Goal: Find contact information: Find contact information

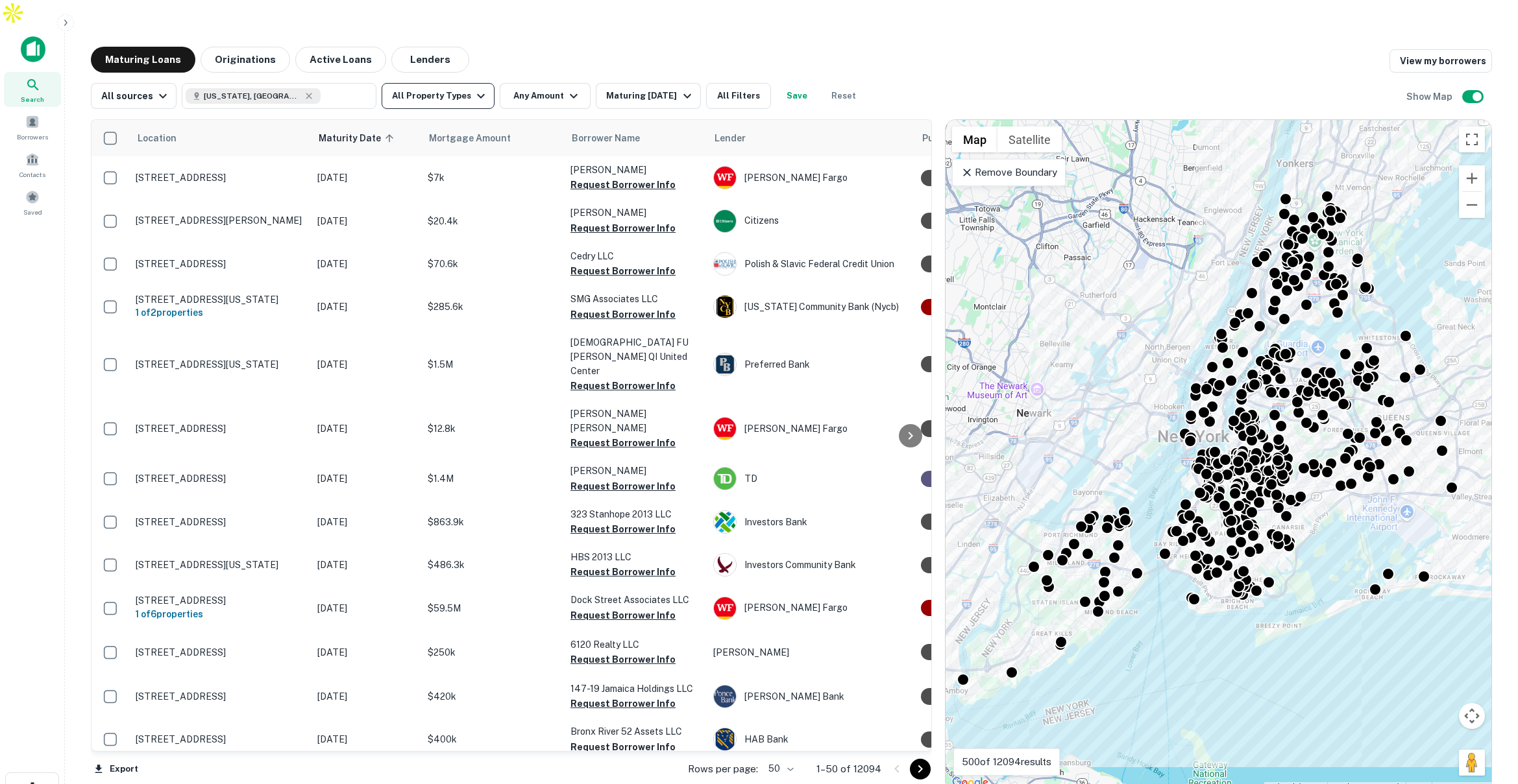
click at [458, 83] on button "All Property Types" at bounding box center [437, 96] width 113 height 26
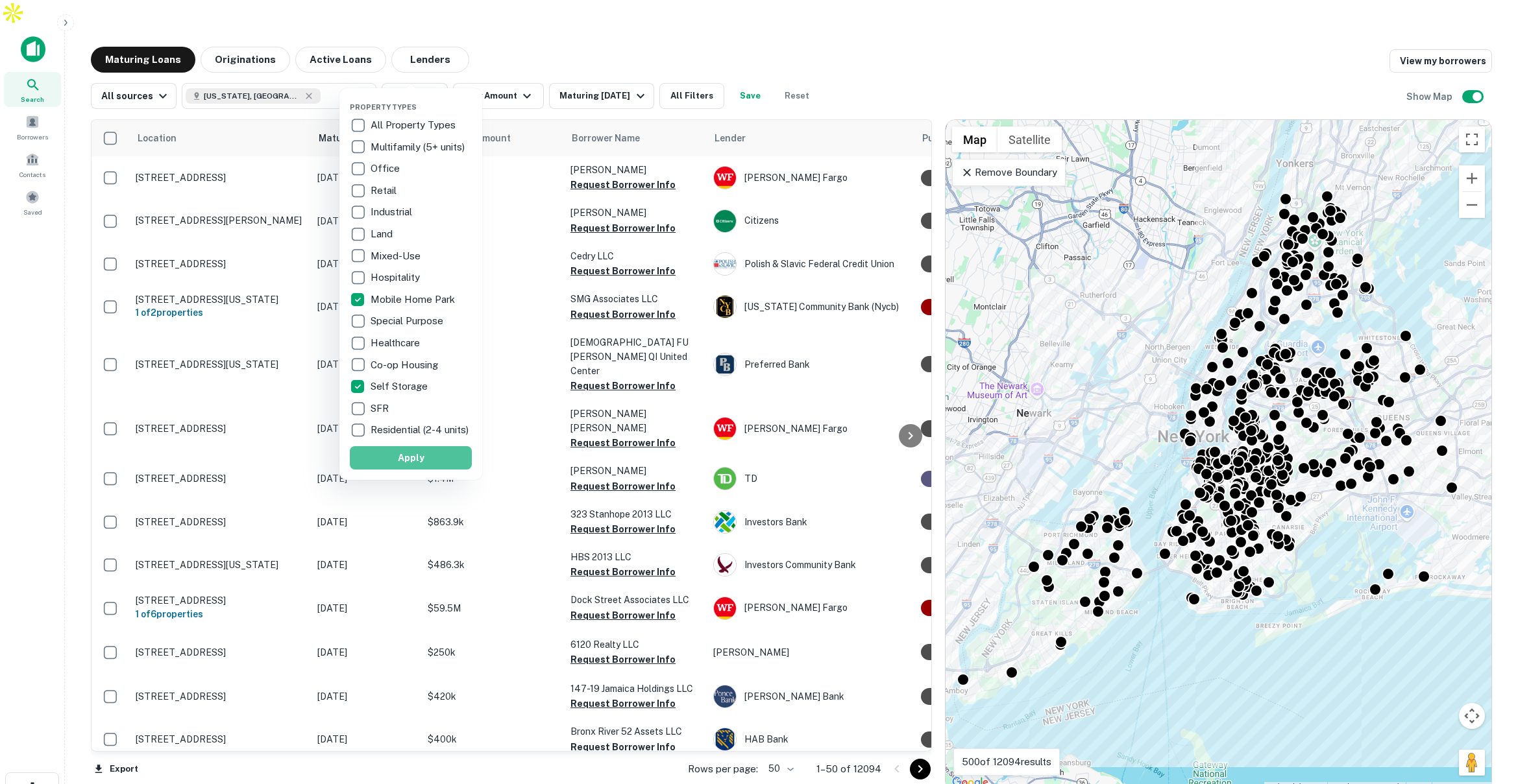
drag, startPoint x: 439, startPoint y: 462, endPoint x: 450, endPoint y: 438, distance: 26.4
click at [439, 462] on button "Apply" at bounding box center [411, 458] width 122 height 24
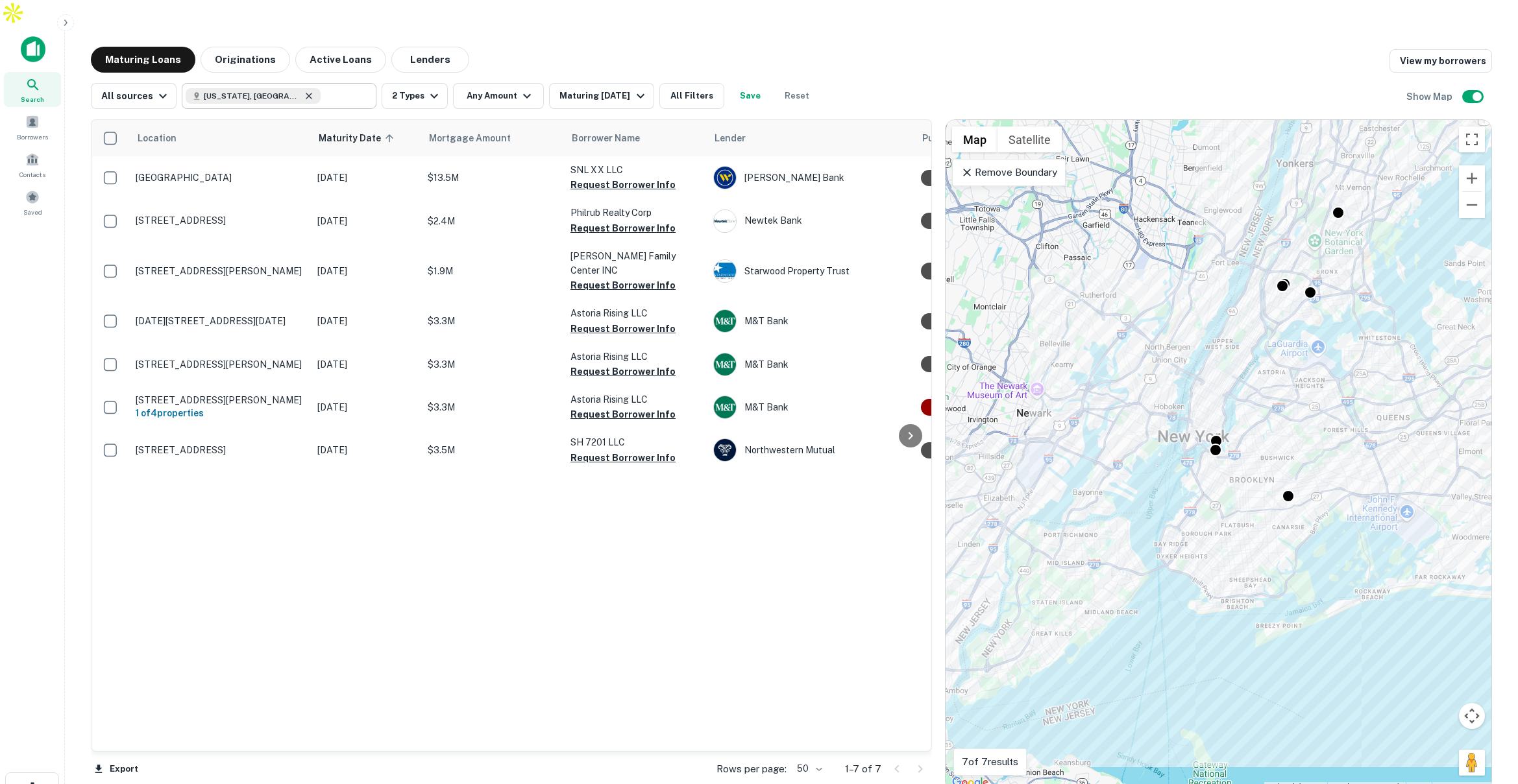
click at [303, 91] on icon at bounding box center [309, 96] width 10 height 10
type input "**********"
click at [283, 87] on input "**********" at bounding box center [268, 95] width 165 height 18
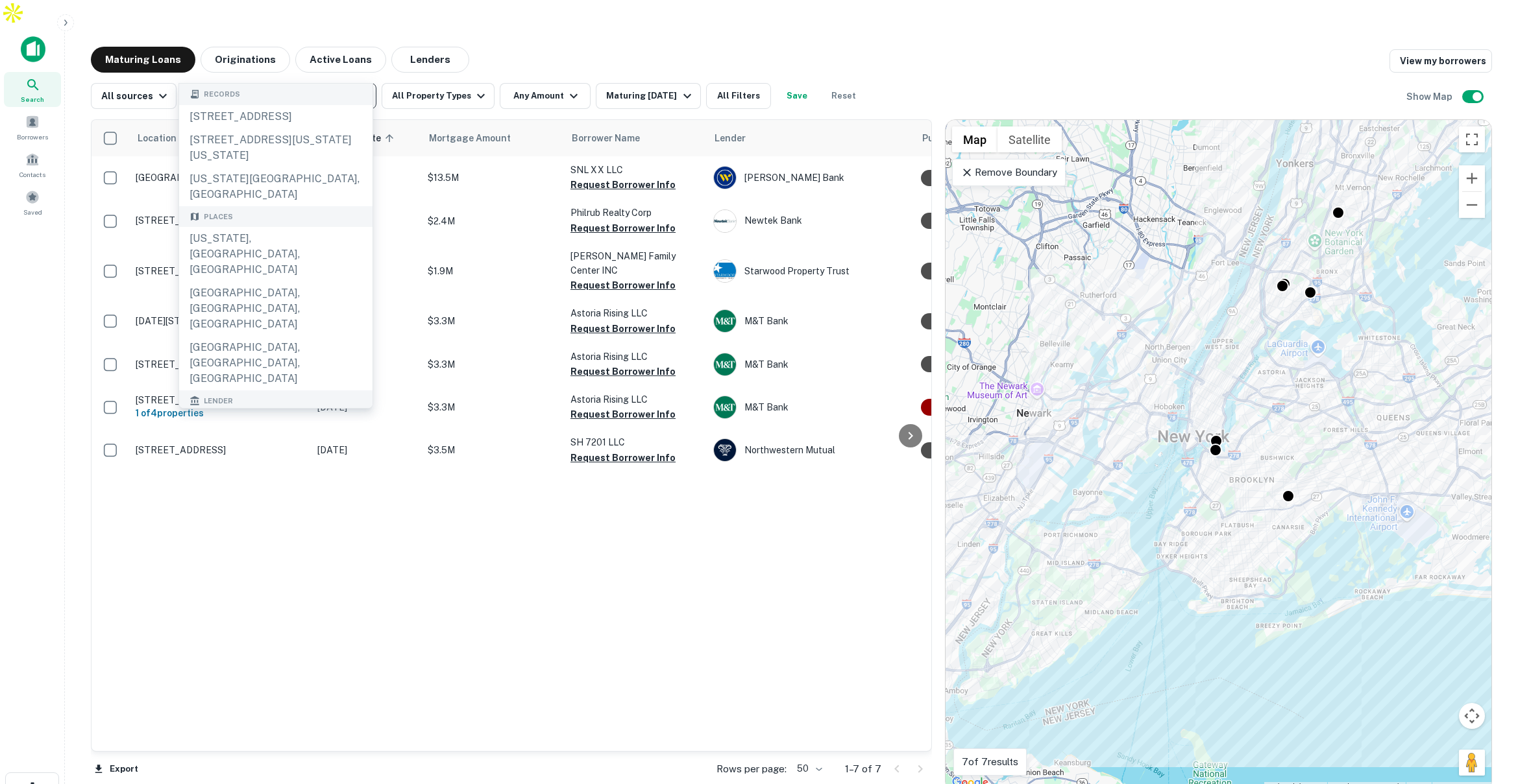
click at [358, 89] on icon "Clear" at bounding box center [363, 95] width 13 height 13
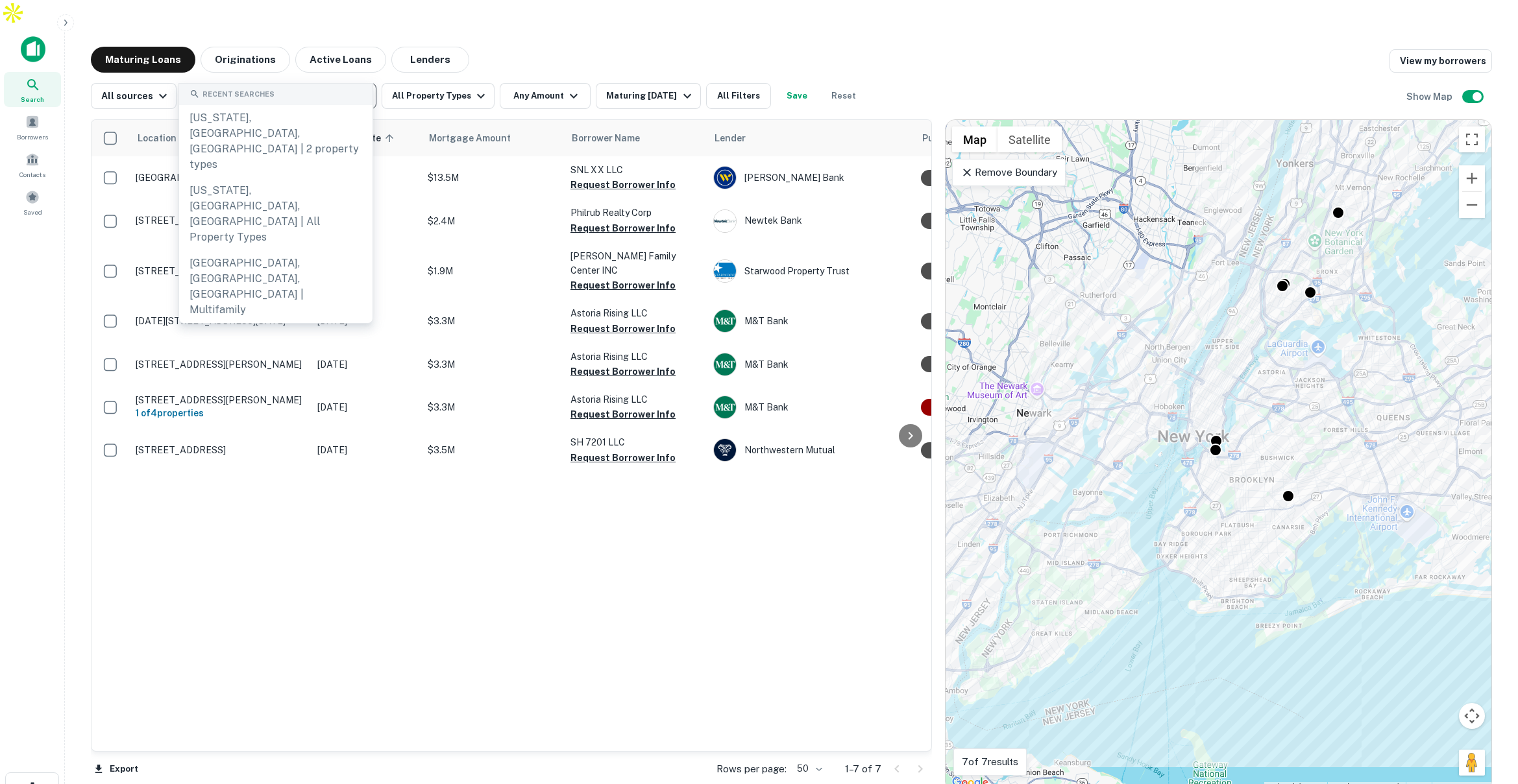
click at [331, 87] on input "text" at bounding box center [278, 95] width 185 height 18
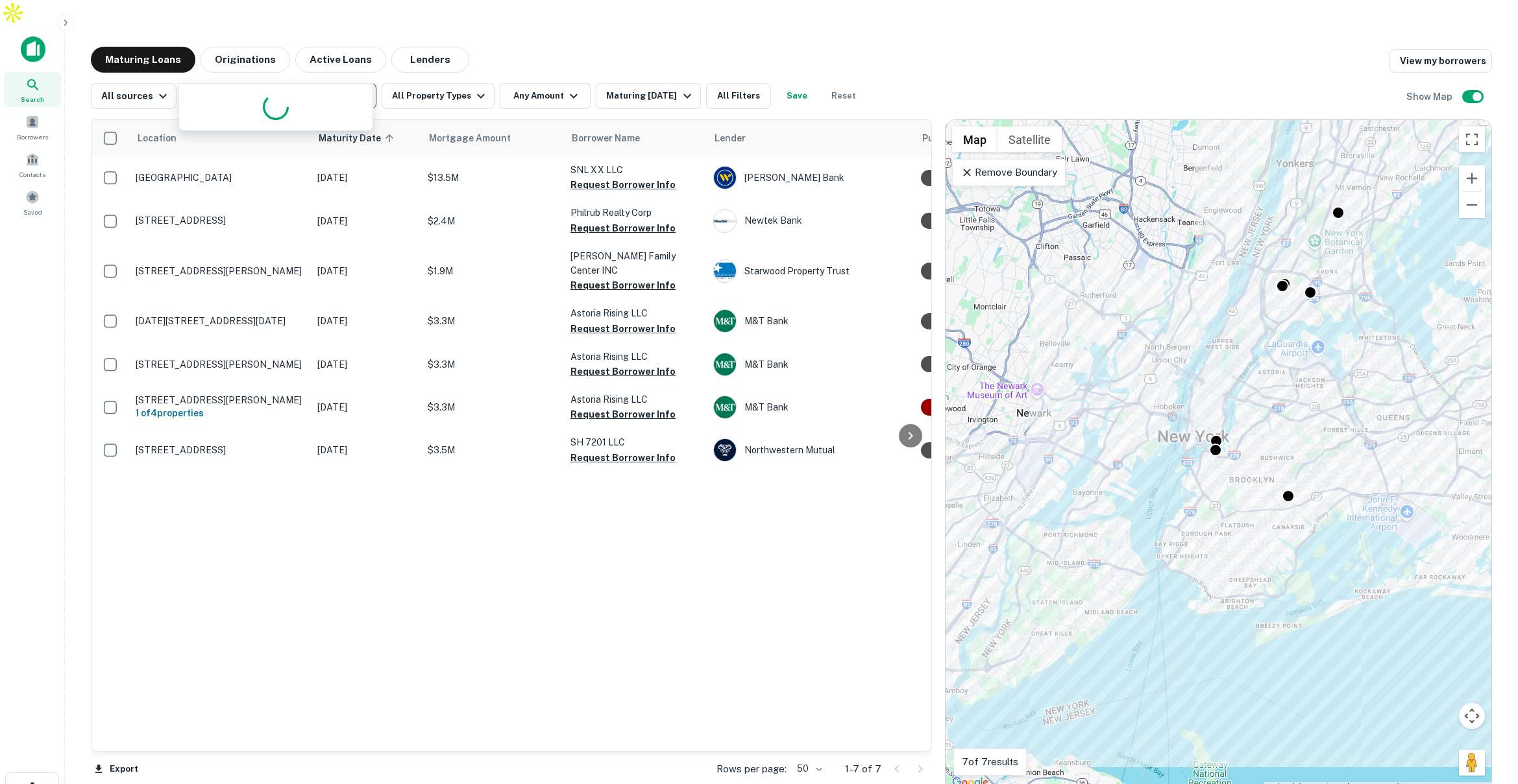
type input "**********"
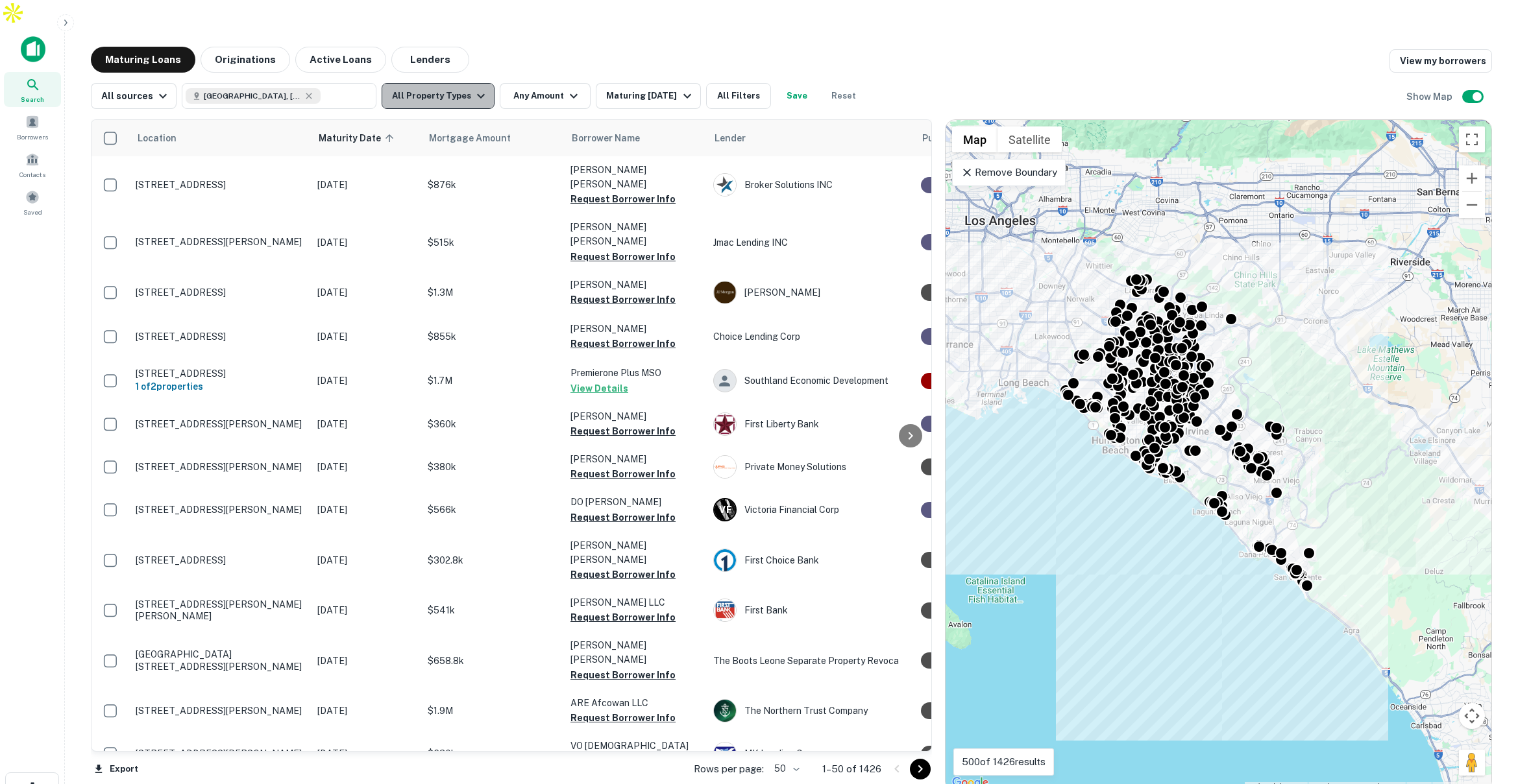
click at [449, 83] on button "All Property Types" at bounding box center [437, 96] width 113 height 26
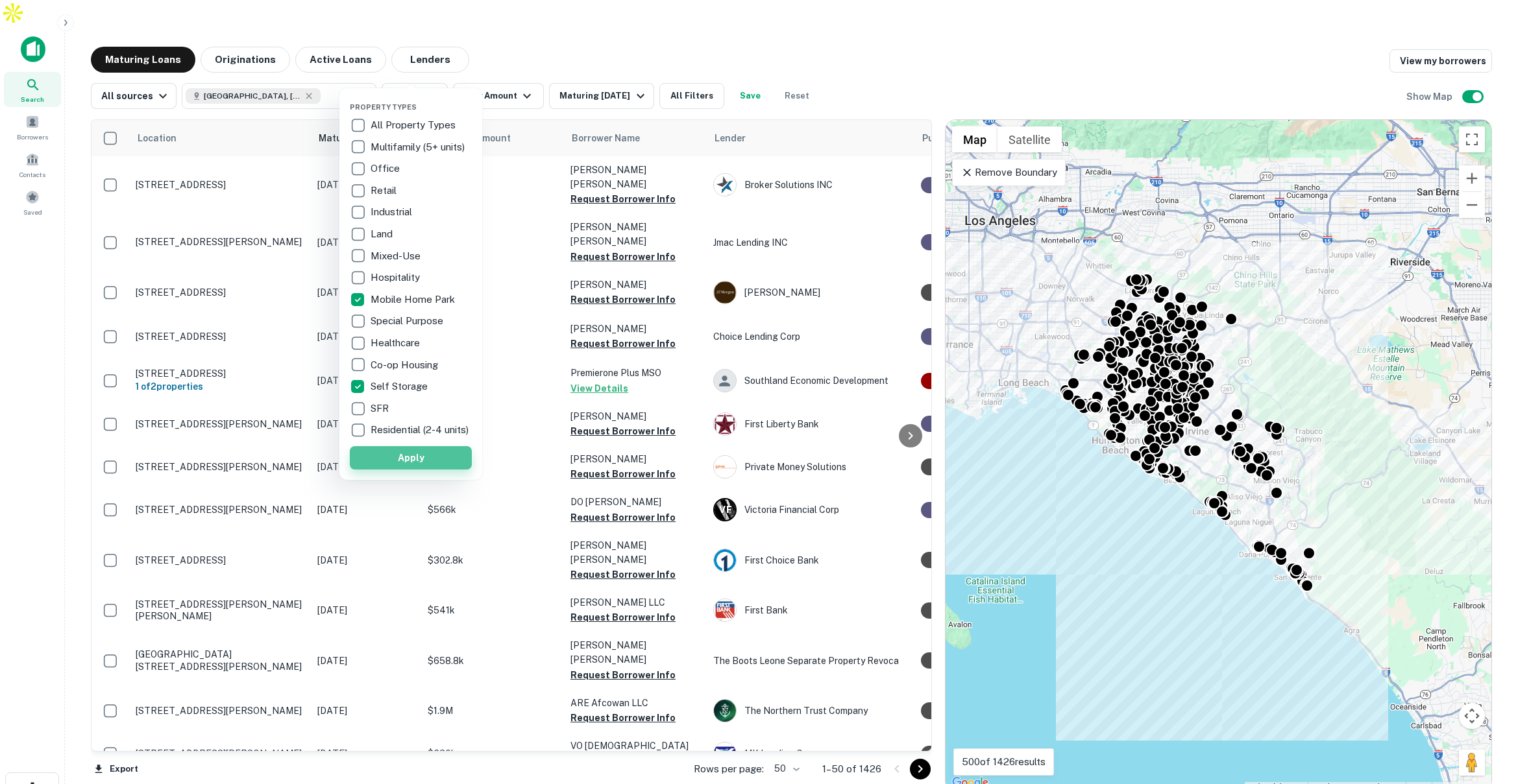
click at [414, 464] on button "Apply" at bounding box center [411, 458] width 122 height 24
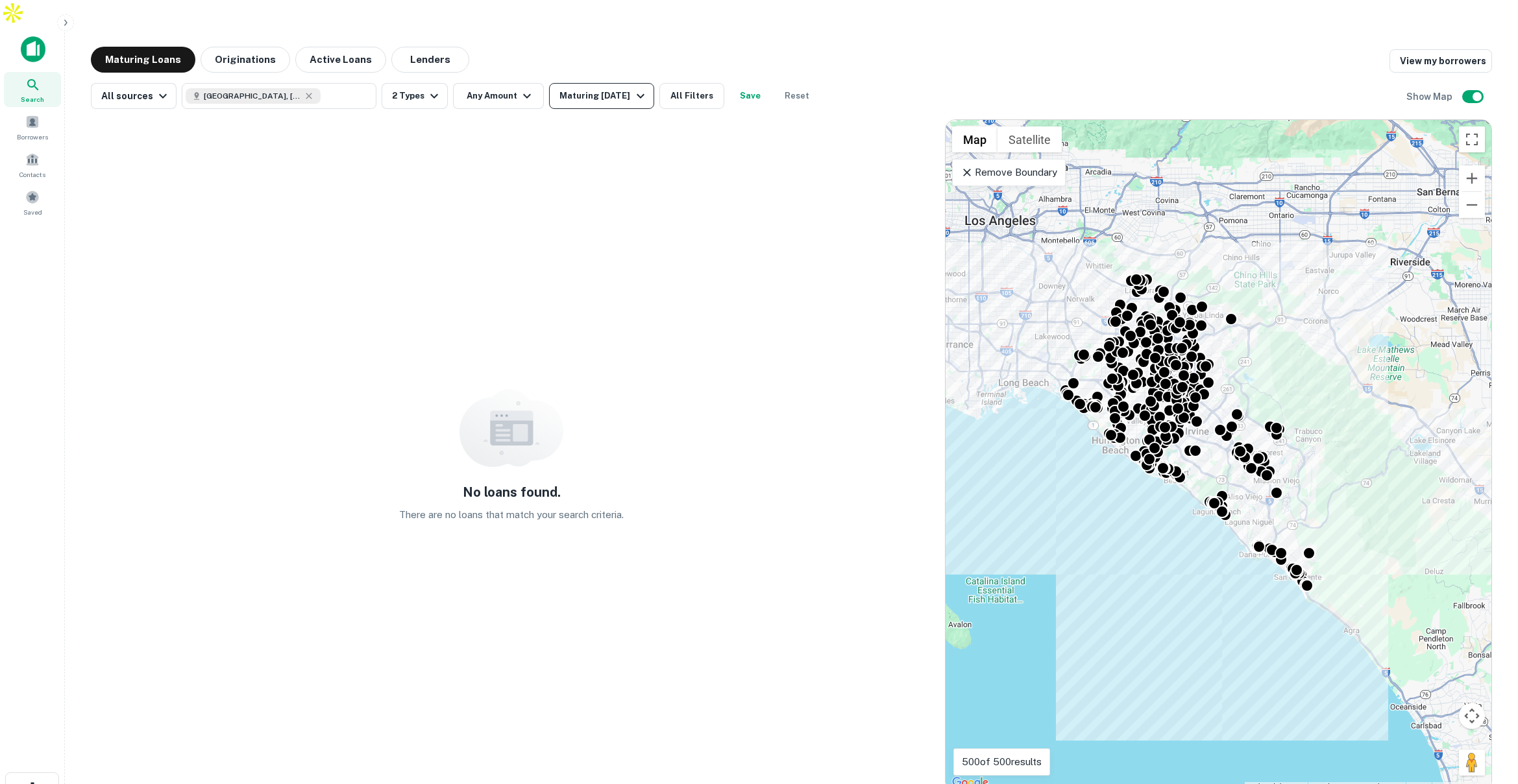
click at [623, 88] on div "Maturing In 6 Months" at bounding box center [603, 96] width 88 height 16
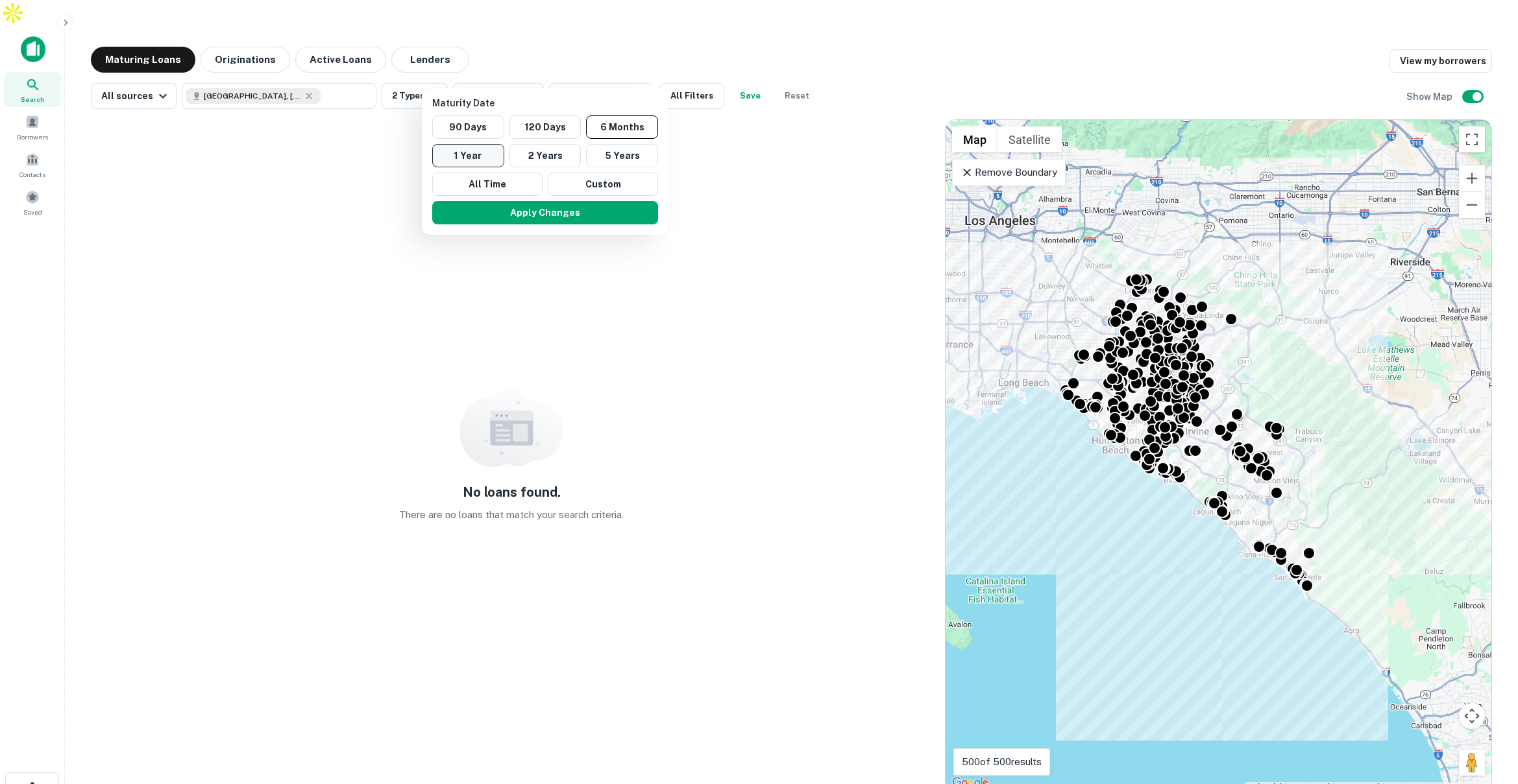
click at [484, 149] on button "1 Year" at bounding box center [468, 156] width 72 height 24
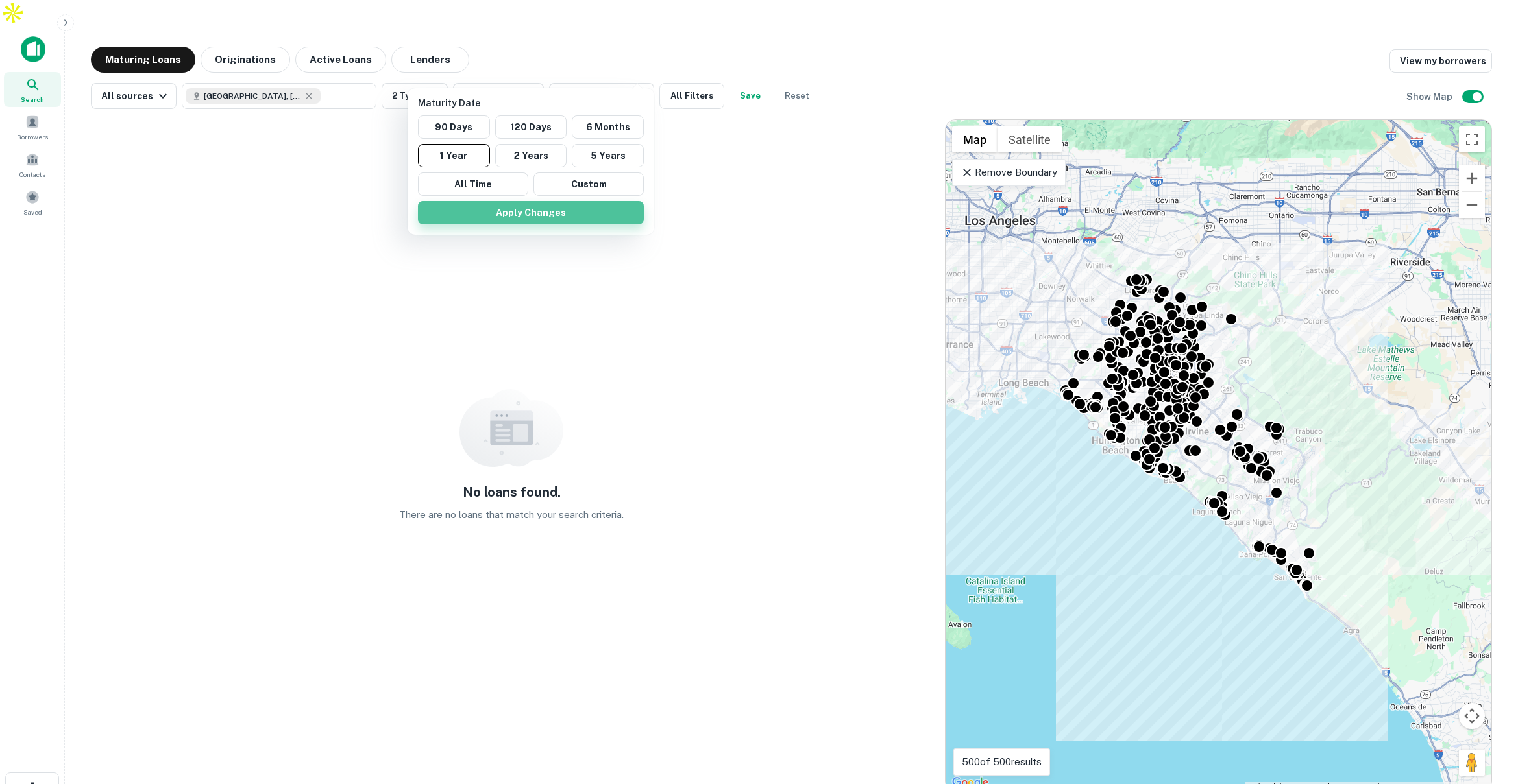
click at [575, 209] on button "Apply Changes" at bounding box center [531, 212] width 226 height 24
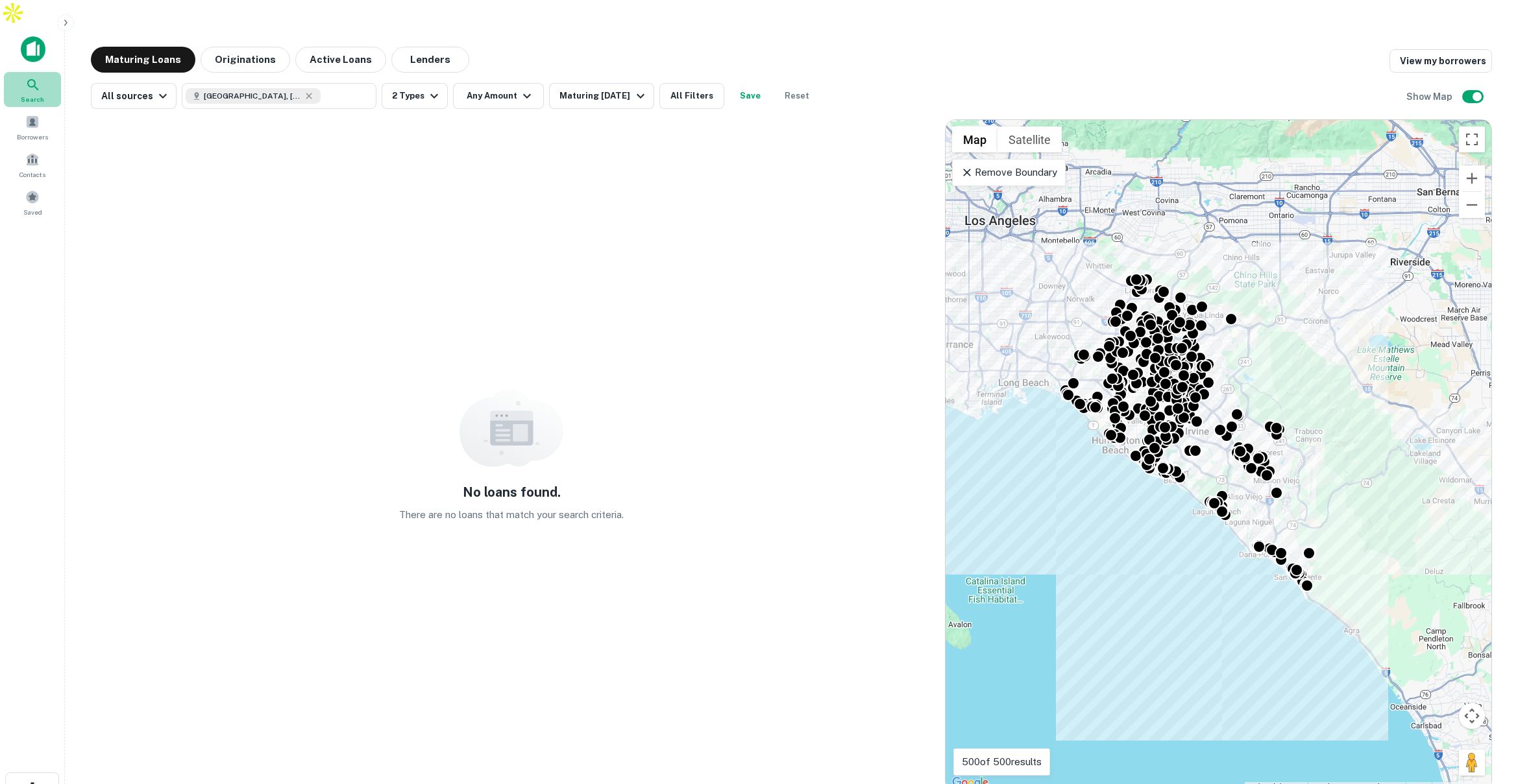
click at [35, 77] on icon at bounding box center [33, 85] width 16 height 16
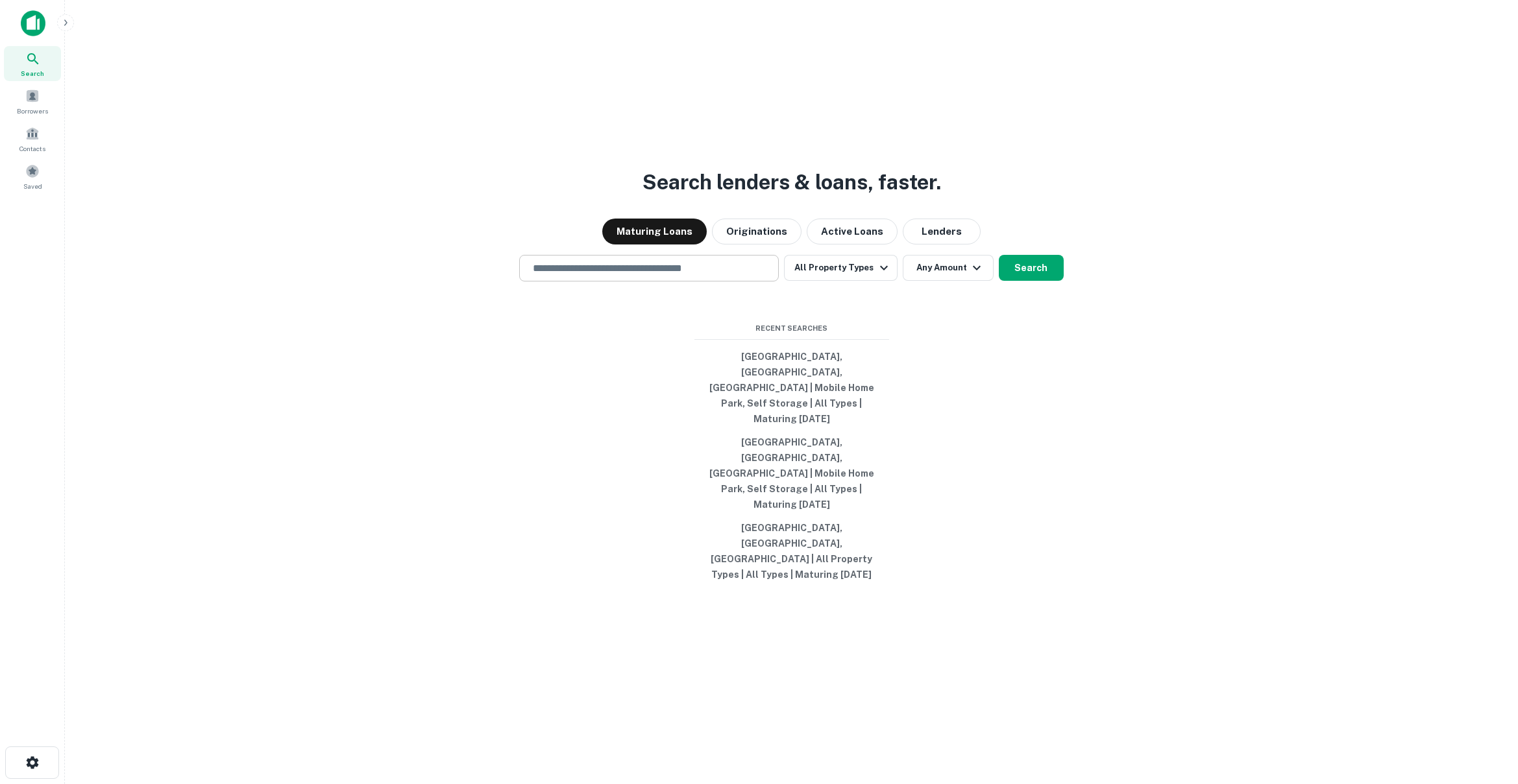
click at [727, 281] on div "​" at bounding box center [649, 268] width 260 height 26
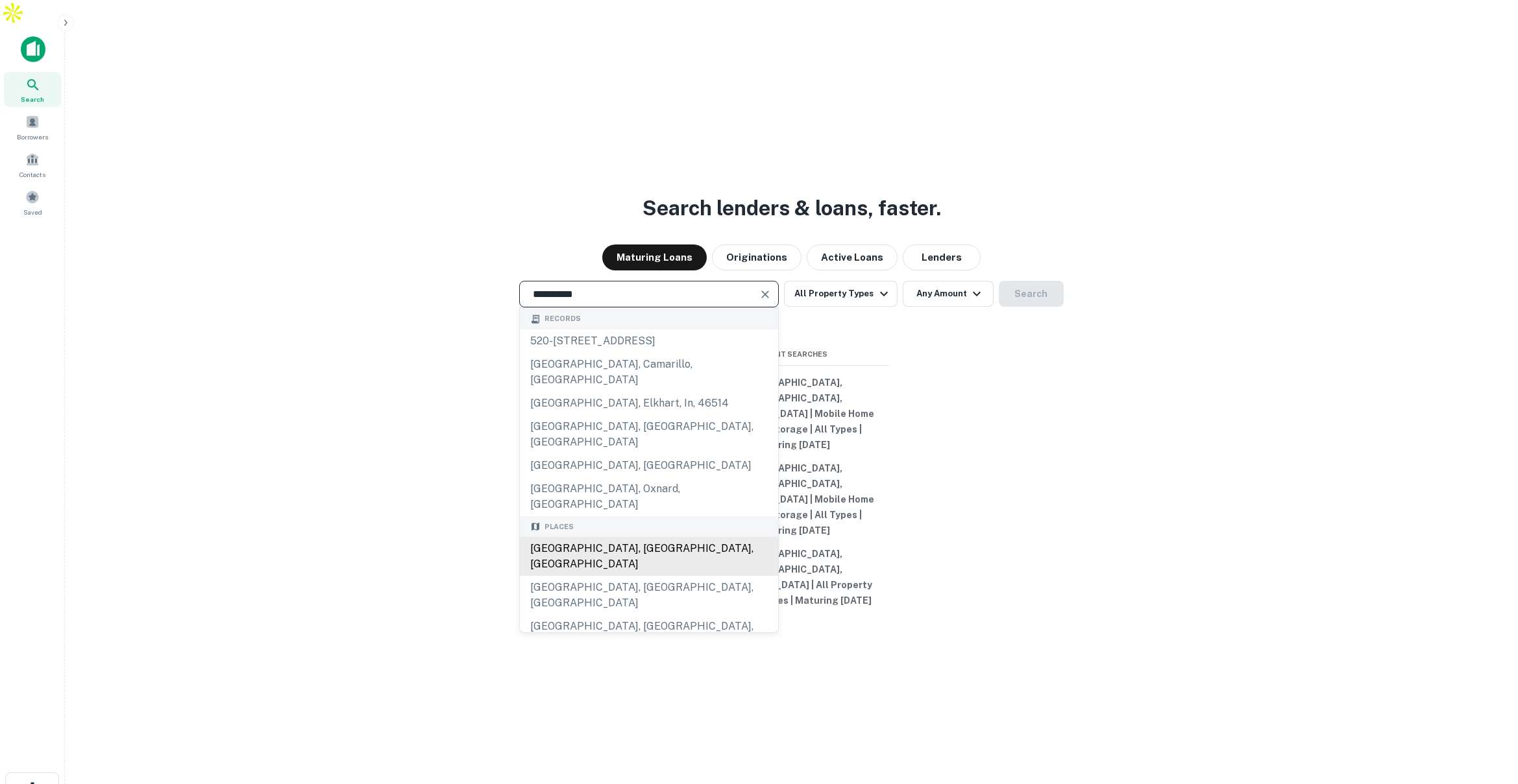
click at [616, 538] on div "Los Angeles, CA, USA" at bounding box center [649, 557] width 258 height 39
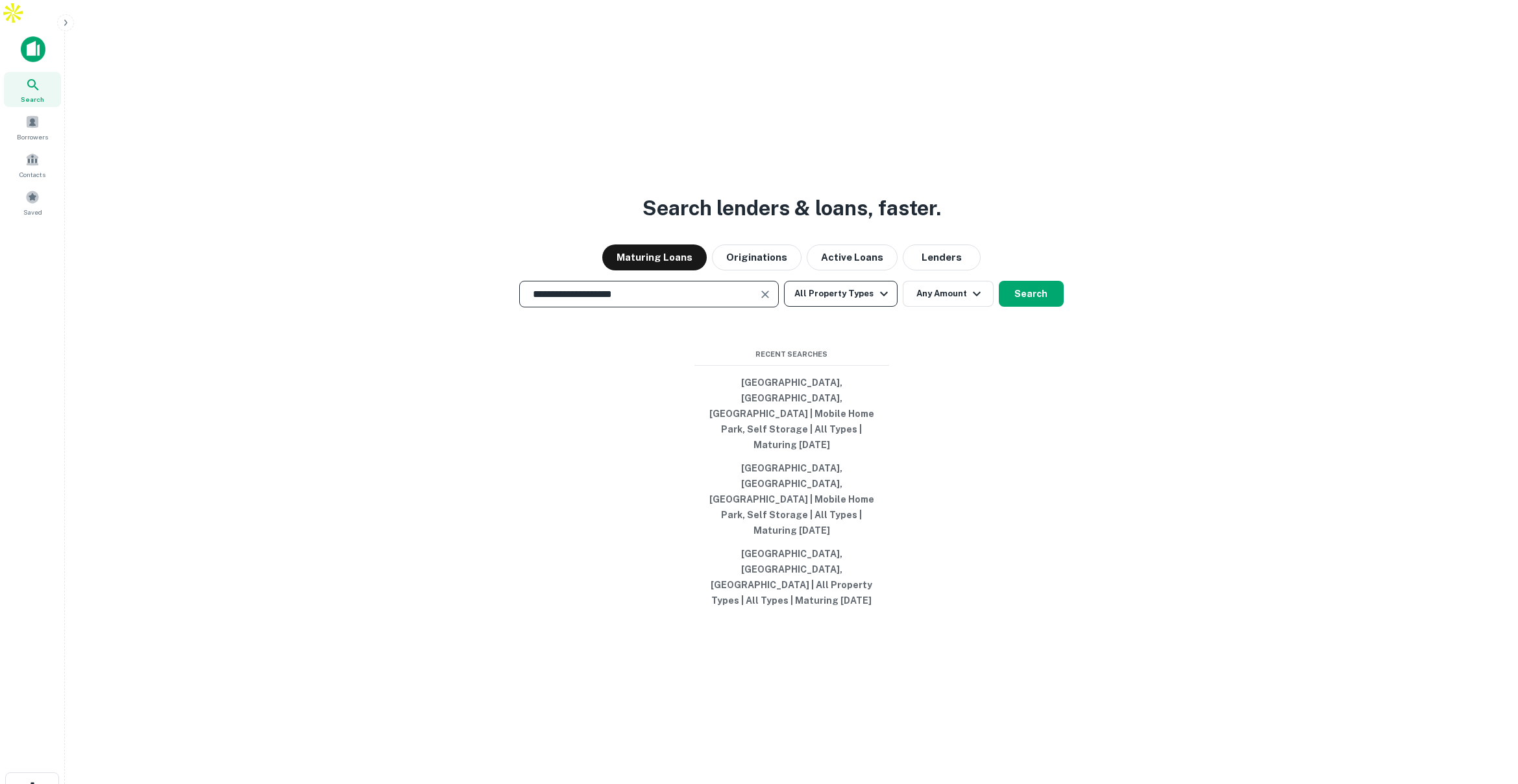
type input "**********"
click at [853, 307] on button "All Property Types" at bounding box center [840, 294] width 113 height 26
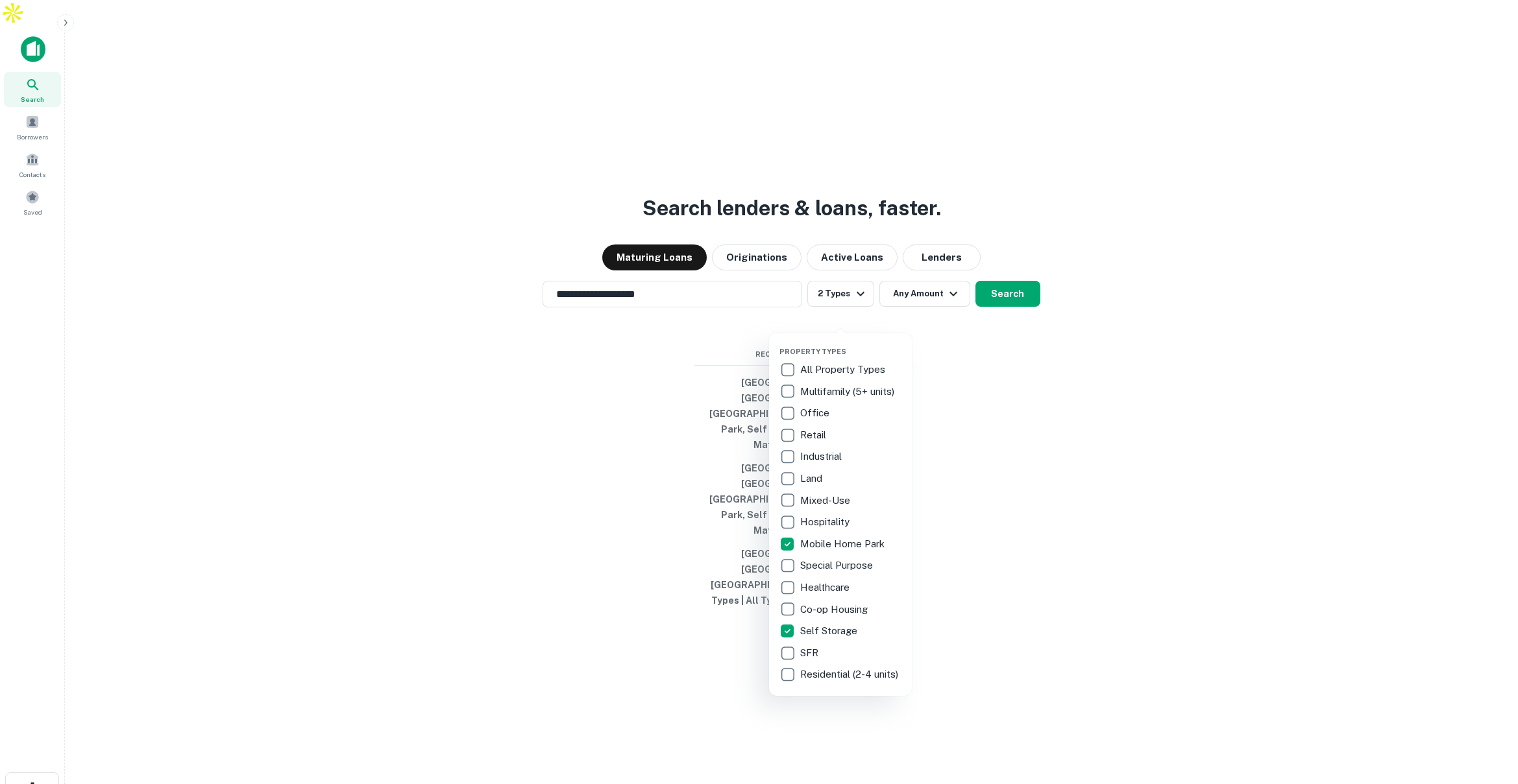
drag, startPoint x: 1062, startPoint y: 386, endPoint x: 964, endPoint y: 325, distance: 115.4
click at [1061, 386] on div at bounding box center [759, 392] width 1518 height 784
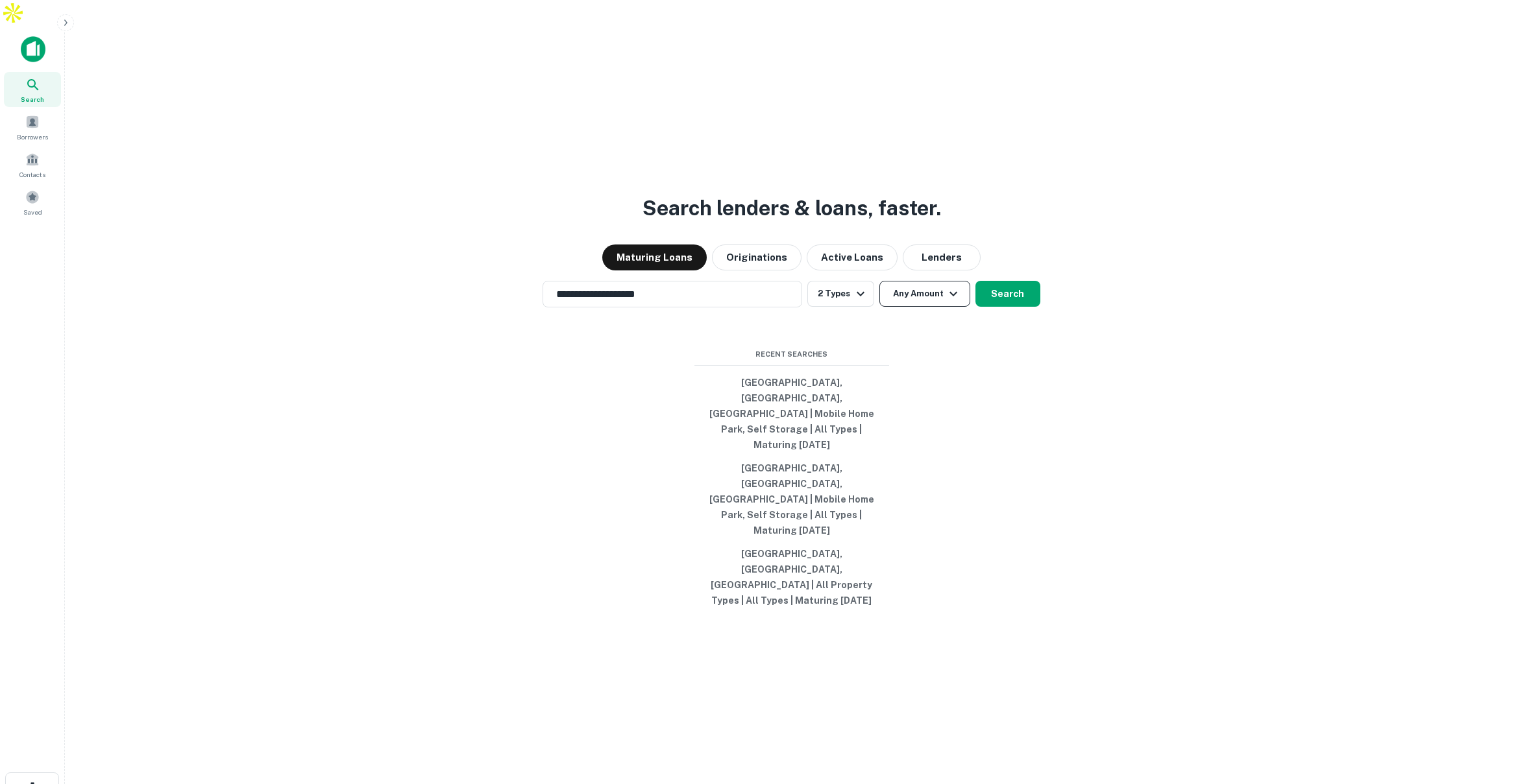
click at [925, 307] on button "Any Amount" at bounding box center [925, 294] width 91 height 26
click at [988, 321] on div at bounding box center [759, 392] width 1518 height 784
click at [1004, 307] on button "Search" at bounding box center [1008, 294] width 65 height 26
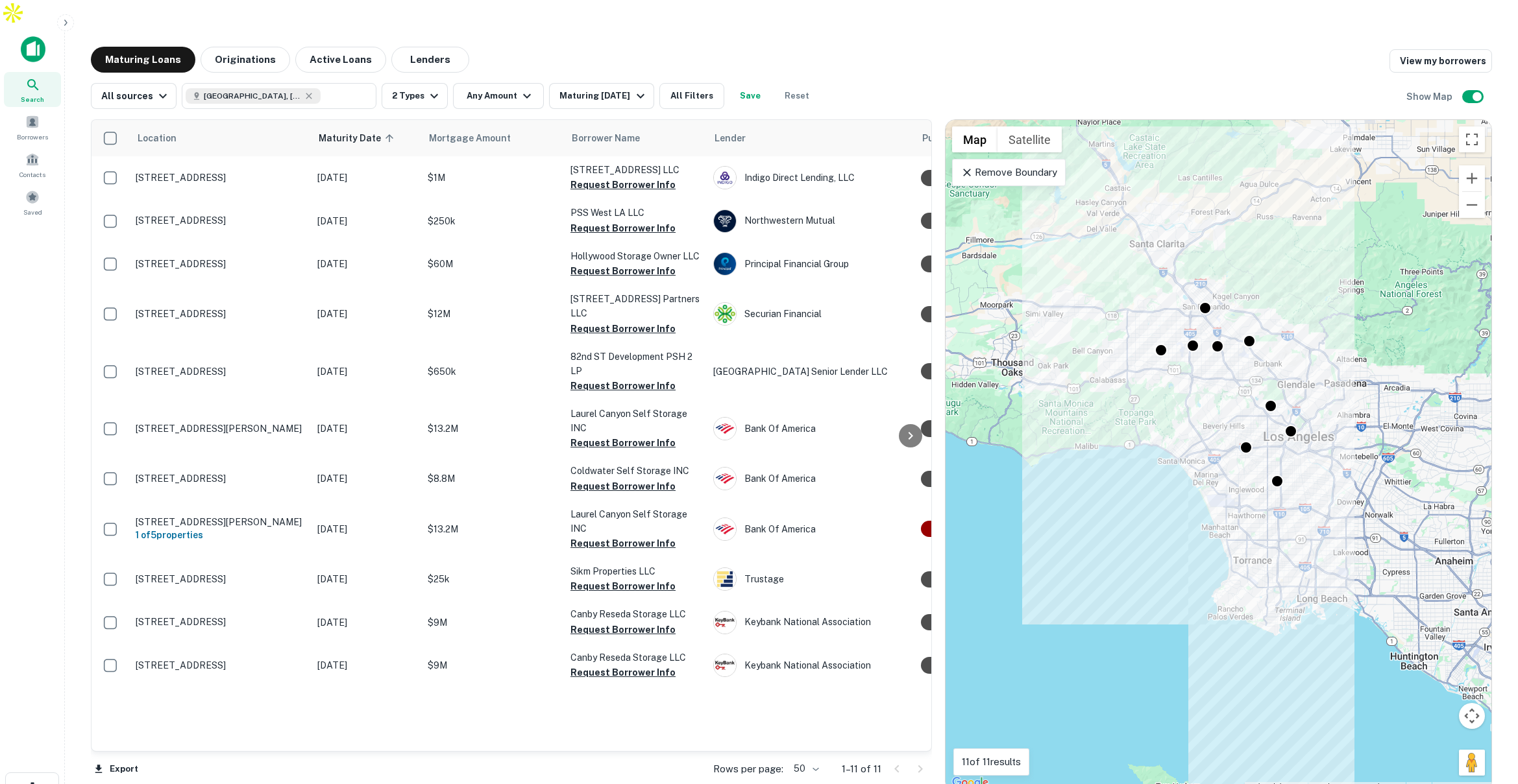
click at [1039, 165] on p "Remove Boundary" at bounding box center [1009, 173] width 97 height 16
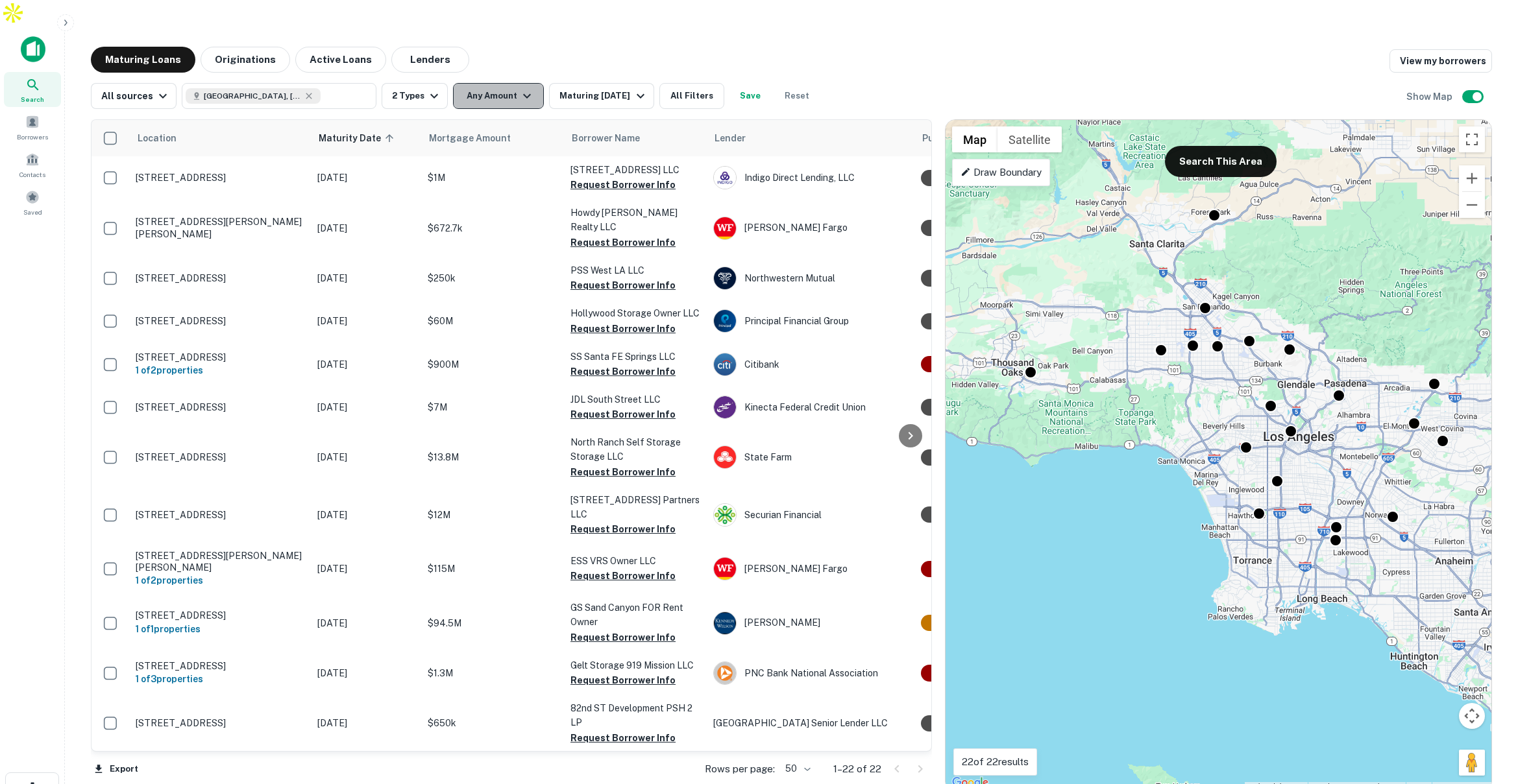
click at [510, 83] on button "Any Amount" at bounding box center [498, 96] width 91 height 26
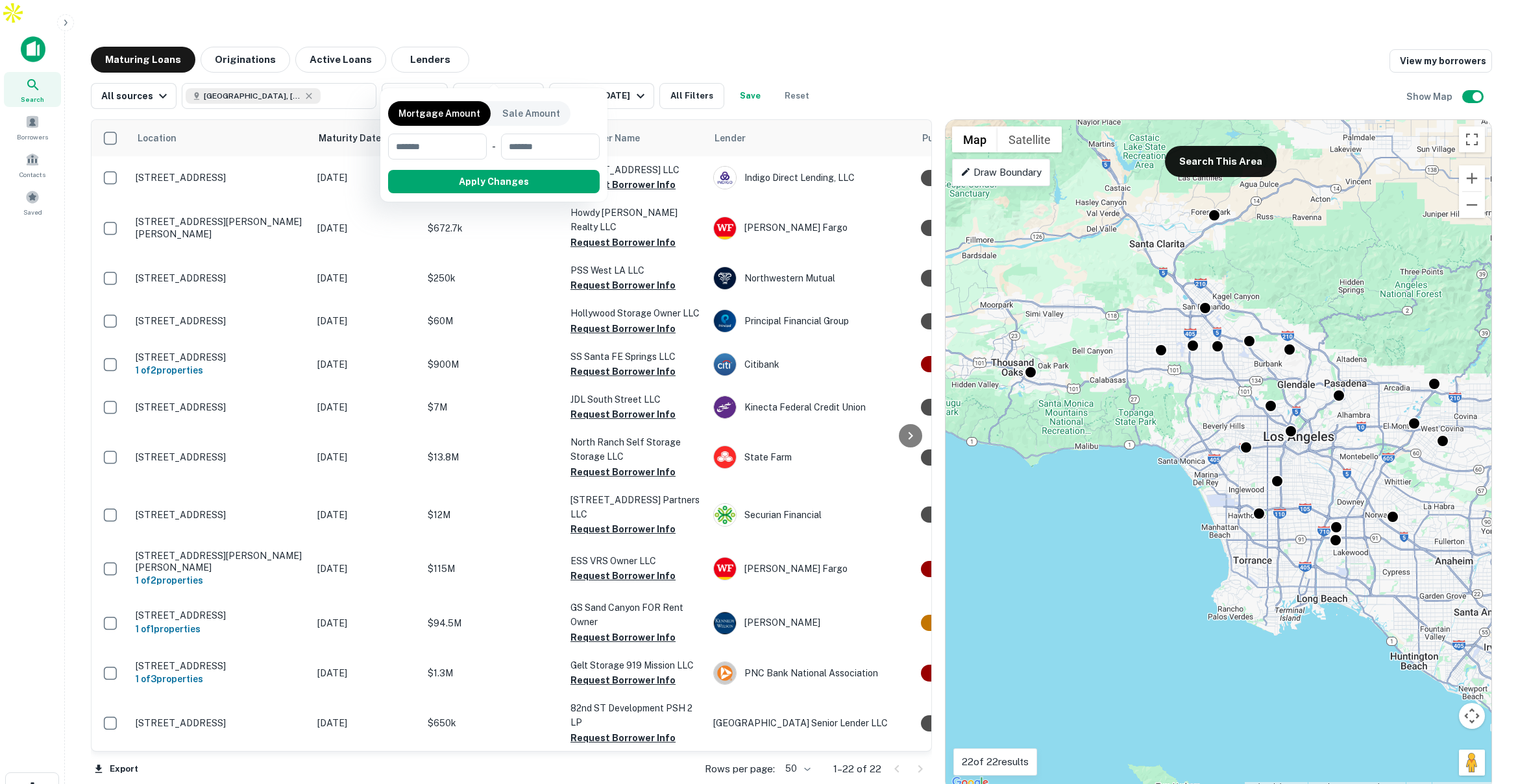
click at [251, 36] on div at bounding box center [759, 392] width 1518 height 784
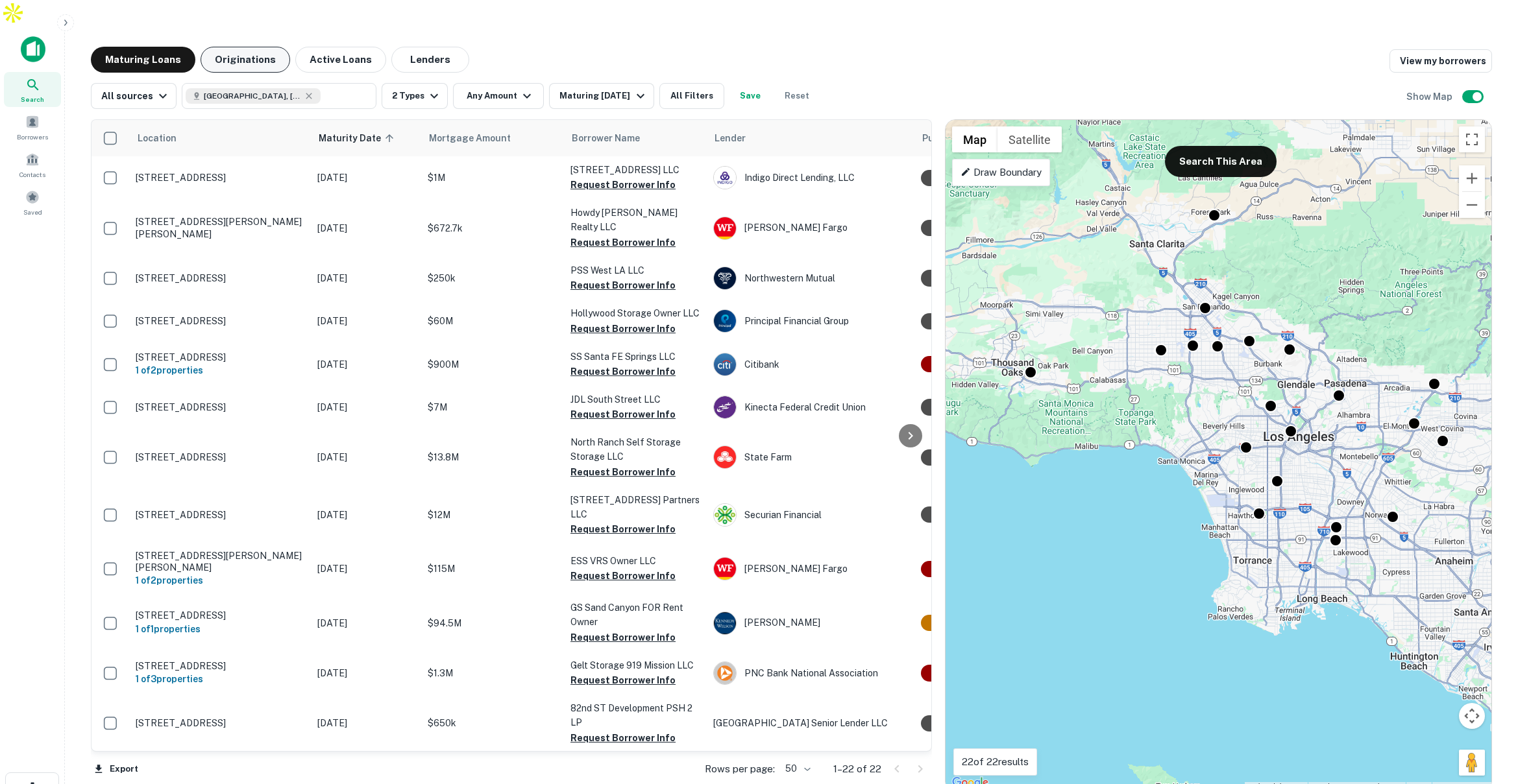
click at [255, 46] on button "Originations" at bounding box center [245, 59] width 89 height 26
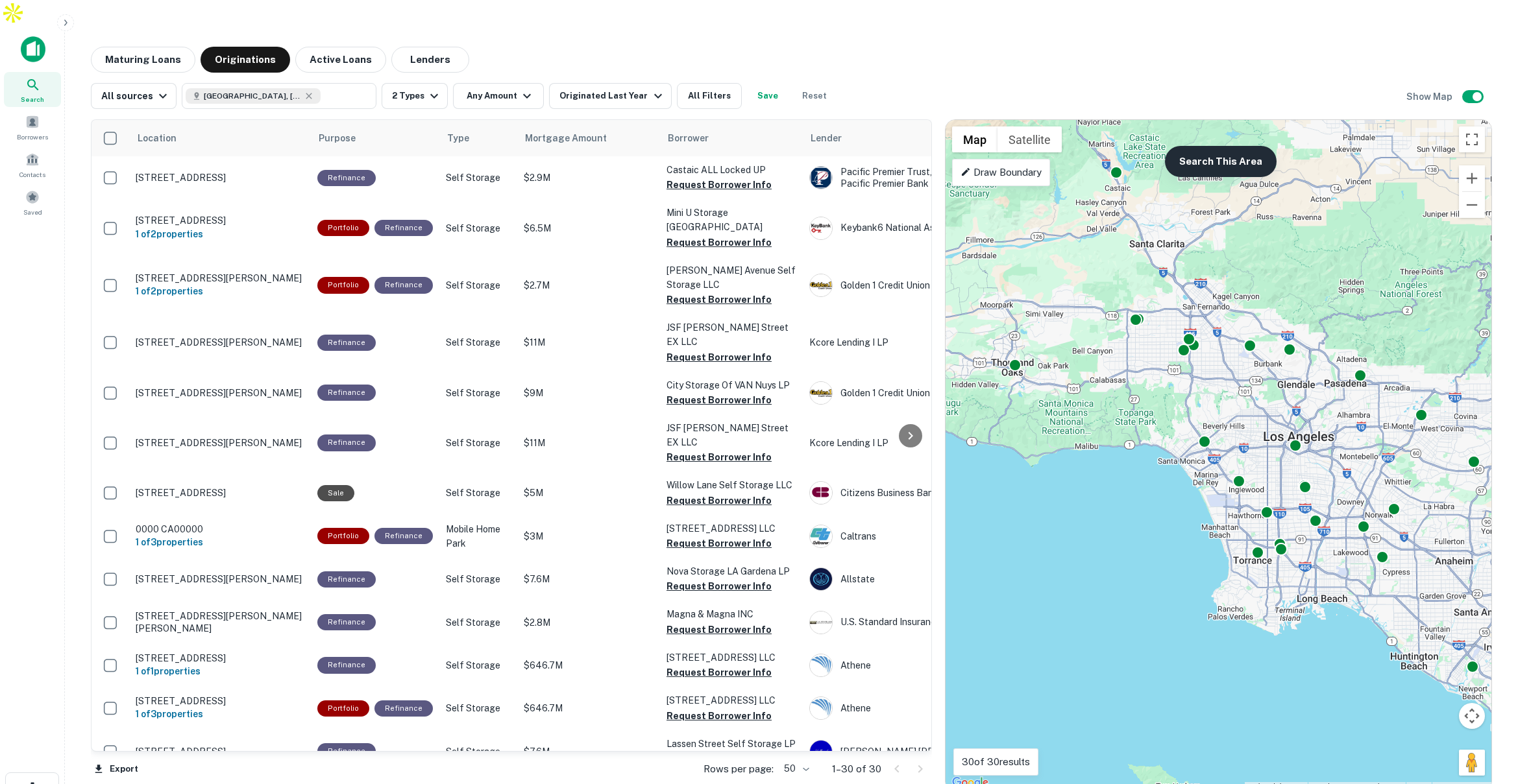
click at [1238, 146] on button "Search This Area" at bounding box center [1221, 162] width 112 height 31
click at [1240, 146] on button "Search This Area" at bounding box center [1221, 162] width 112 height 31
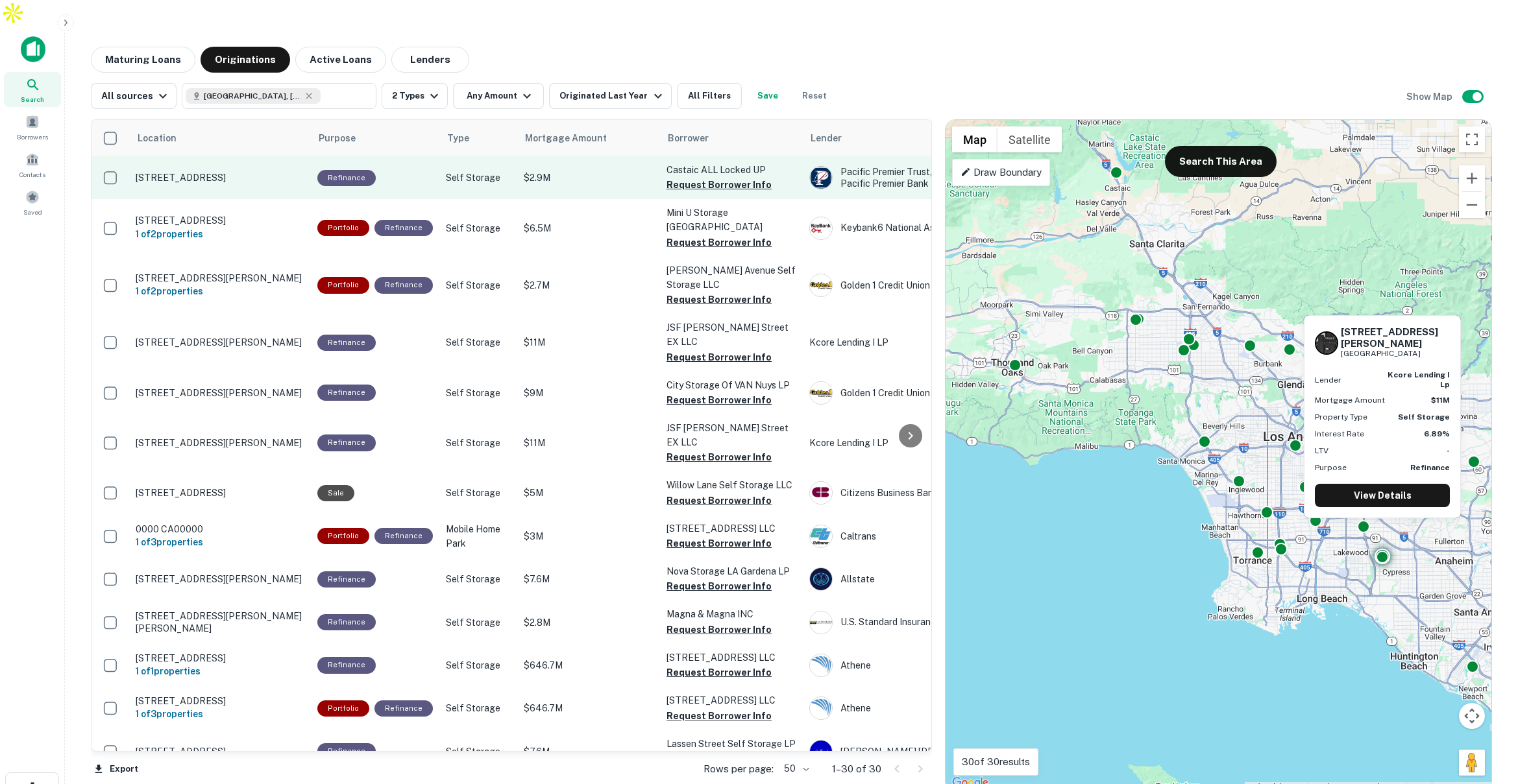
scroll to position [1, 0]
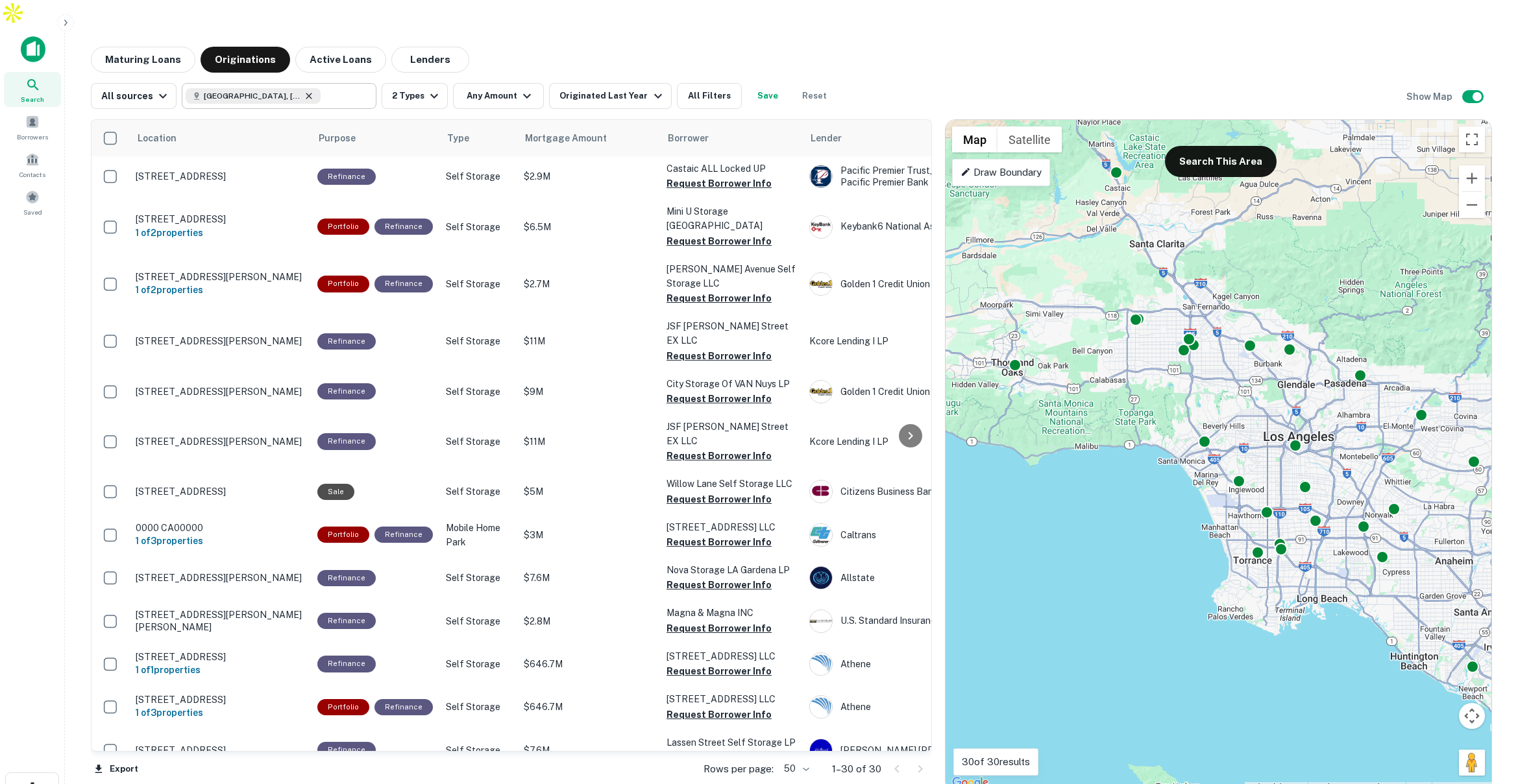
click at [306, 93] on icon at bounding box center [309, 95] width 6 height 6
type input "**********"
click at [295, 87] on input "**********" at bounding box center [268, 95] width 165 height 18
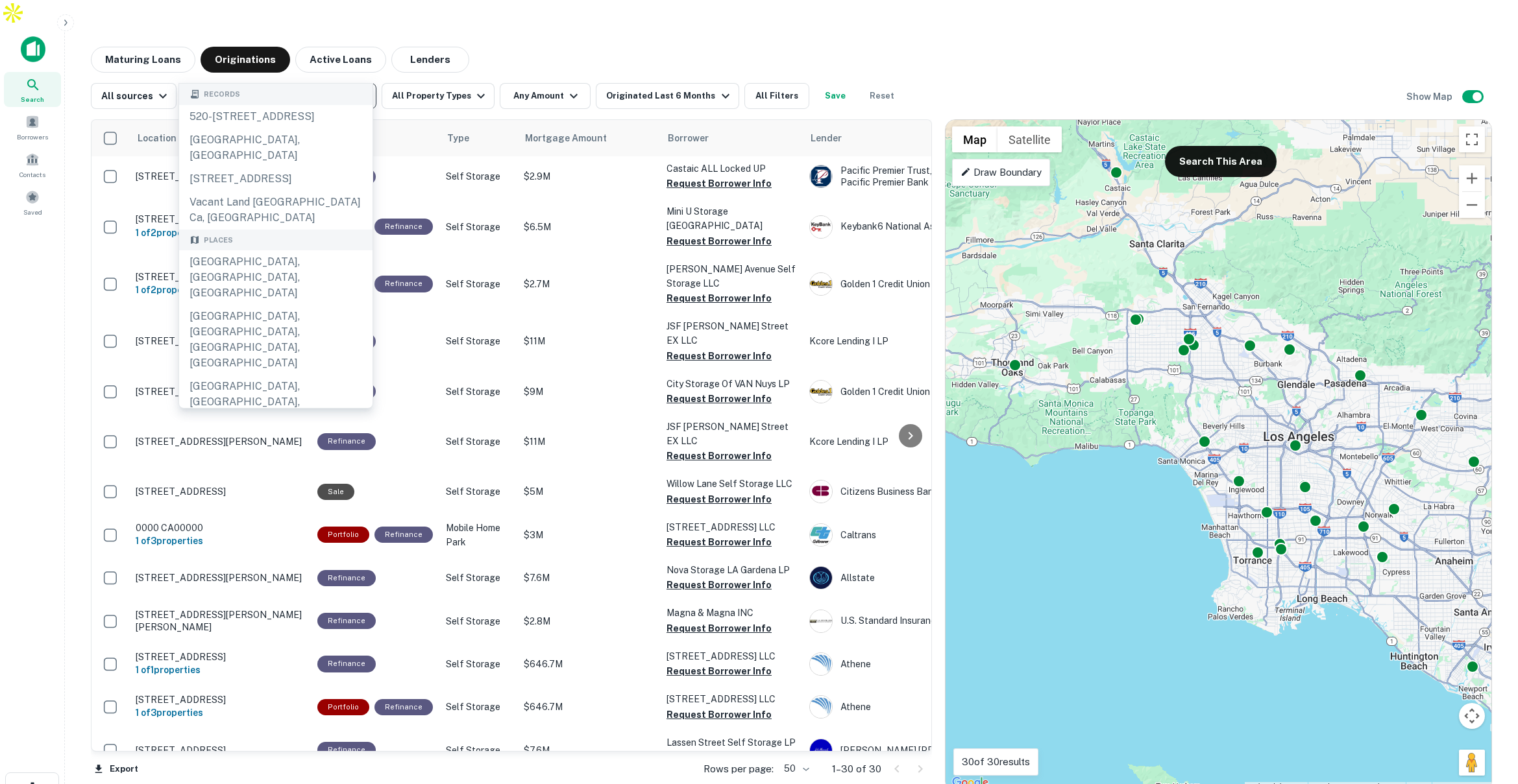
click at [362, 92] on icon "Clear" at bounding box center [362, 95] width 8 height 8
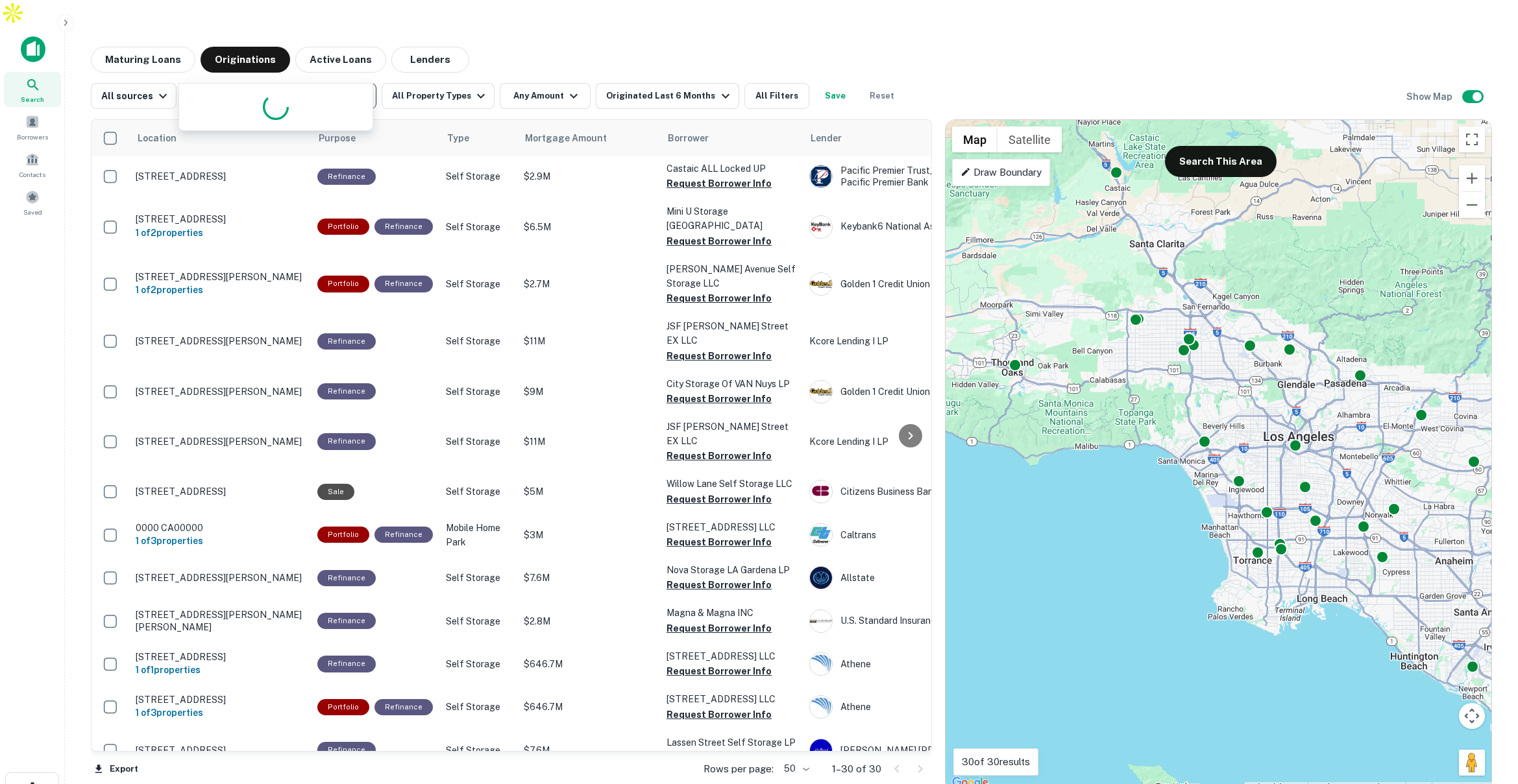
type input "*****"
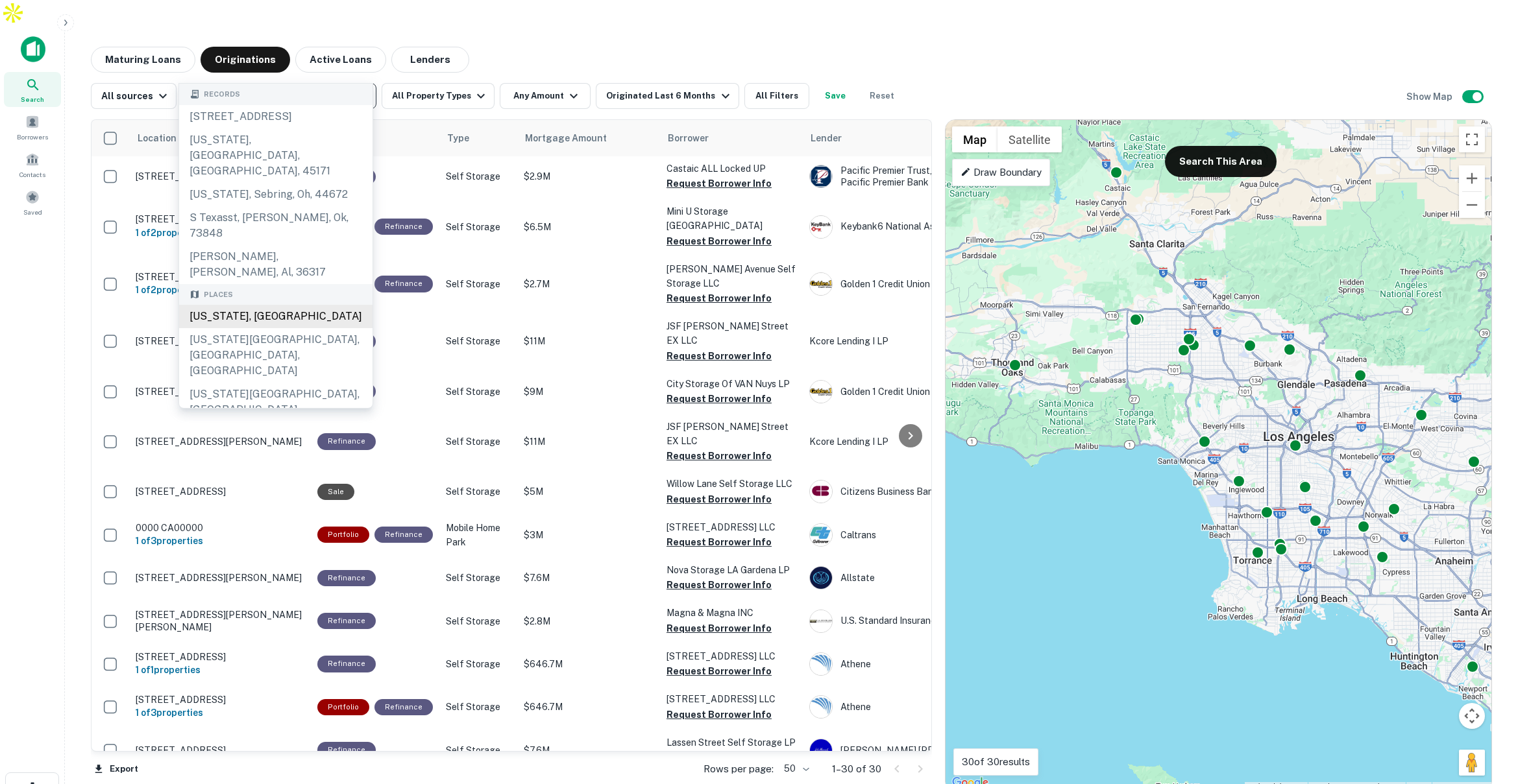
click at [259, 305] on div "Texas, USA" at bounding box center [275, 316] width 193 height 24
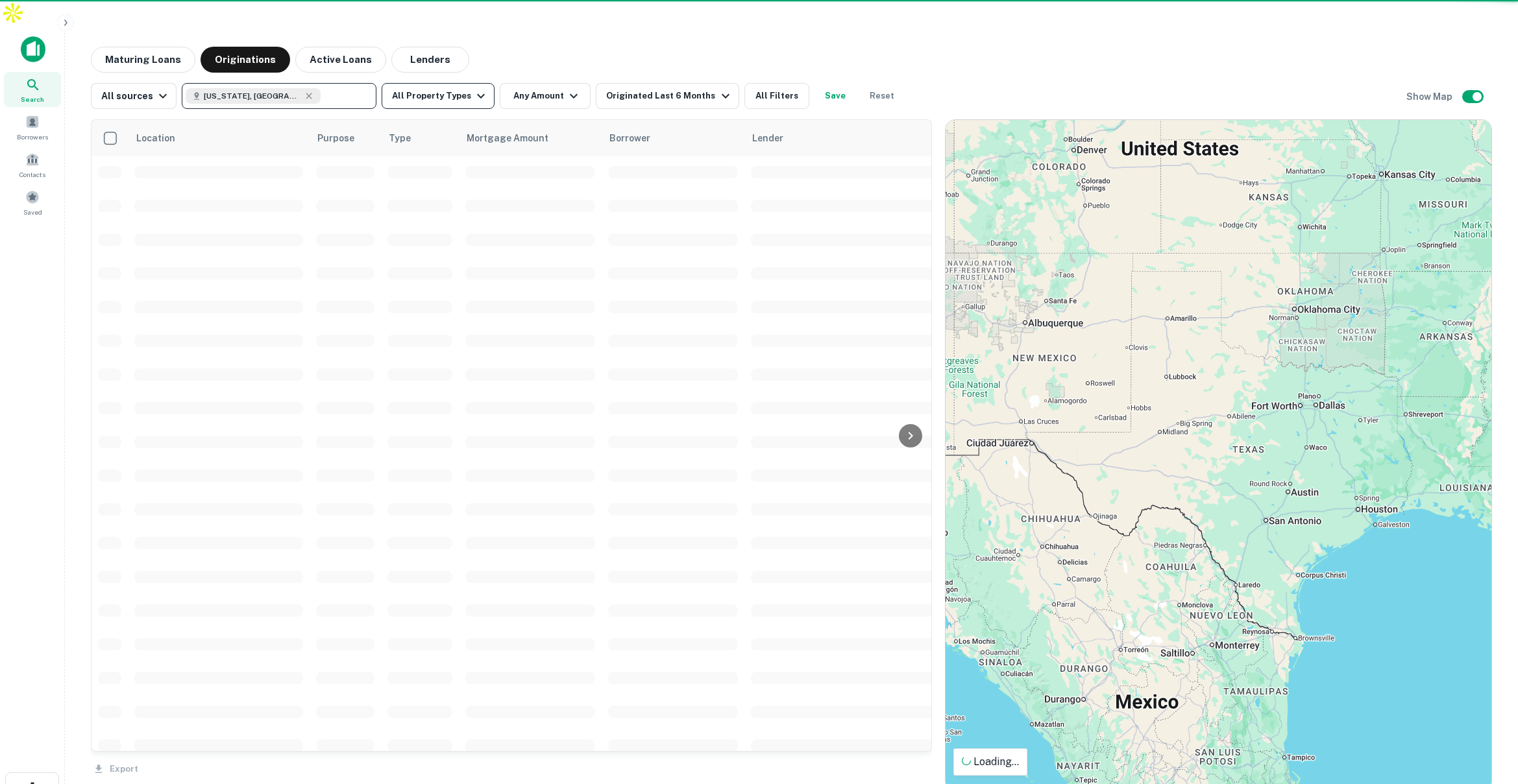
click at [451, 83] on button "All Property Types" at bounding box center [437, 96] width 113 height 26
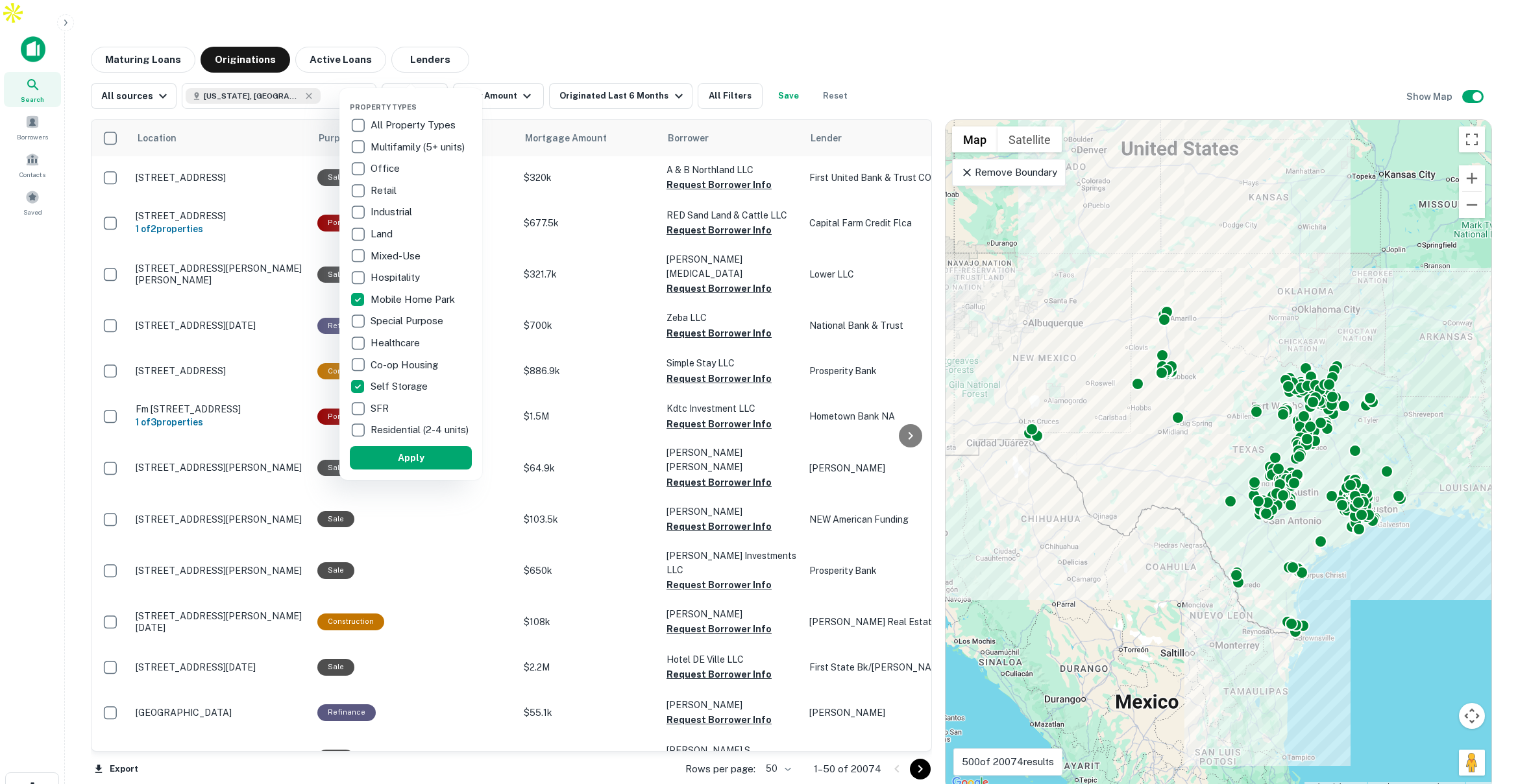
drag, startPoint x: 440, startPoint y: 464, endPoint x: 583, endPoint y: 187, distance: 311.7
click at [440, 463] on button "Apply" at bounding box center [411, 458] width 122 height 24
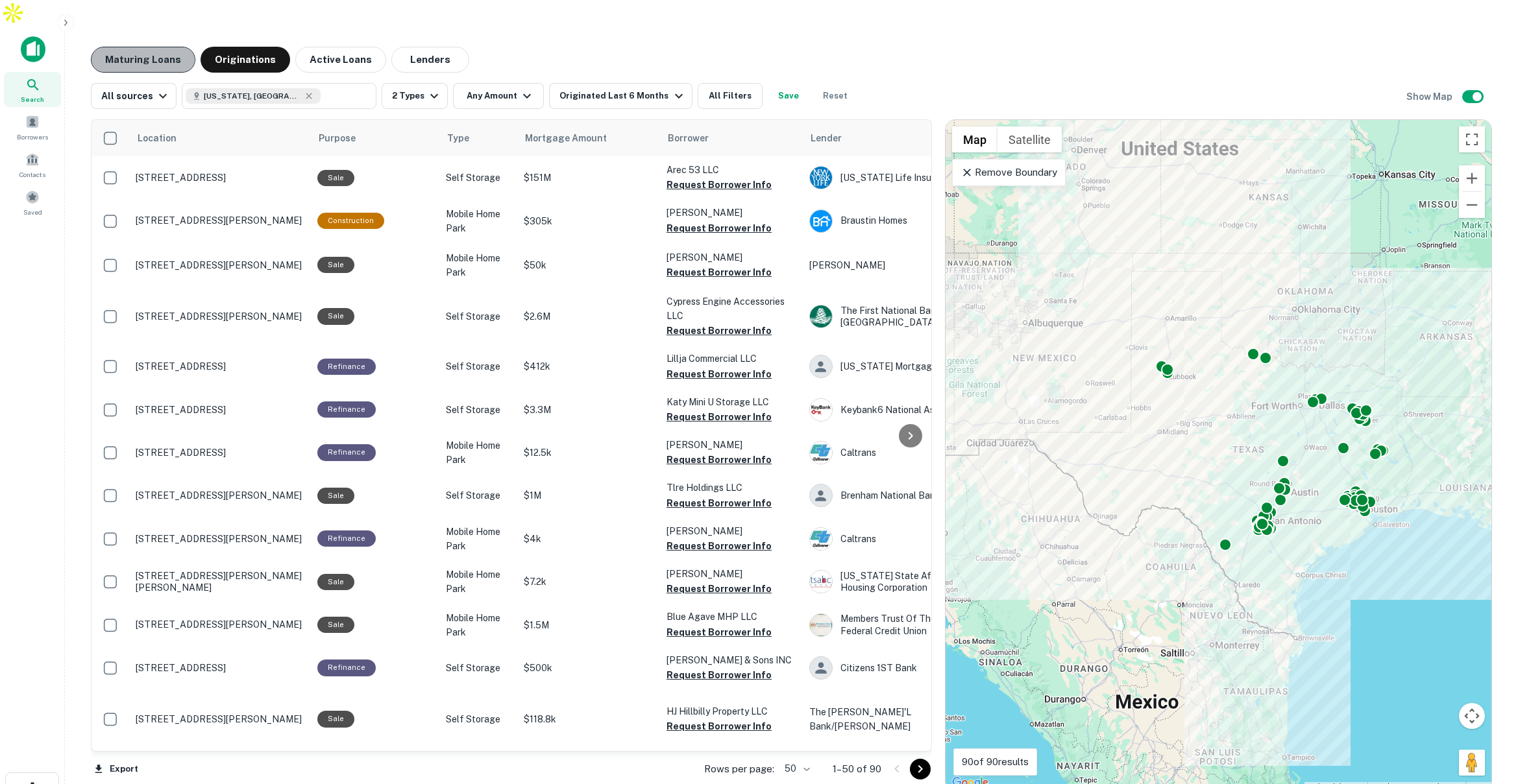
click at [136, 46] on button "Maturing Loans" at bounding box center [143, 59] width 105 height 26
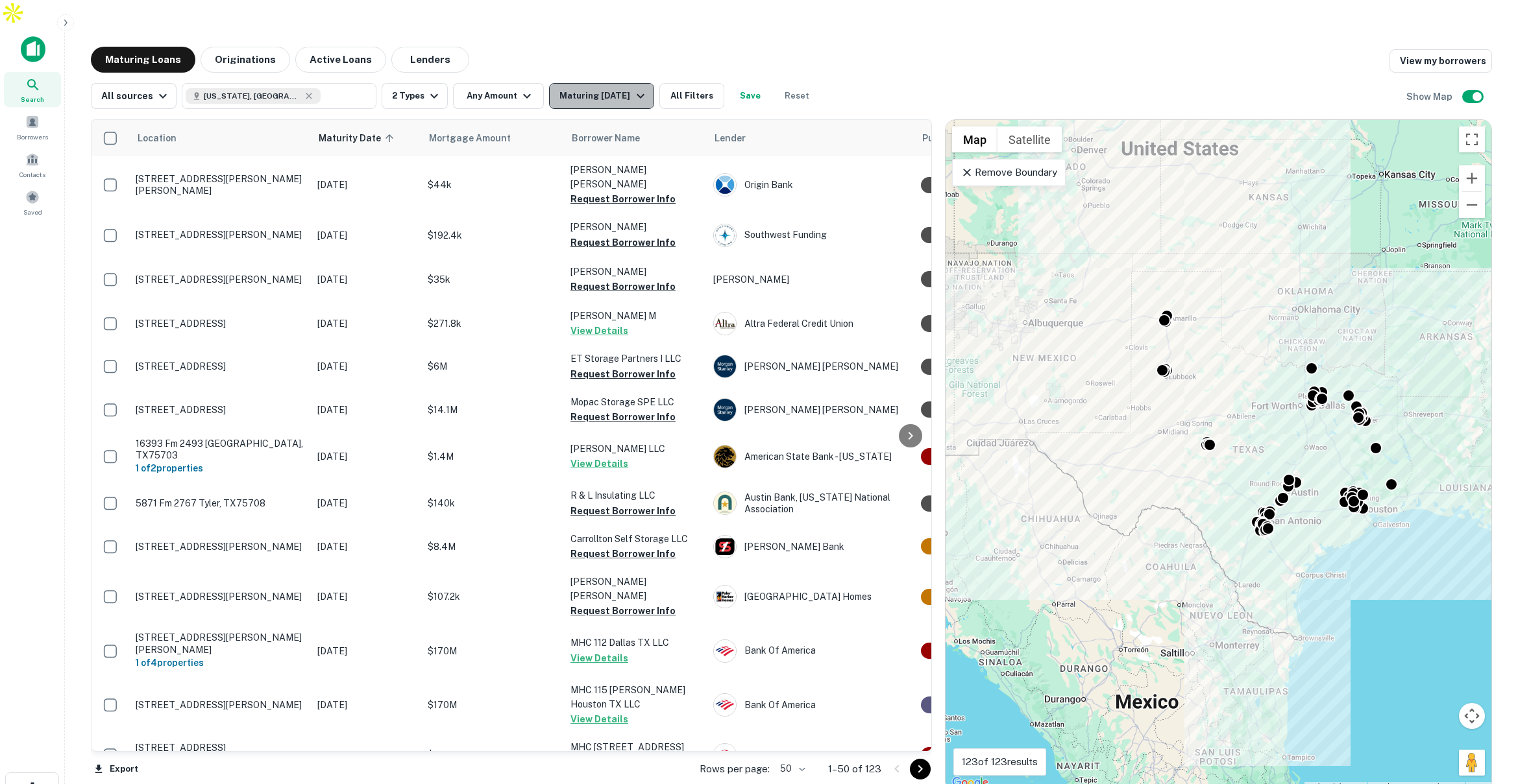
click at [633, 88] on icon "button" at bounding box center [641, 96] width 16 height 16
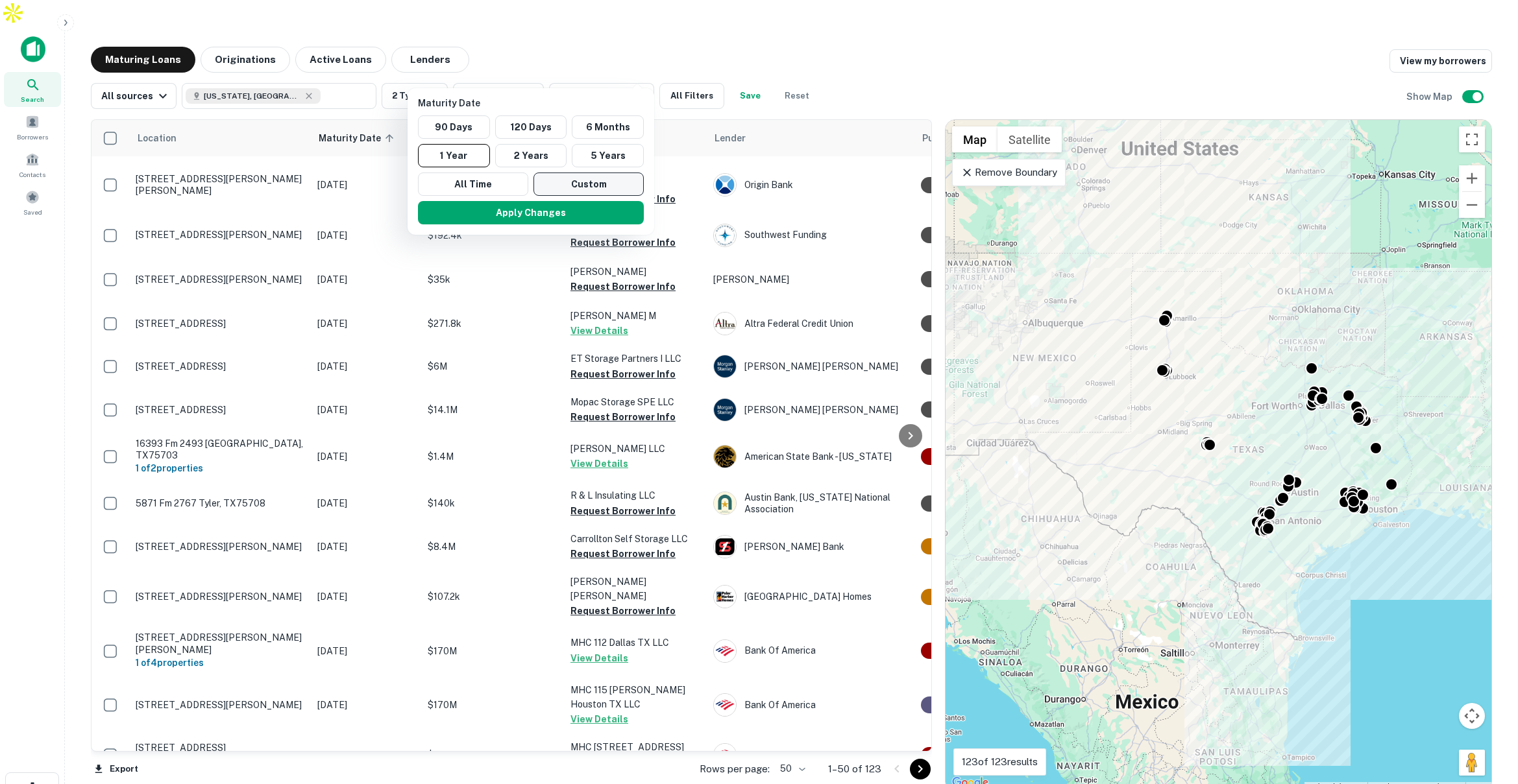
click at [588, 181] on button "Custom" at bounding box center [588, 184] width 110 height 24
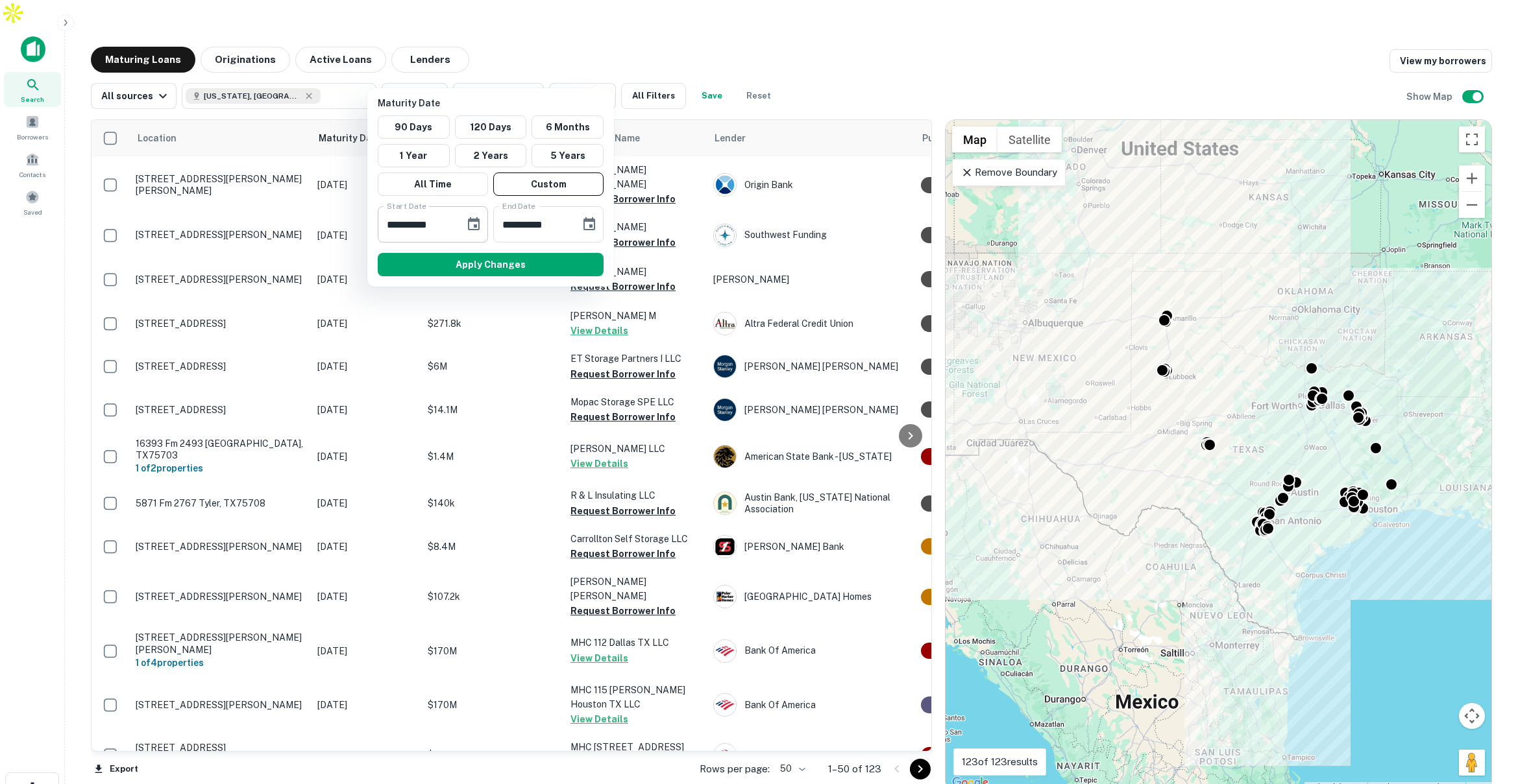
click at [475, 219] on icon "Choose date, selected date is Feb 26, 2025" at bounding box center [473, 224] width 11 height 13
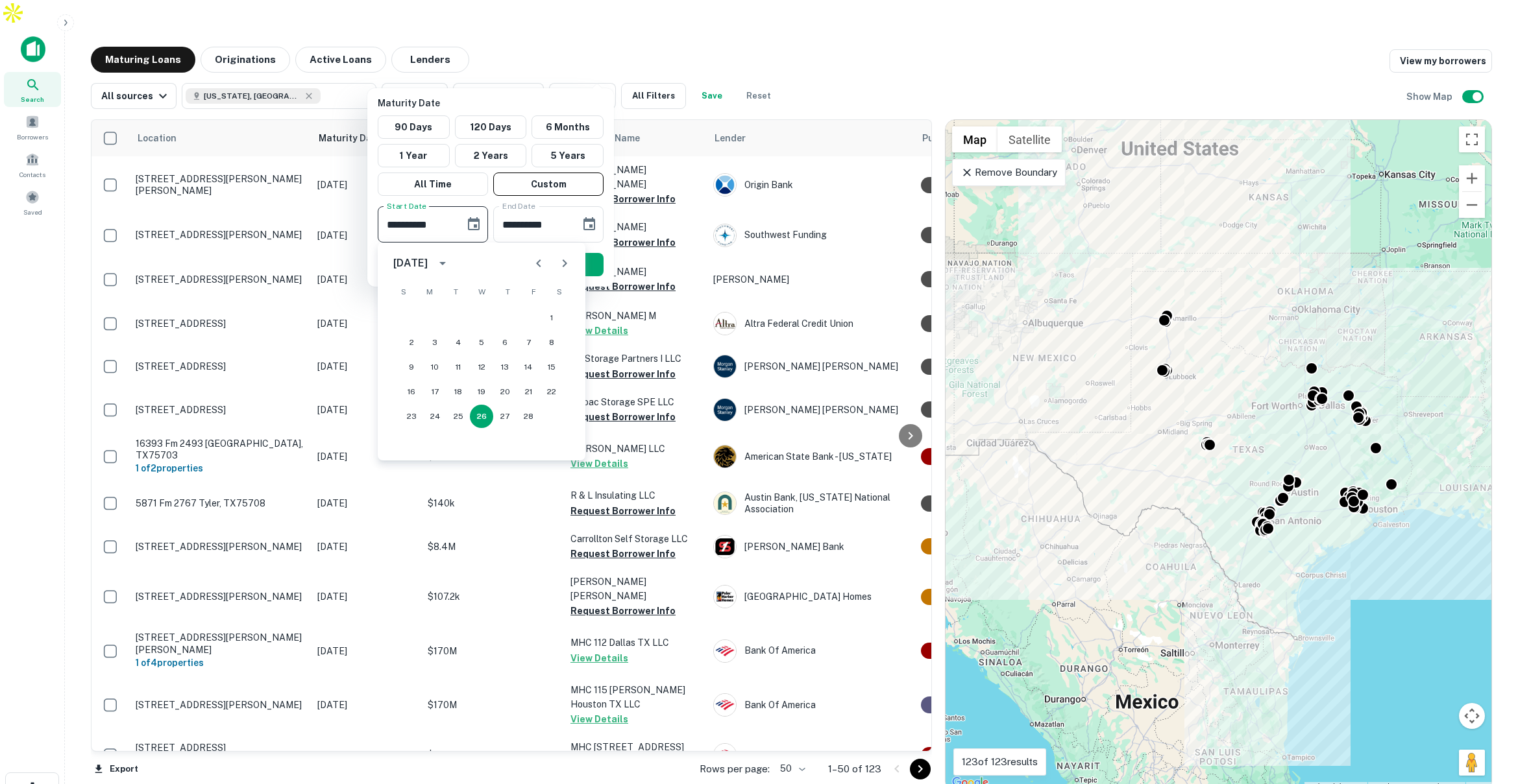
click at [566, 260] on icon "Next month" at bounding box center [565, 263] width 16 height 16
click at [450, 261] on icon "calendar view is open, switch to year view" at bounding box center [442, 263] width 16 height 16
click at [422, 401] on button "2026" at bounding box center [414, 400] width 46 height 24
type input "**********"
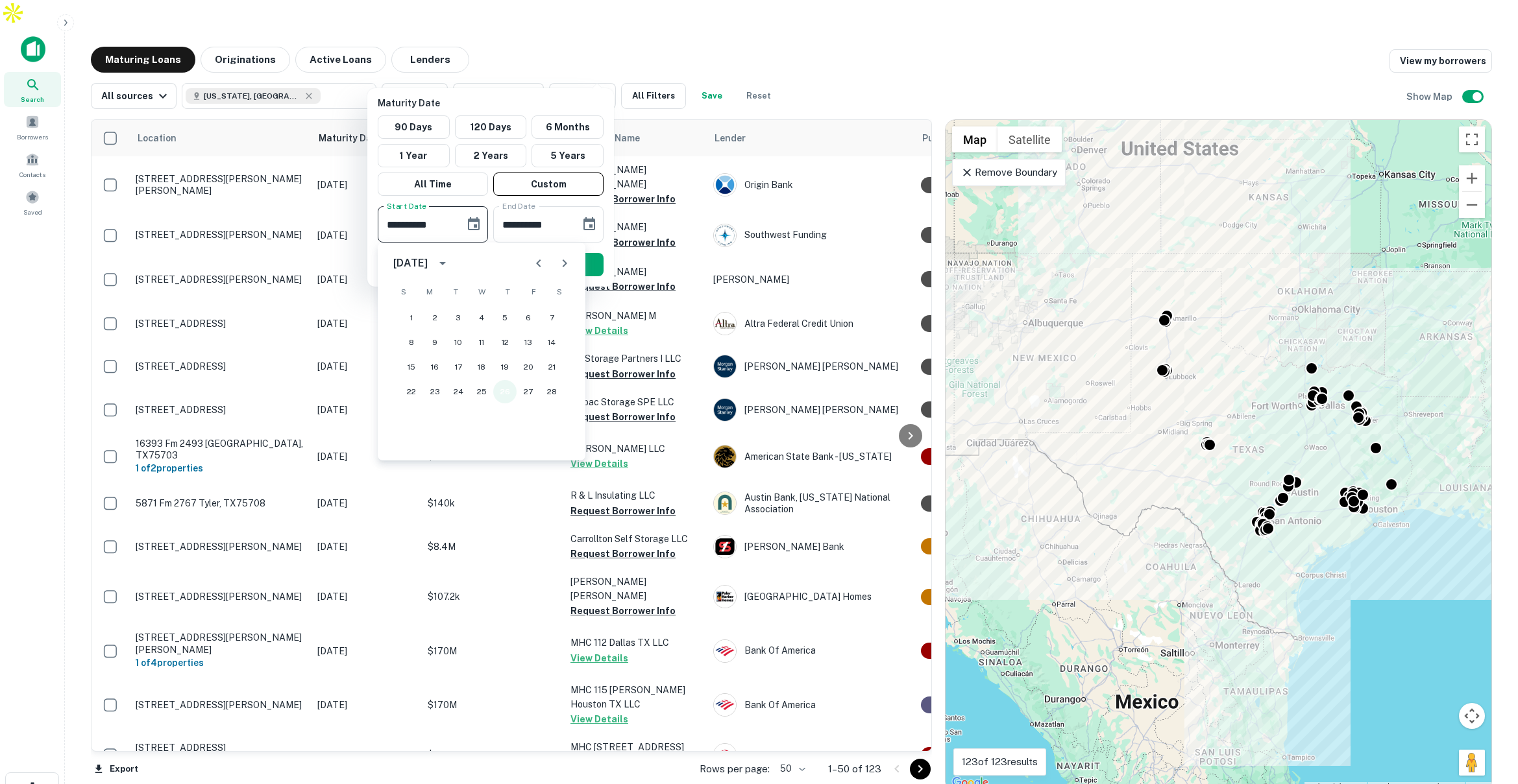
click at [500, 387] on button "26" at bounding box center [505, 392] width 24 height 24
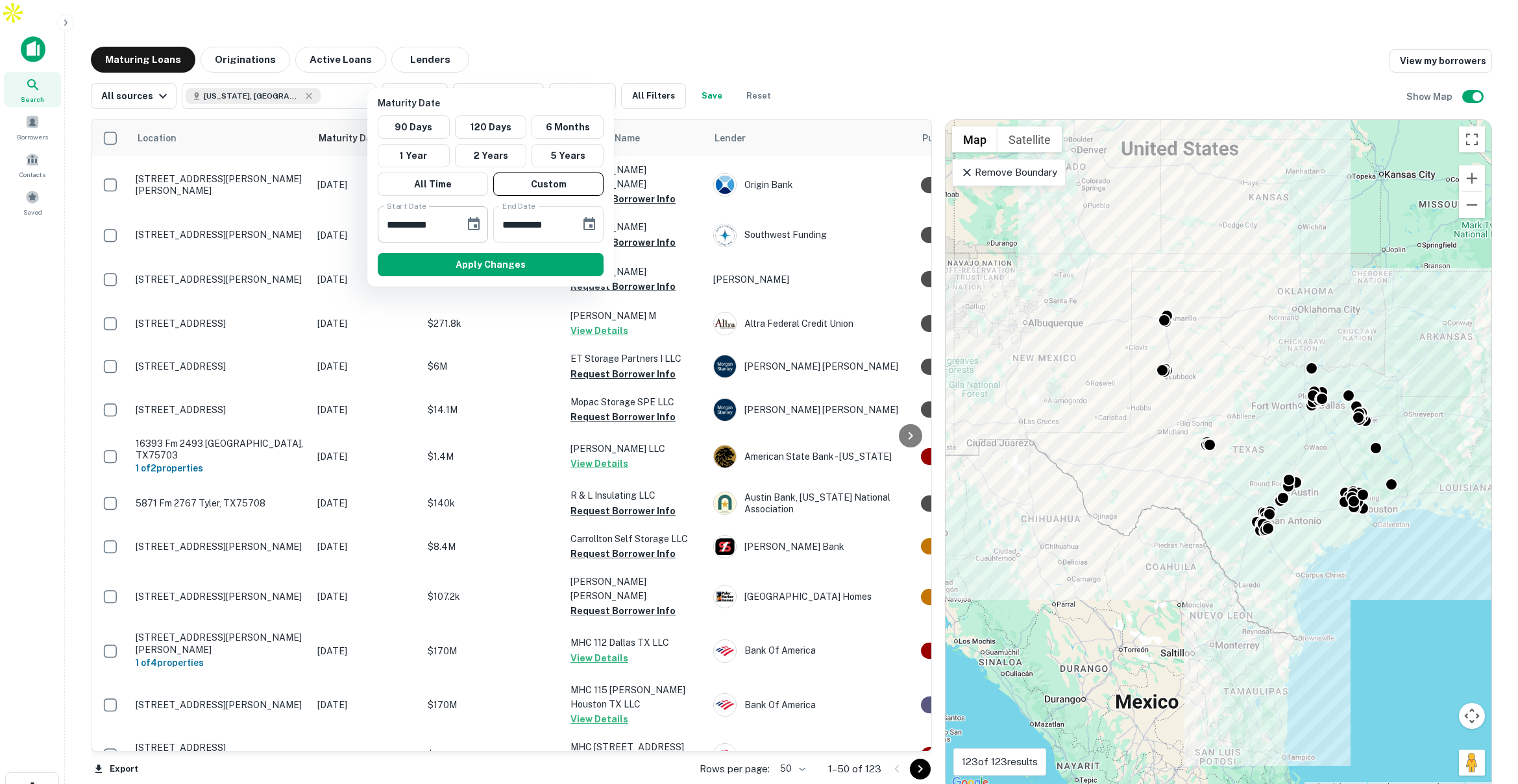
click at [475, 225] on icon "Choose date, selected date is Feb 26, 2026" at bounding box center [473, 224] width 11 height 13
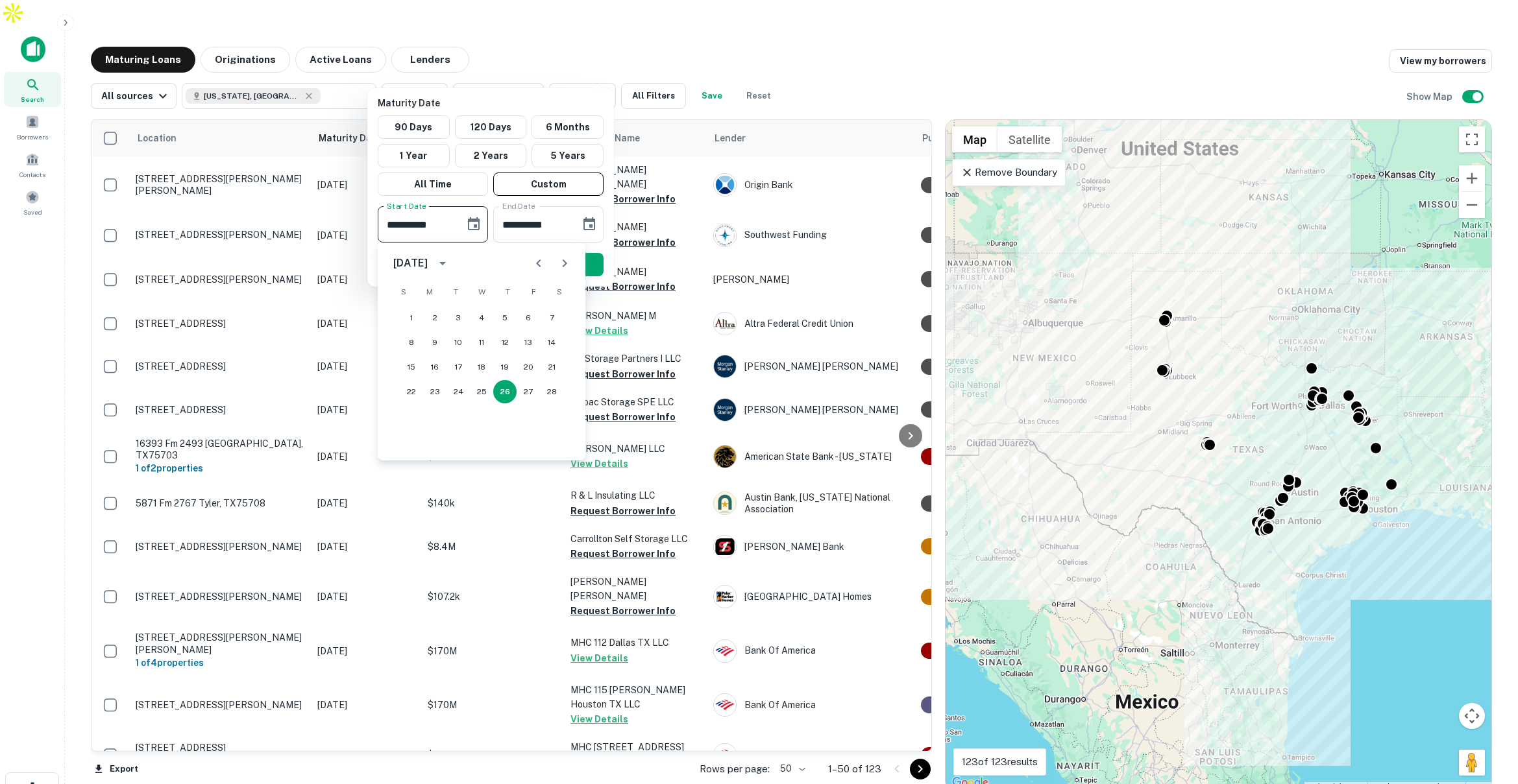
click at [540, 260] on icon "Previous month" at bounding box center [538, 263] width 4 height 8
click at [561, 225] on input "**********" at bounding box center [532, 225] width 78 height 37
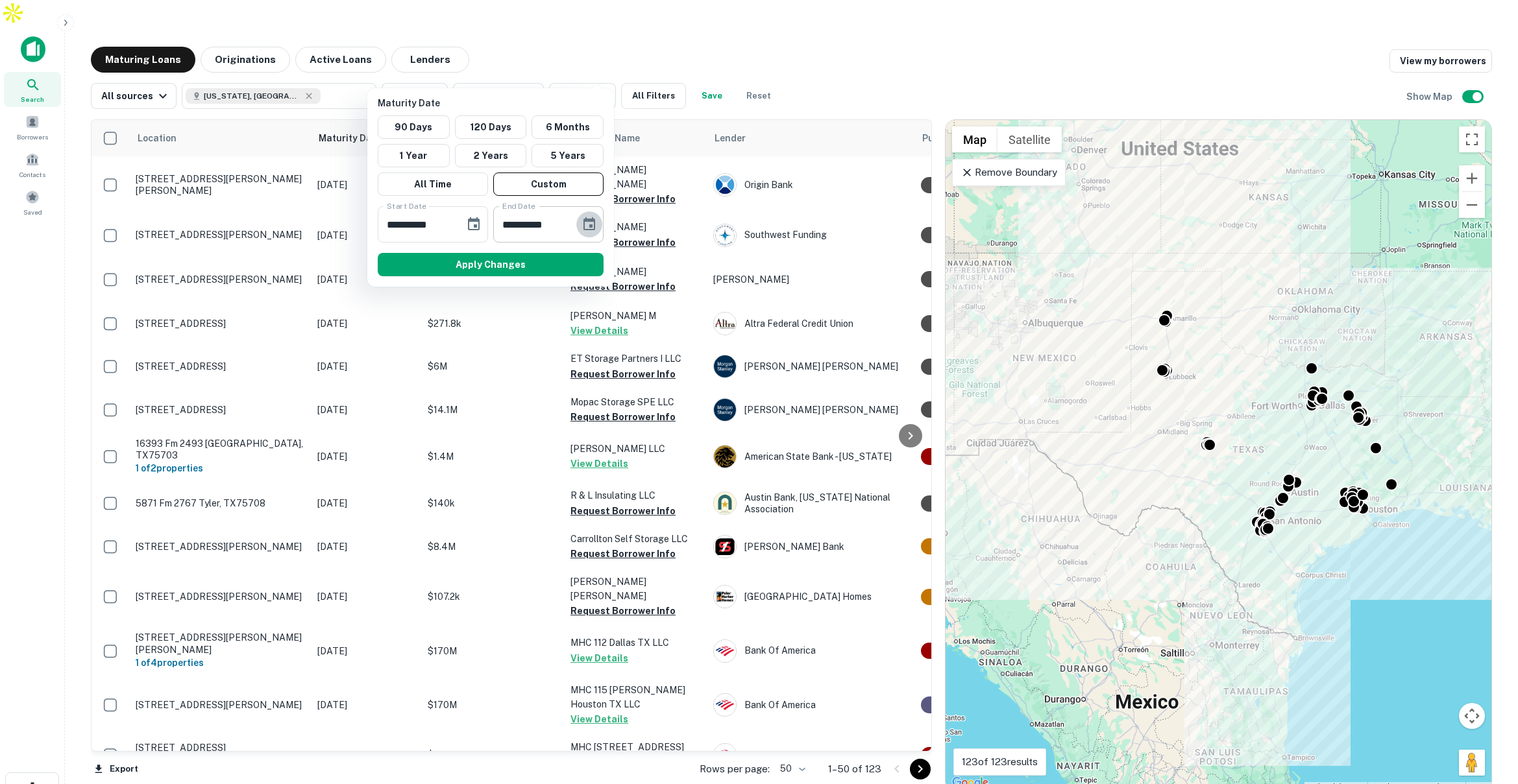
click at [593, 225] on icon "Choose date, selected date is Aug 25, 2025" at bounding box center [589, 225] width 16 height 16
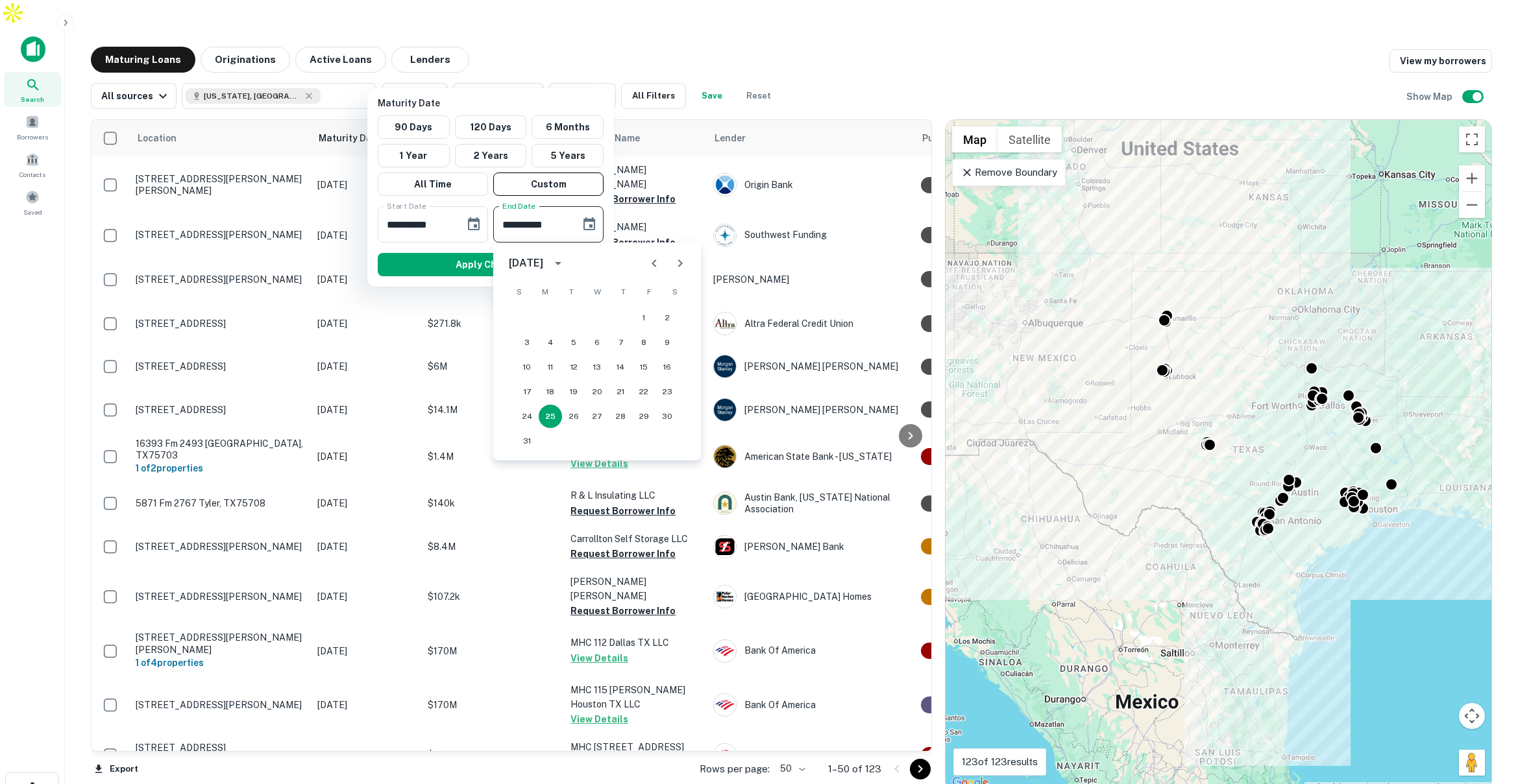
click at [543, 263] on div "August 2025" at bounding box center [526, 263] width 34 height 16
click at [519, 399] on button "2026" at bounding box center [529, 400] width 46 height 24
type input "**********"
click at [575, 413] on button "25" at bounding box center [574, 416] width 24 height 24
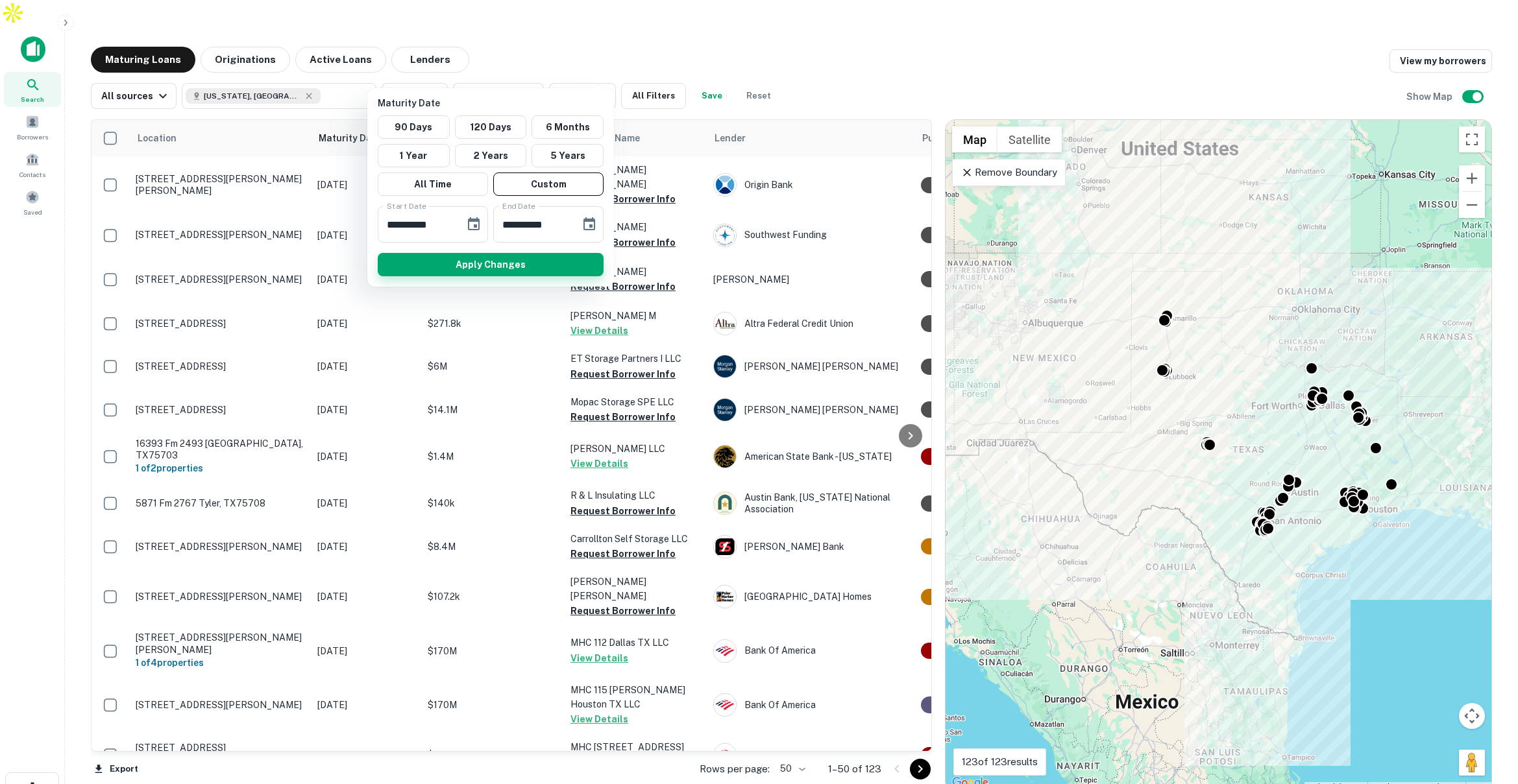
click at [526, 259] on button "Apply Changes" at bounding box center [491, 264] width 226 height 24
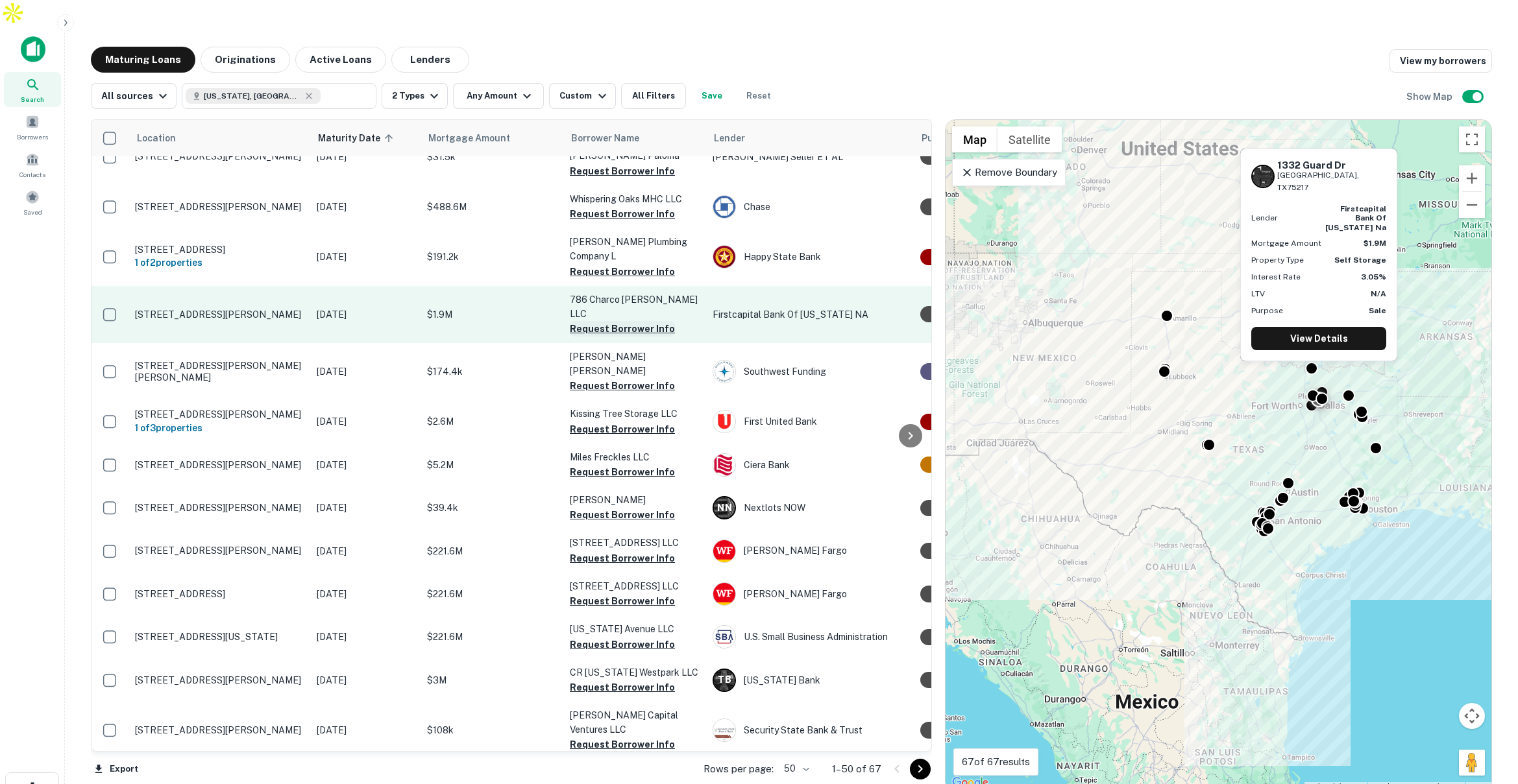
scroll to position [518, 0]
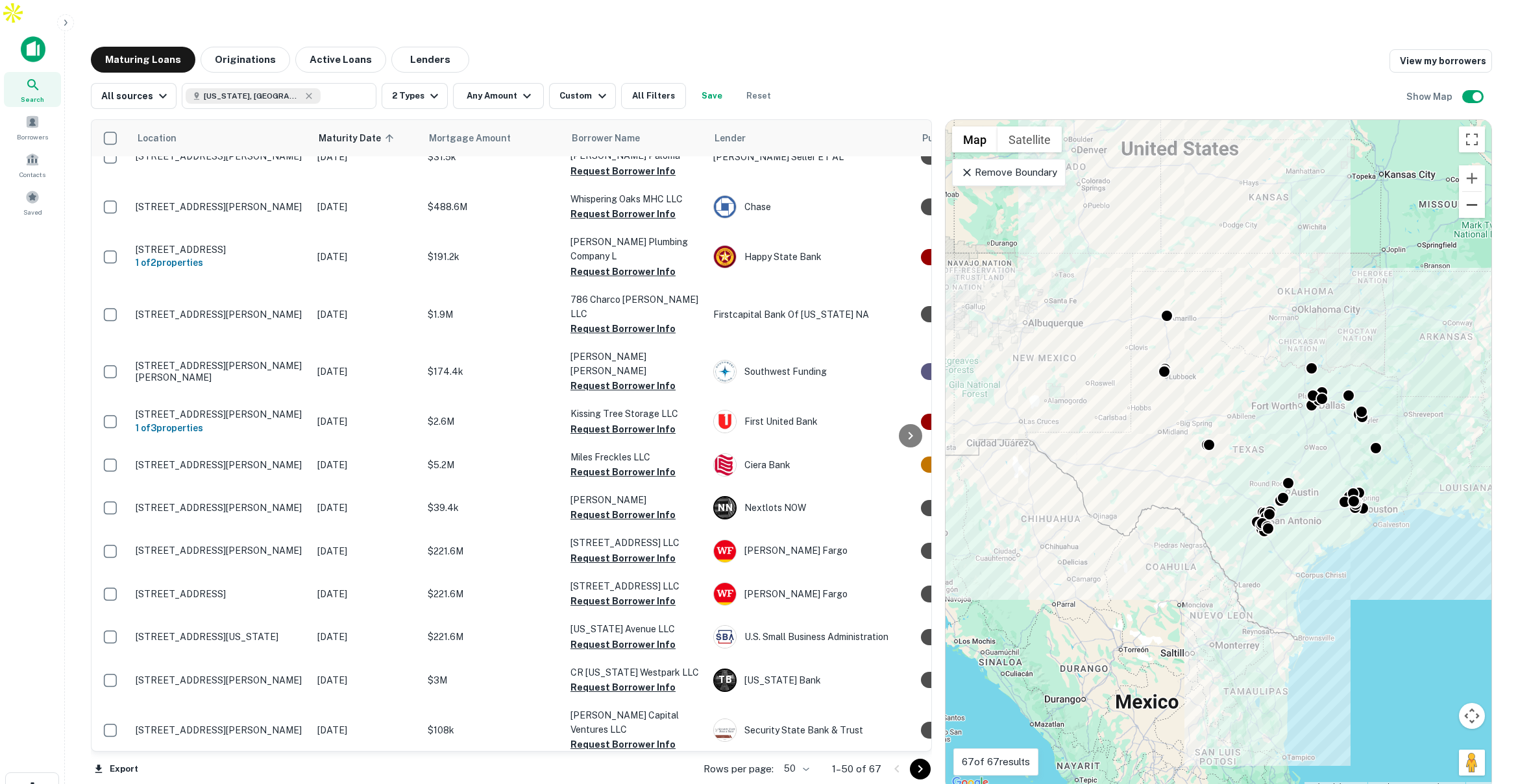
click at [1475, 192] on button "Zoom out" at bounding box center [1473, 205] width 26 height 26
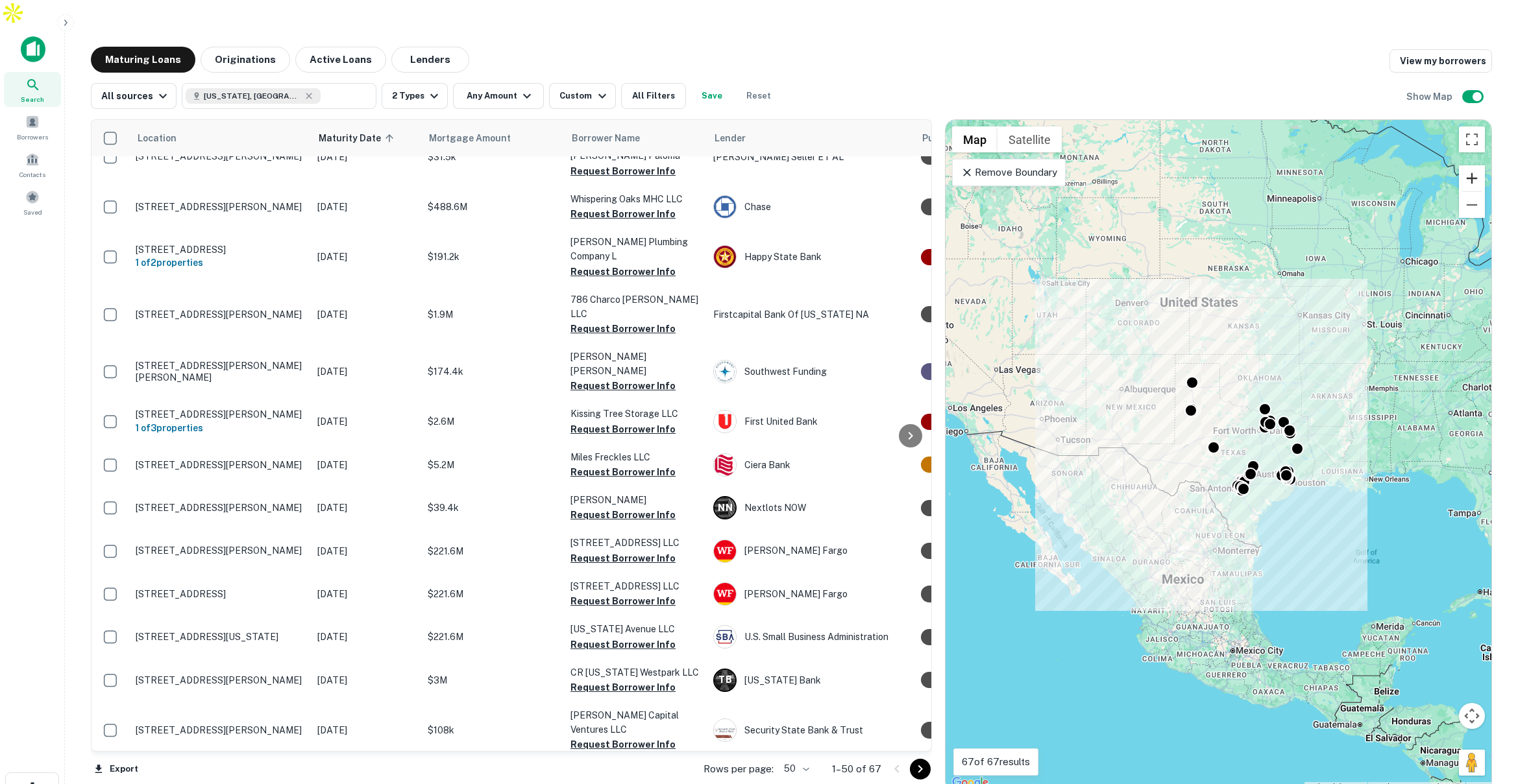
click at [1463, 165] on button "Zoom in" at bounding box center [1473, 178] width 26 height 26
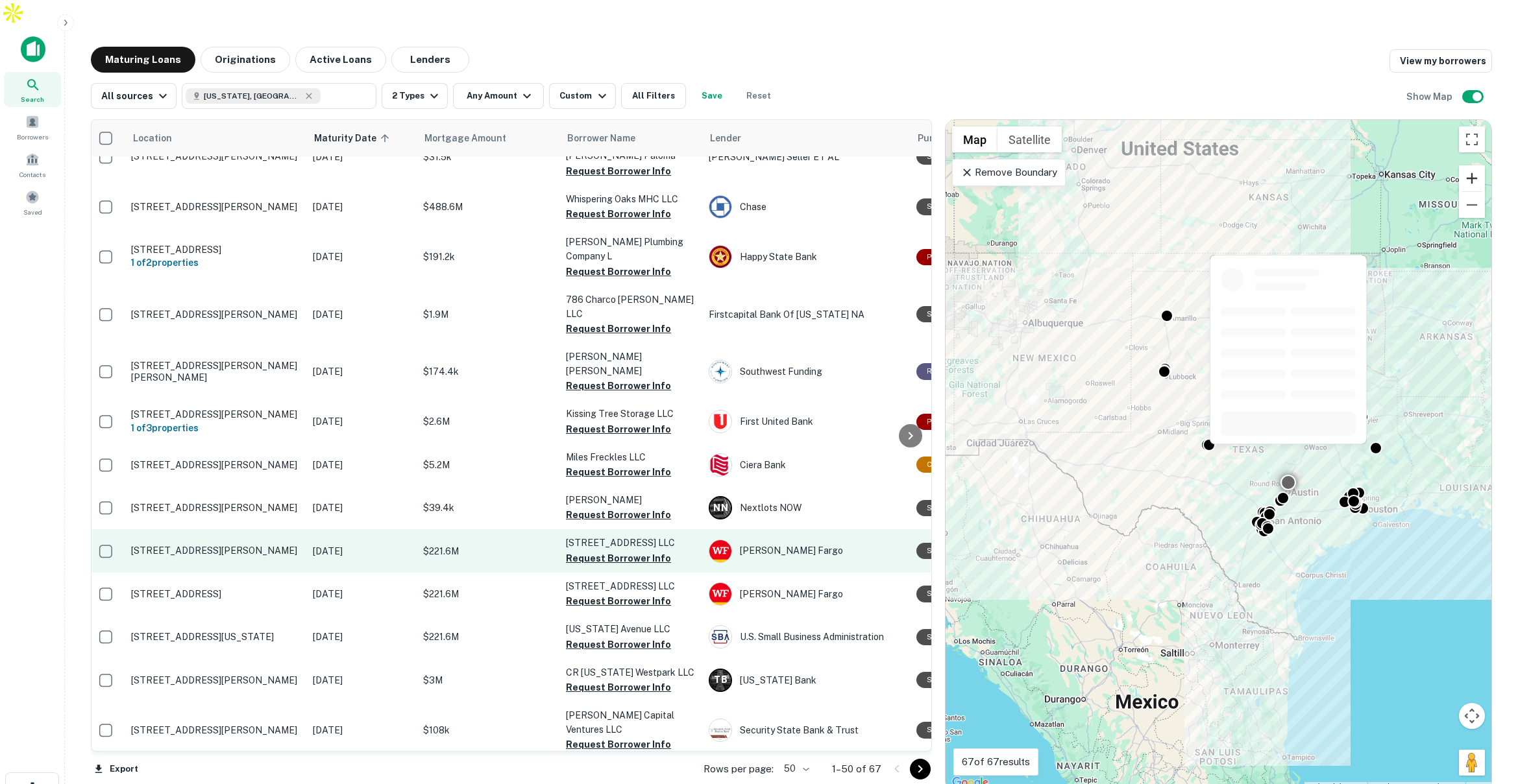
scroll to position [518, 5]
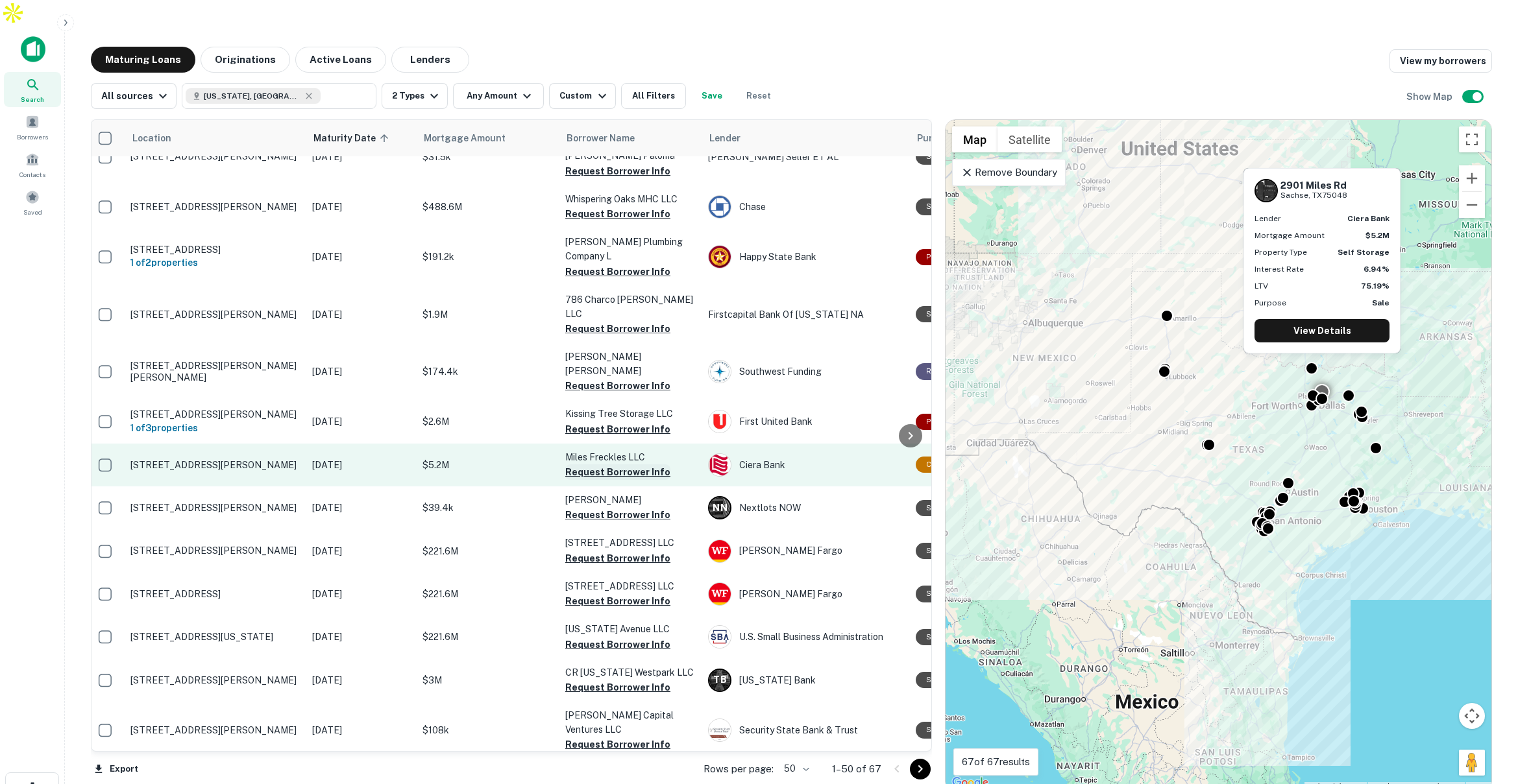
click at [603, 464] on button "Request Borrower Info" at bounding box center [618, 472] width 105 height 16
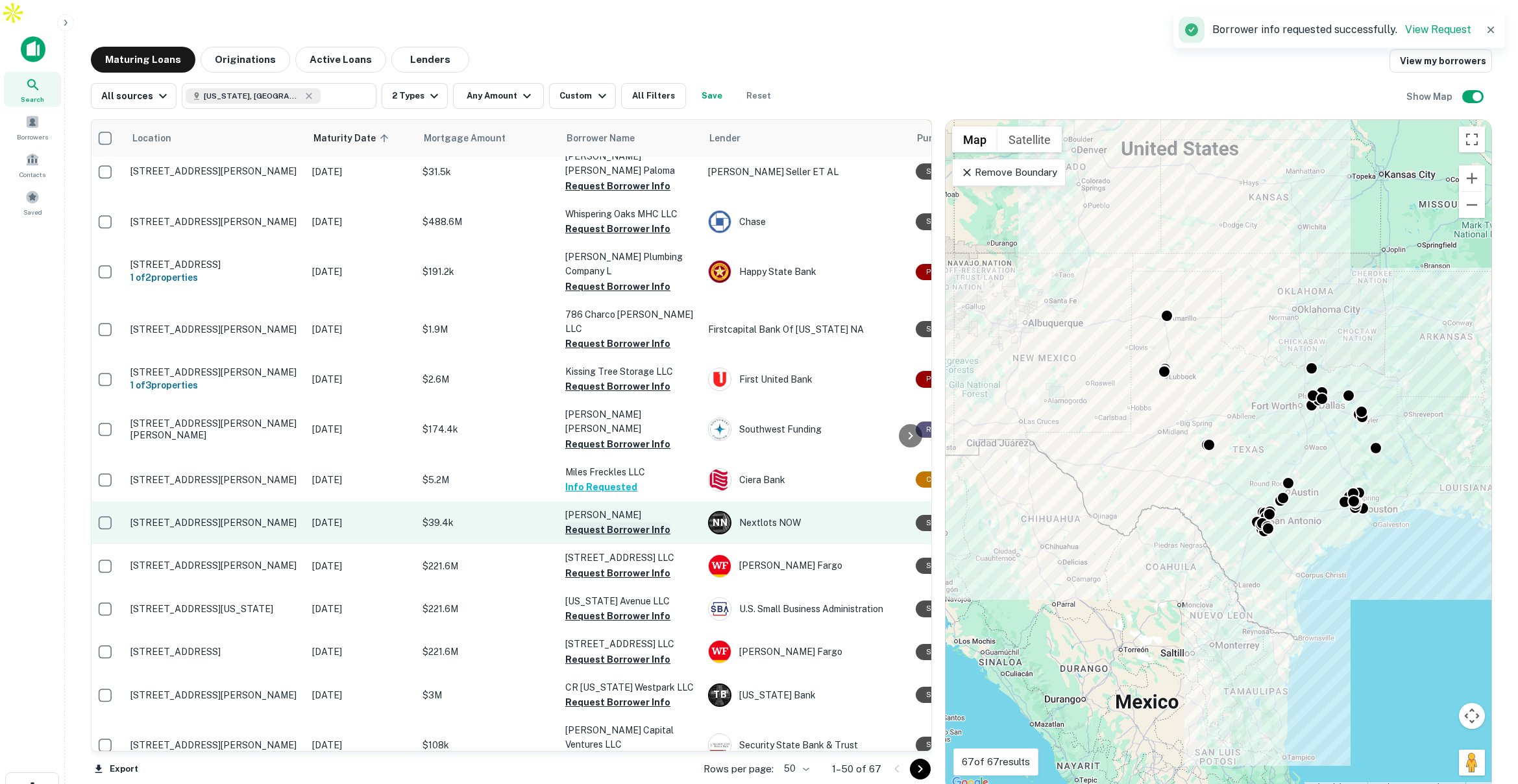
scroll to position [464, 5]
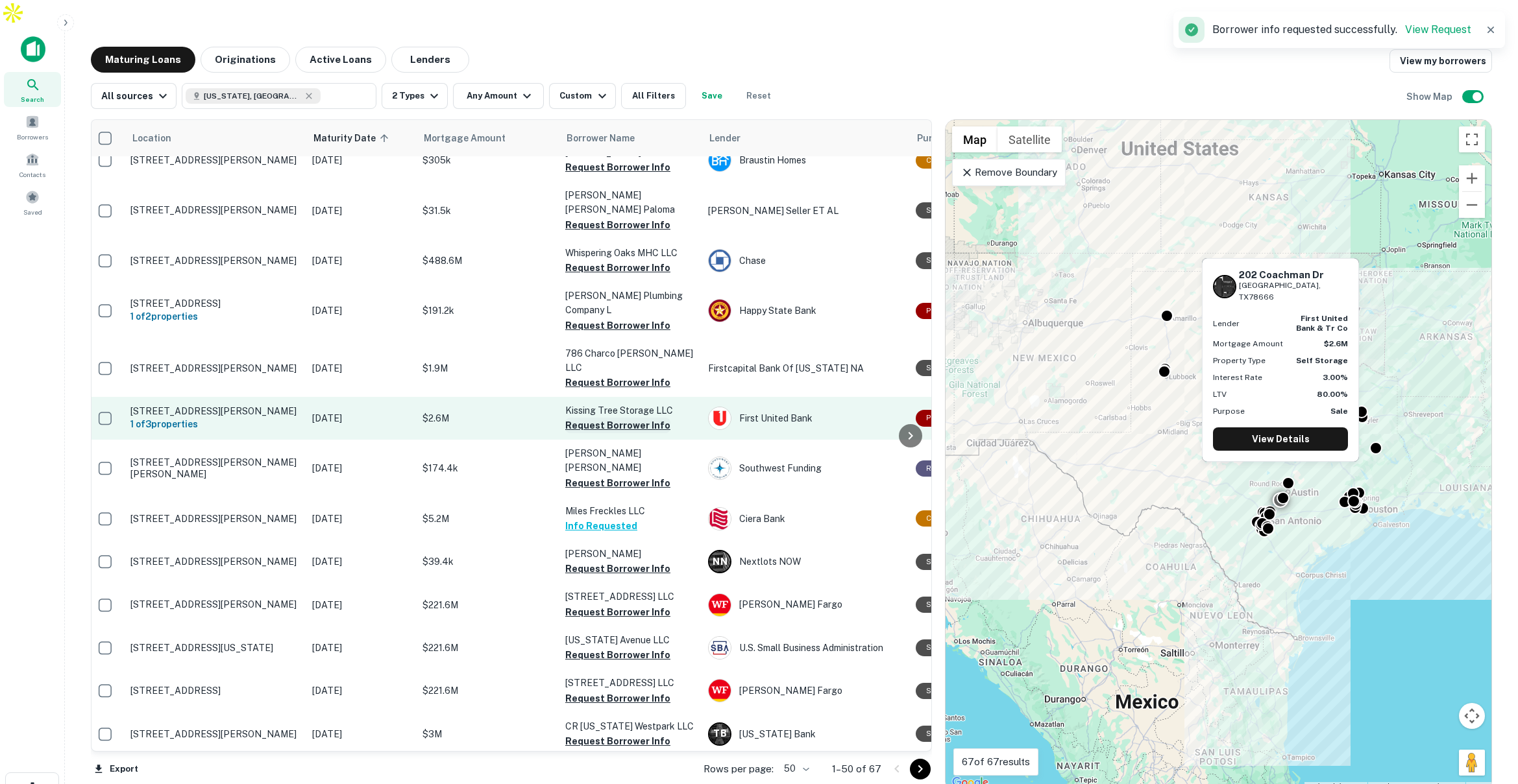
click at [588, 418] on button "Request Borrower Info" at bounding box center [618, 426] width 105 height 16
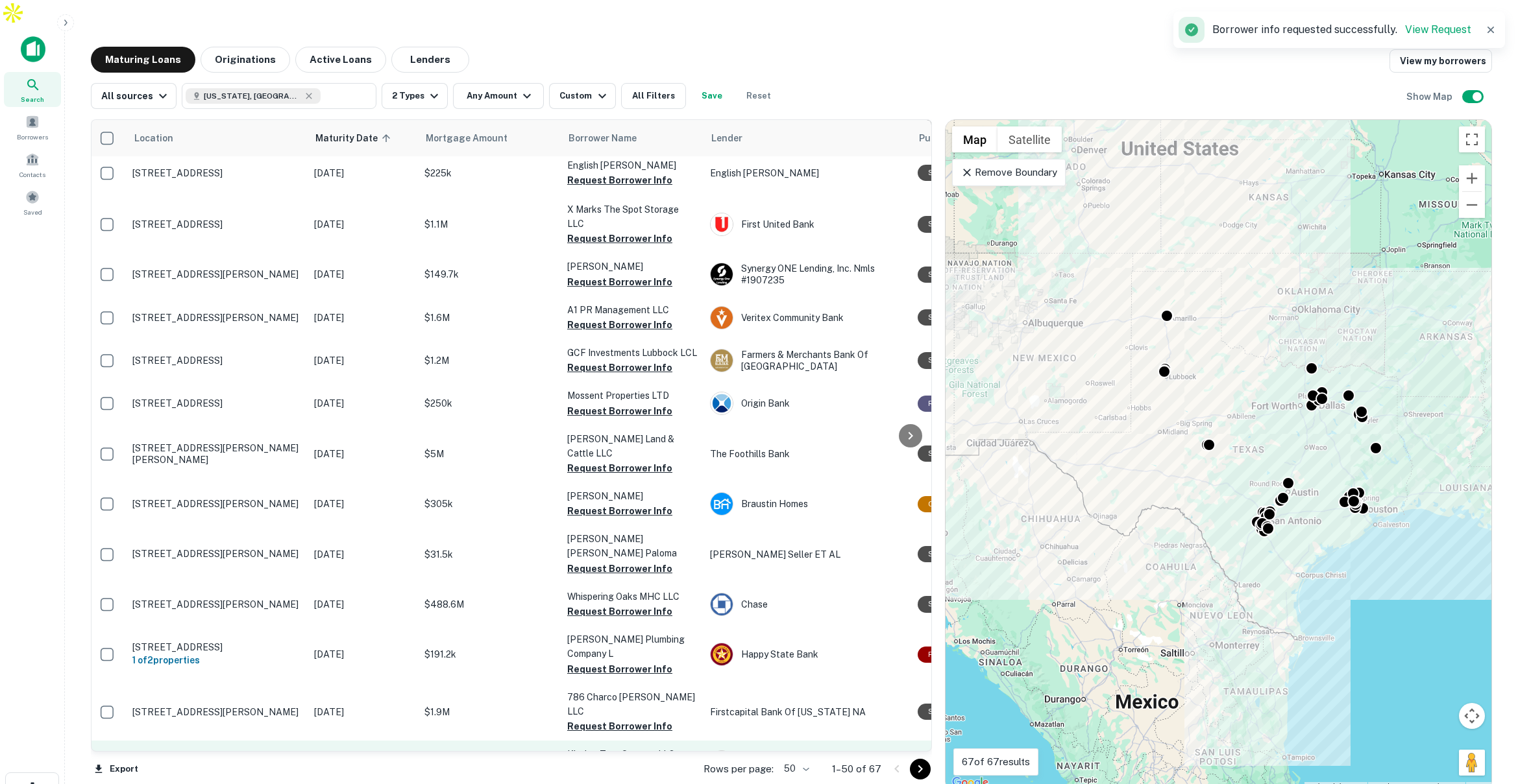
scroll to position [0, 3]
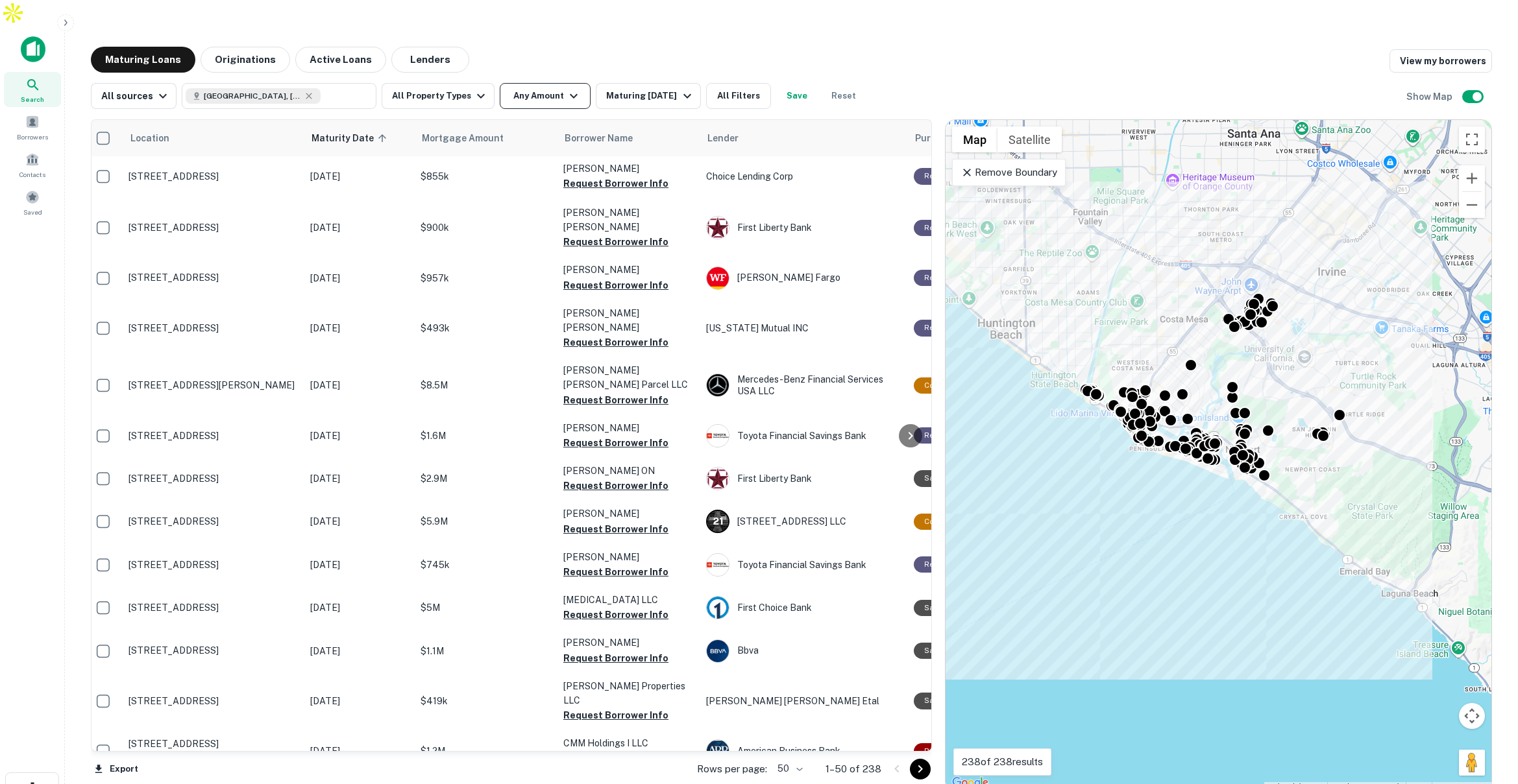
click at [566, 88] on icon "button" at bounding box center [574, 96] width 16 height 16
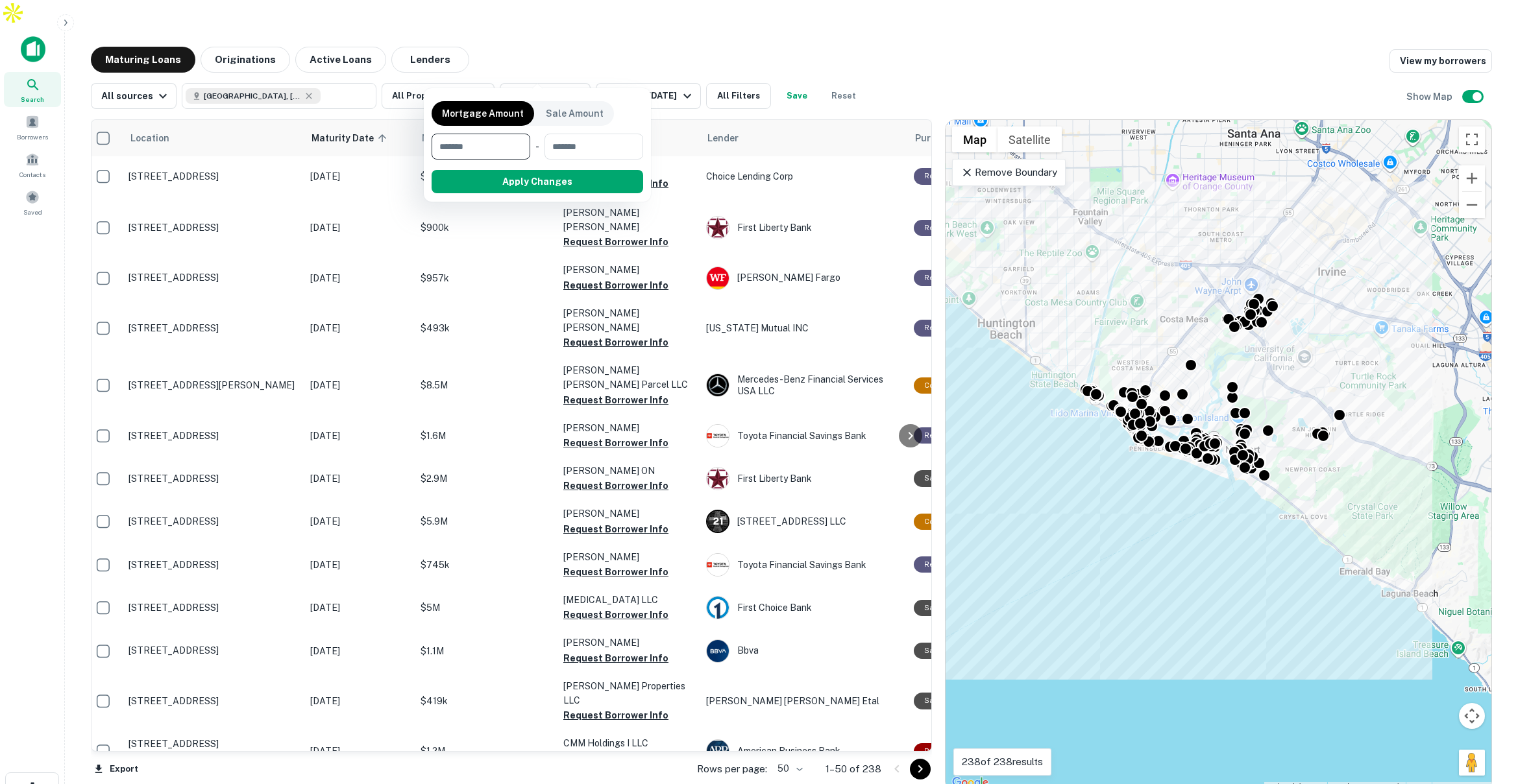
click at [488, 143] on input "number" at bounding box center [477, 147] width 89 height 26
type input "*******"
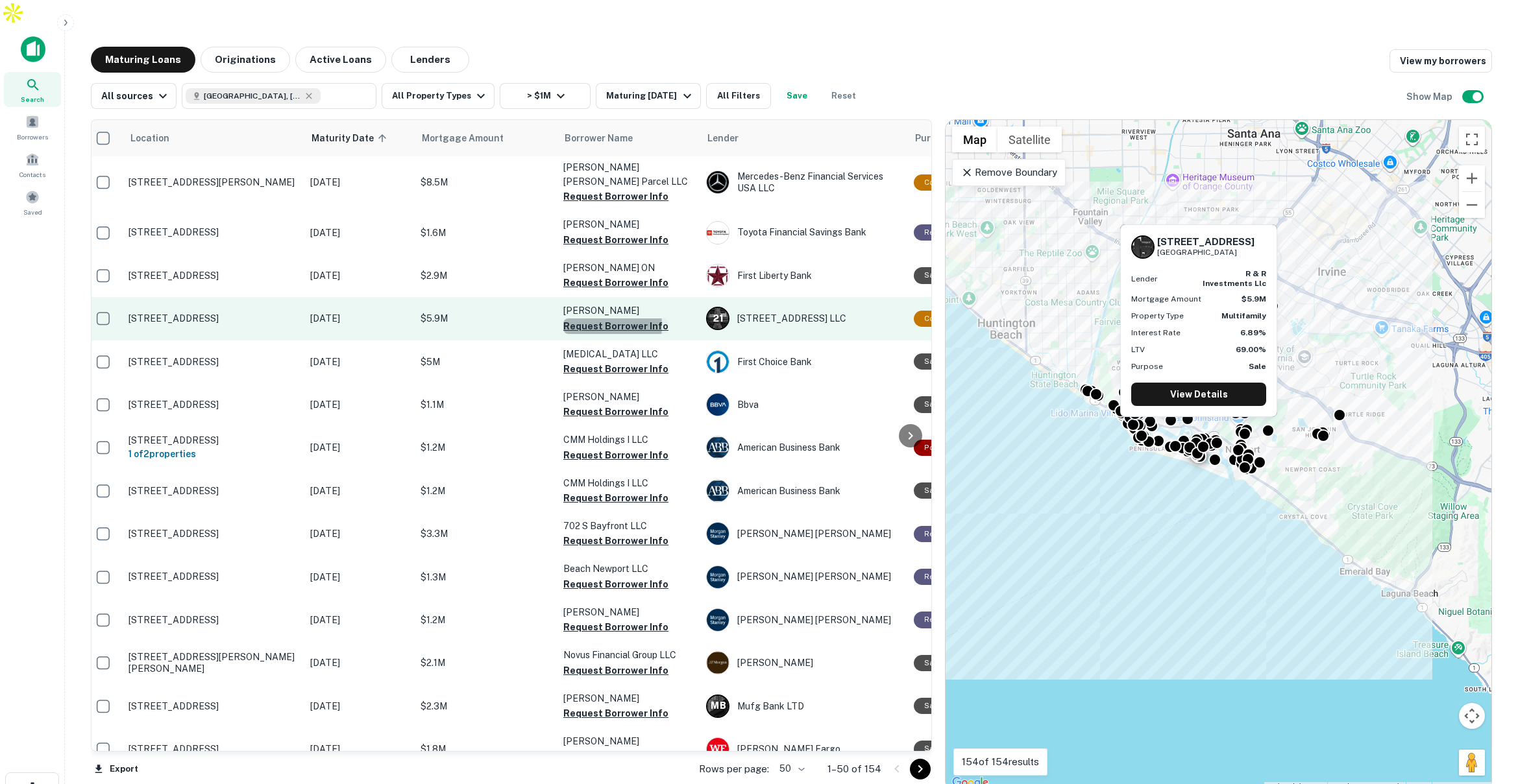
click at [586, 318] on button "Request Borrower Info" at bounding box center [616, 326] width 105 height 16
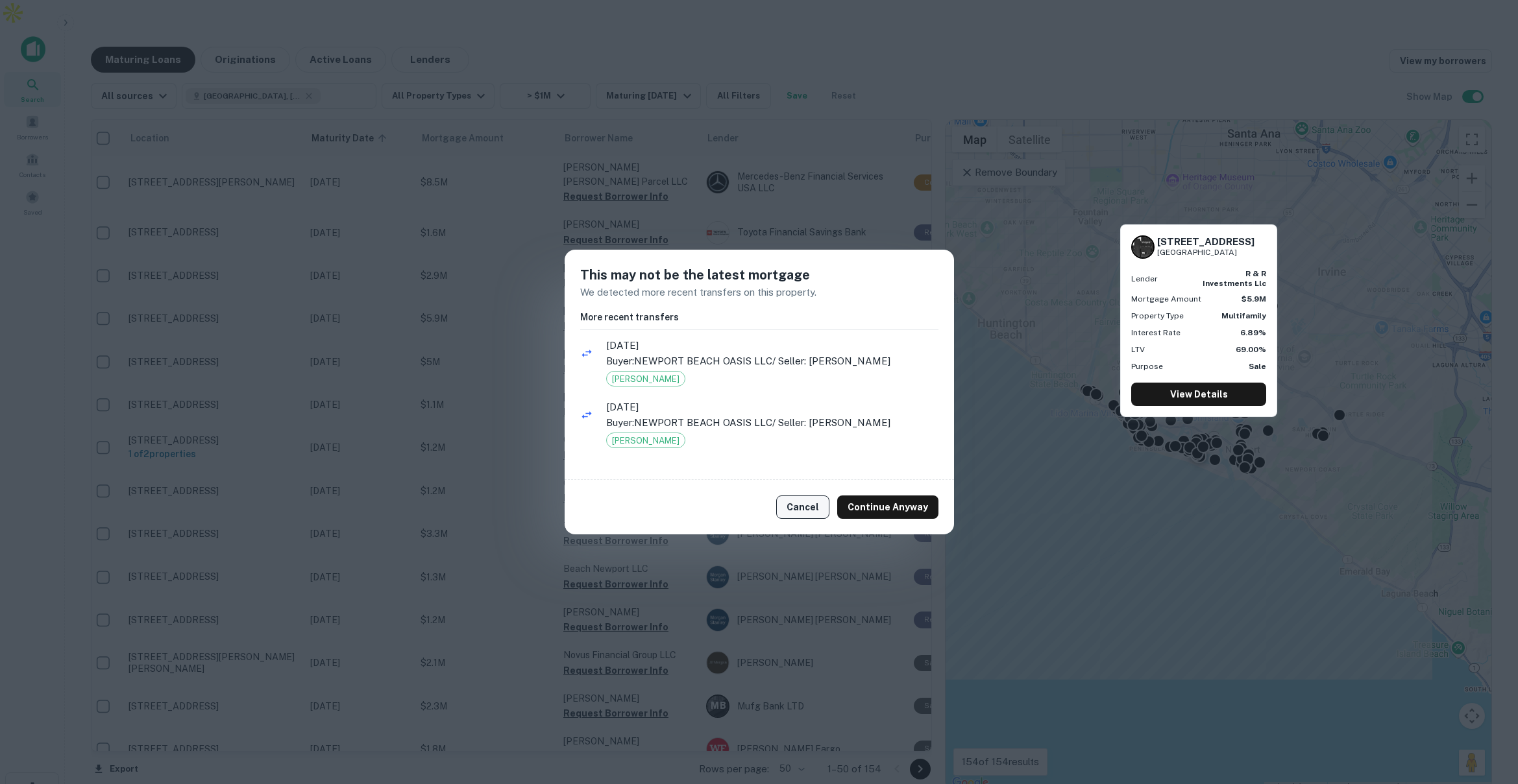
click at [815, 508] on button "Cancel" at bounding box center [803, 507] width 53 height 24
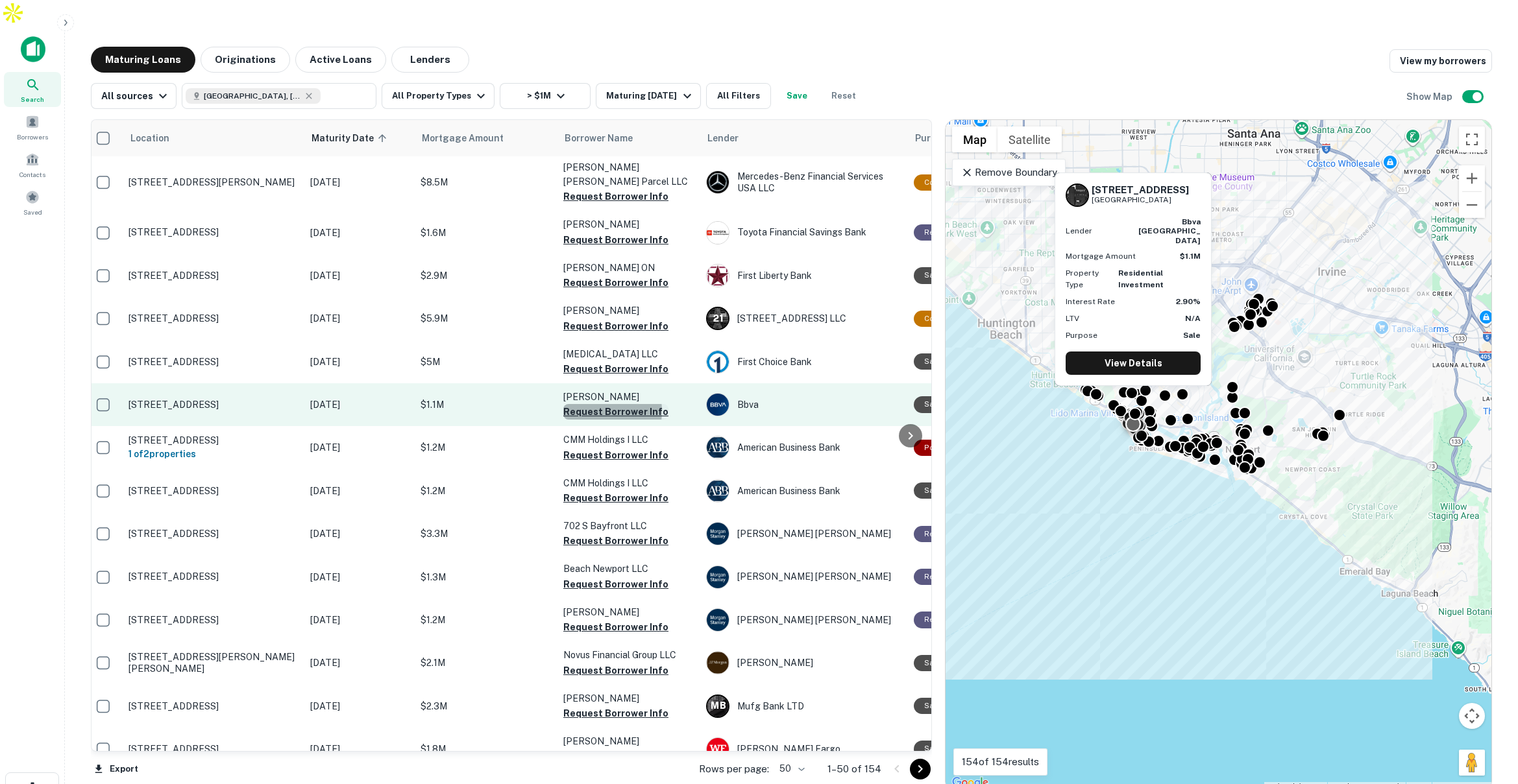
click at [591, 404] on button "Request Borrower Info" at bounding box center [616, 412] width 105 height 16
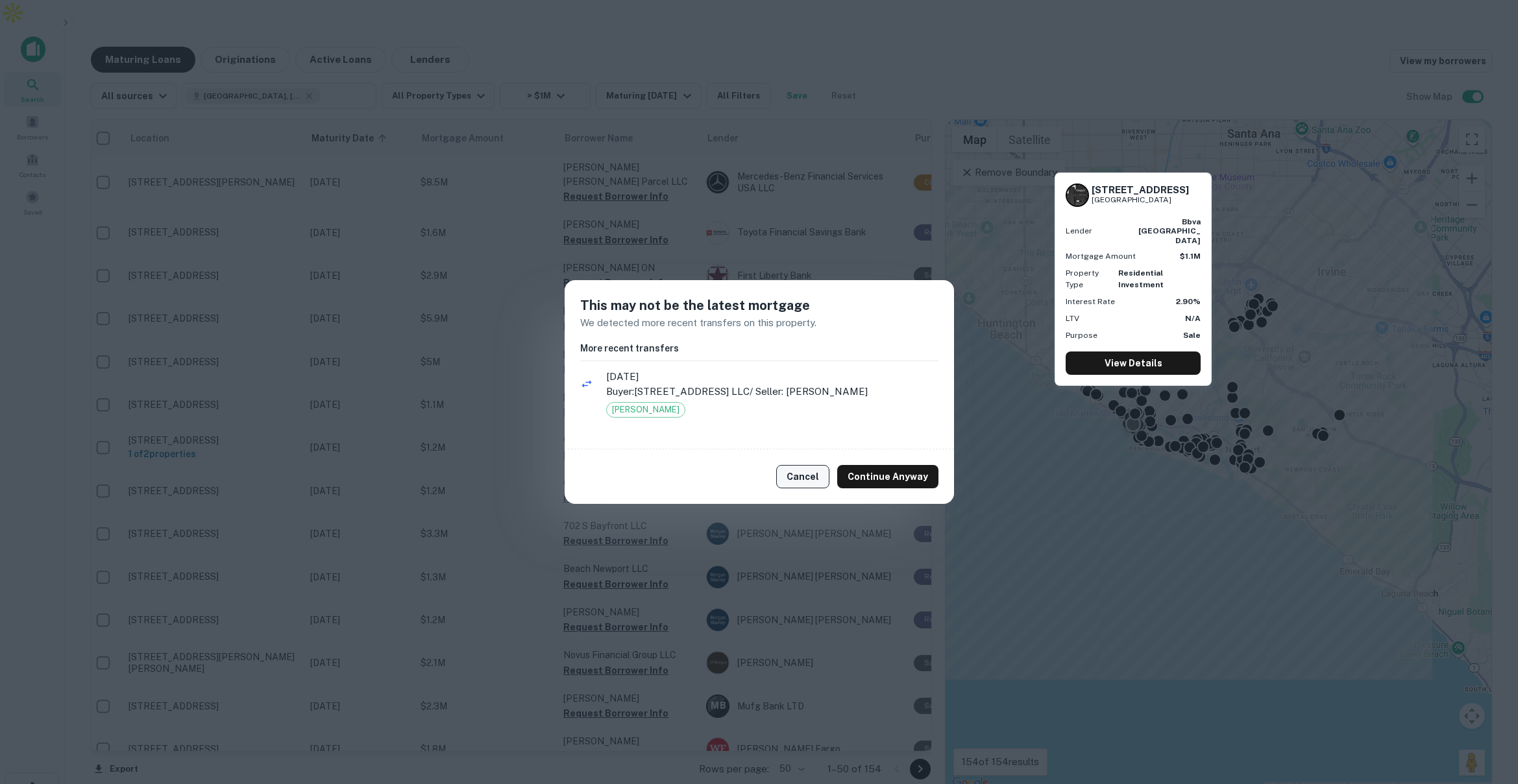
click at [807, 477] on button "Cancel" at bounding box center [803, 476] width 53 height 24
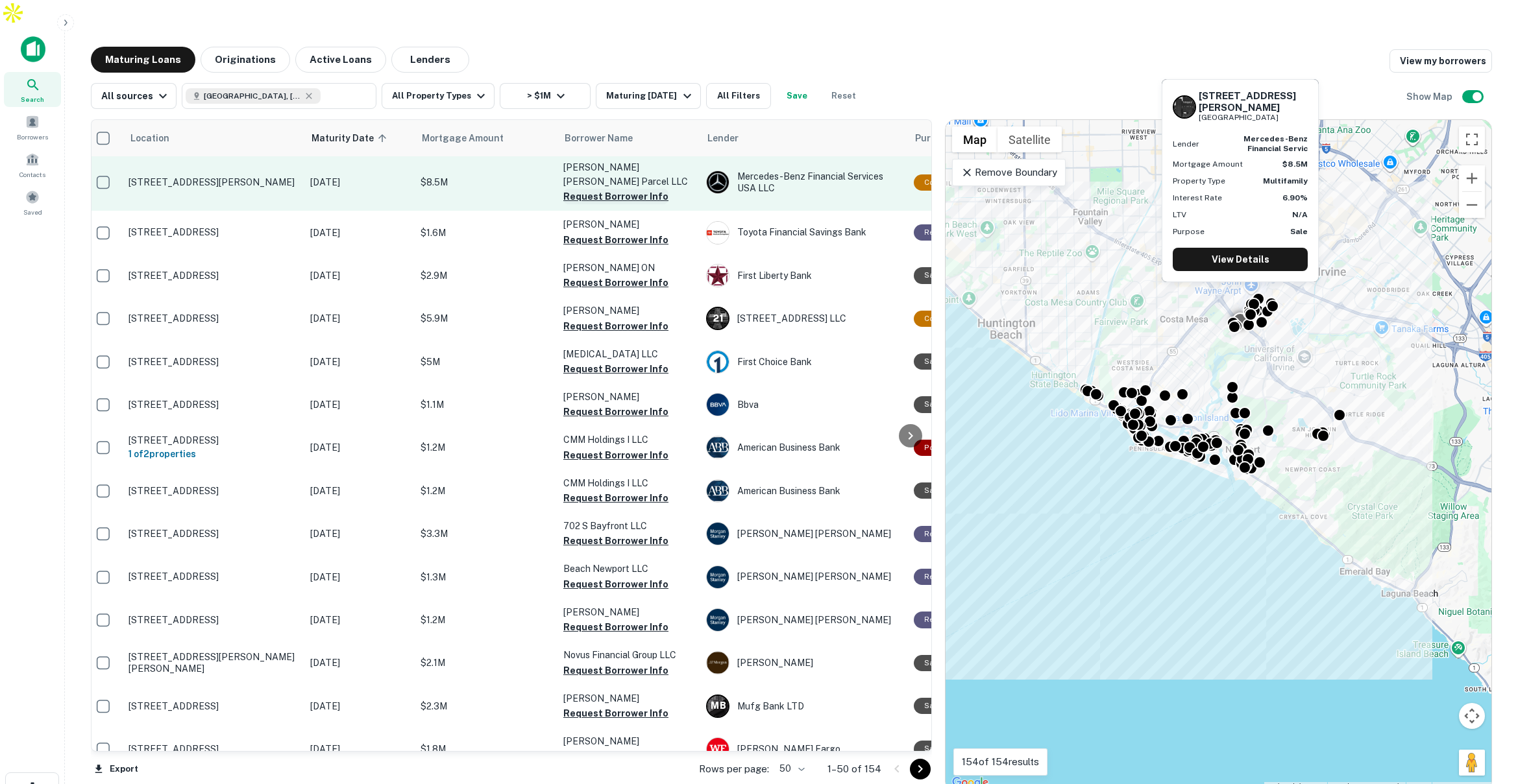
click at [623, 189] on button "Request Borrower Info" at bounding box center [616, 197] width 105 height 16
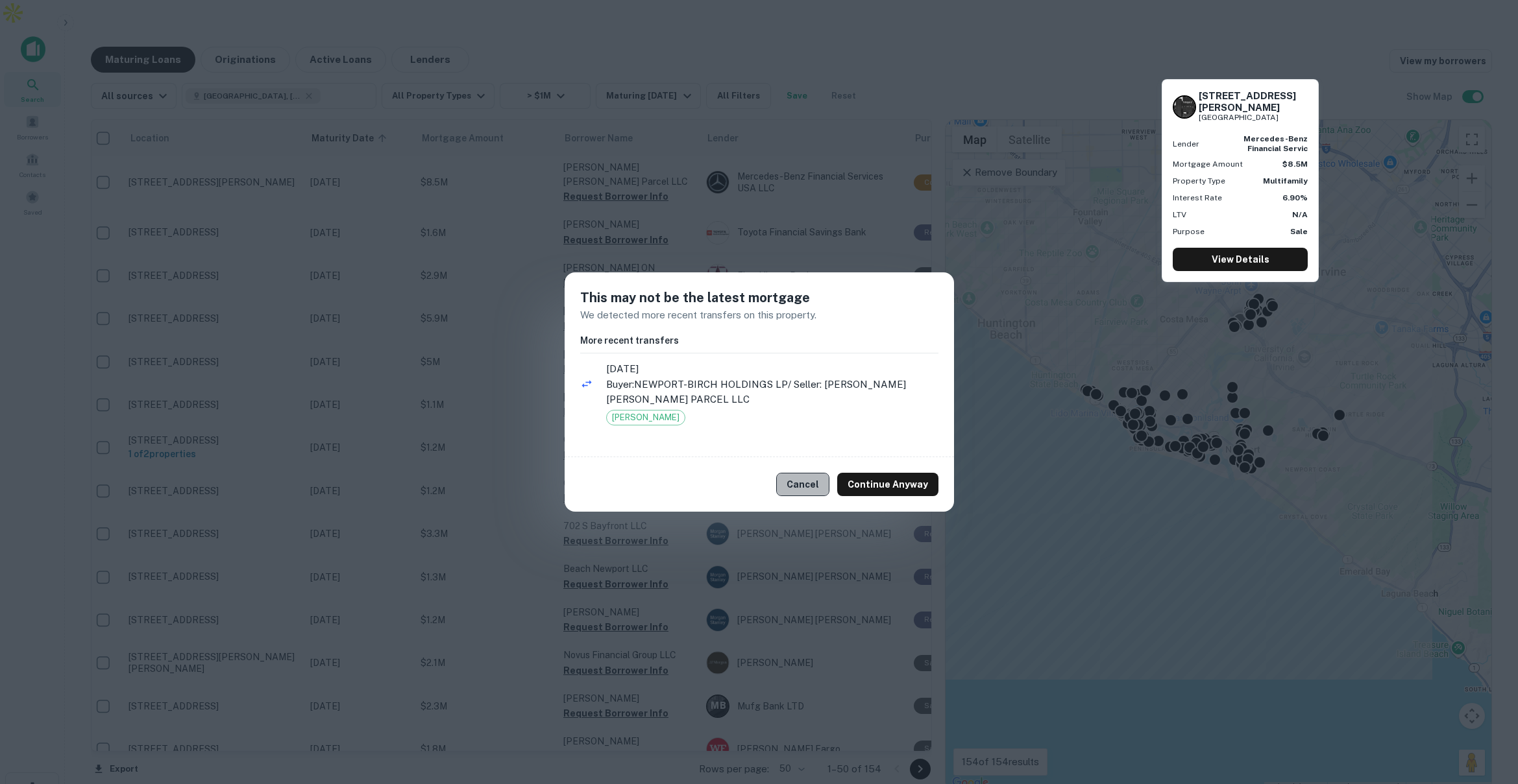
click at [811, 489] on button "Cancel" at bounding box center [803, 484] width 53 height 24
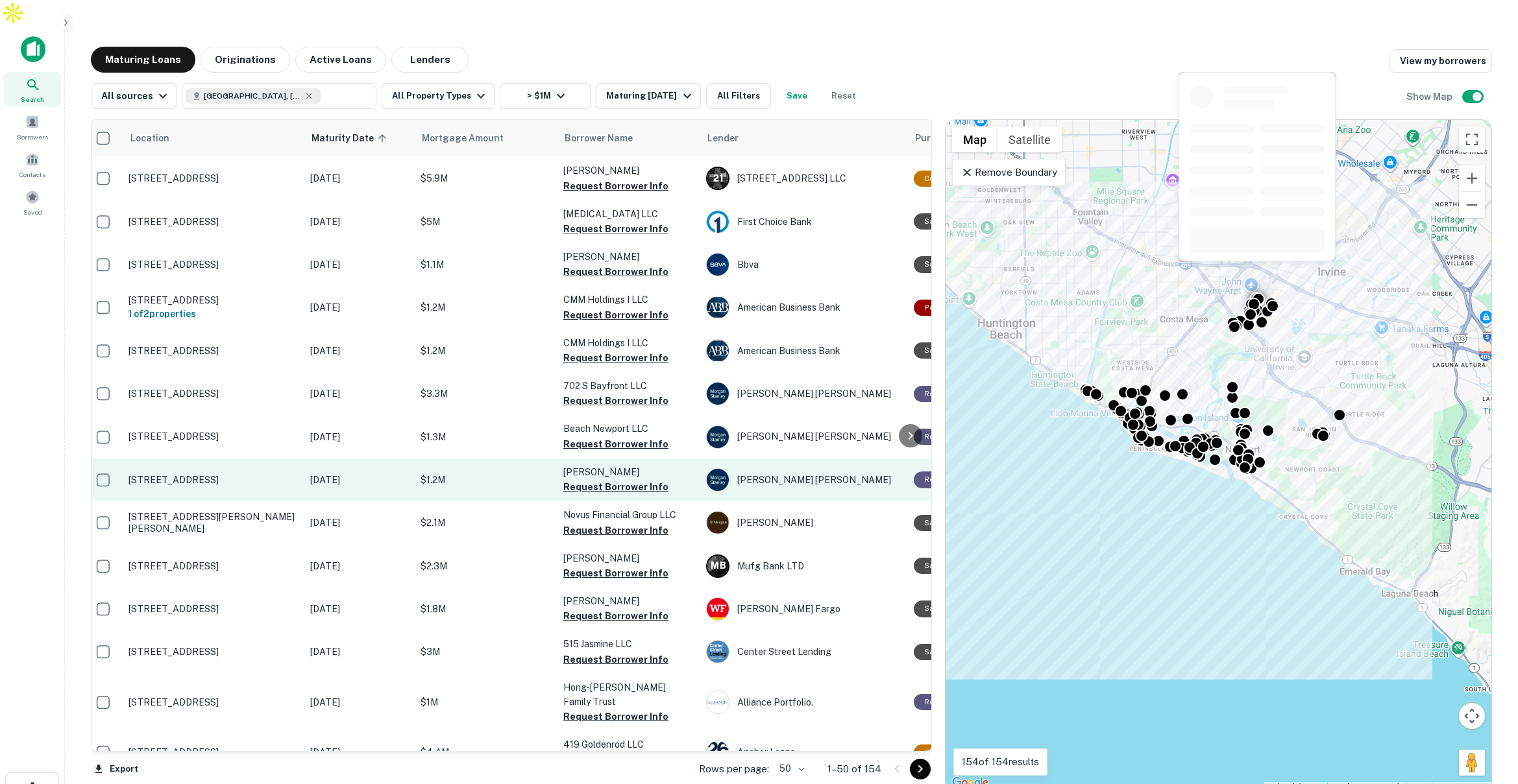
scroll to position [222, 7]
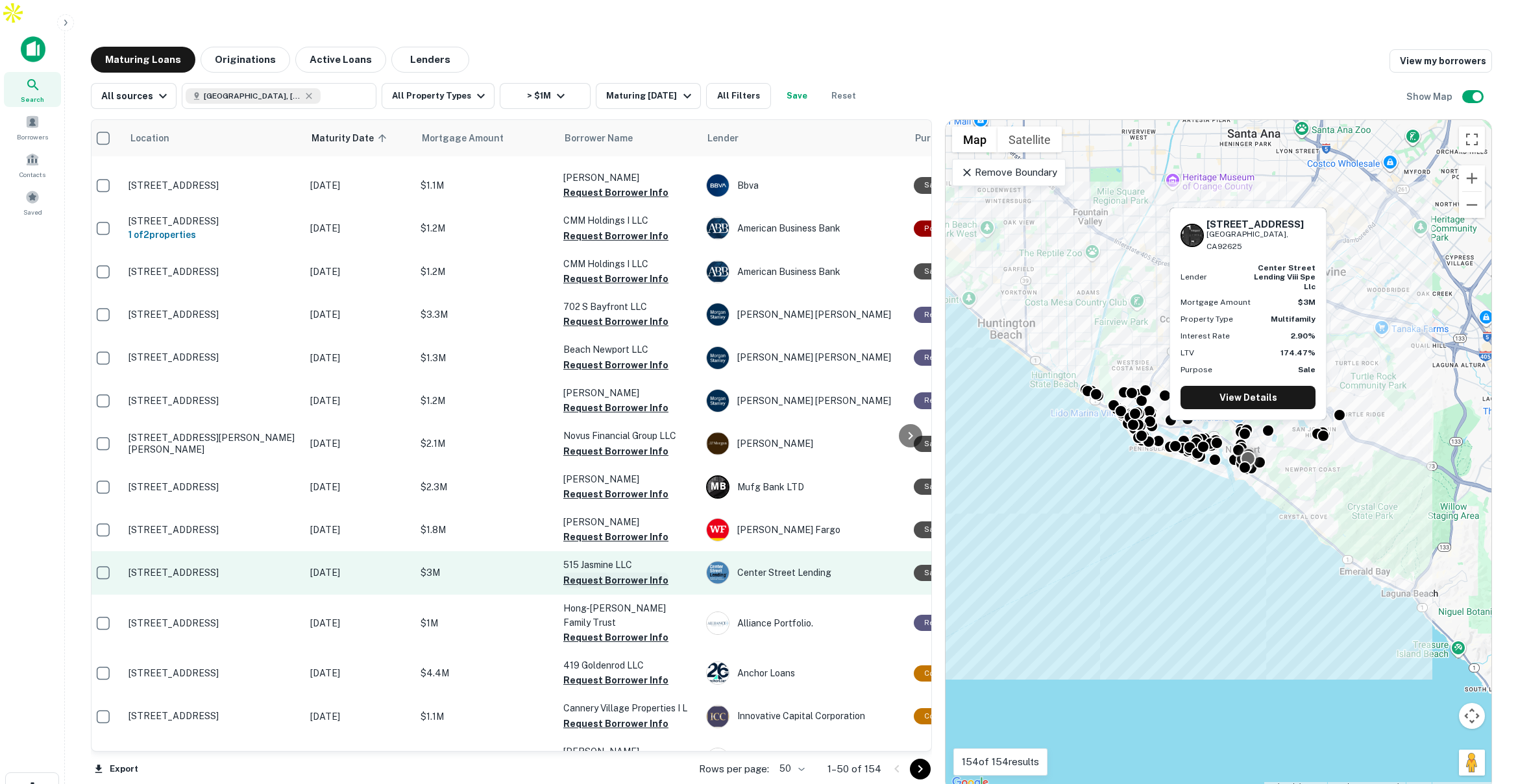
click at [588, 572] on button "Request Borrower Info" at bounding box center [616, 580] width 105 height 16
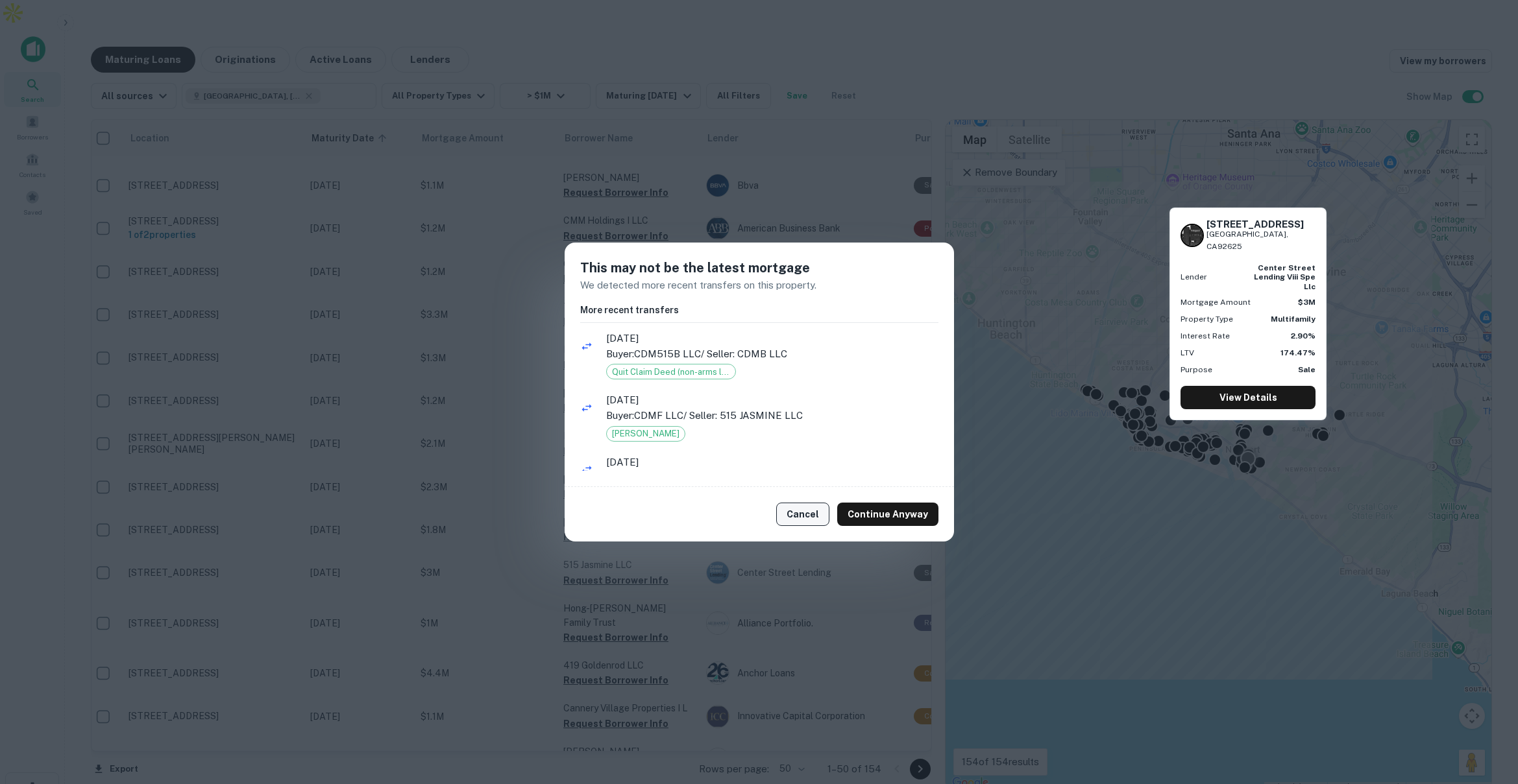
click at [811, 511] on button "Cancel" at bounding box center [803, 514] width 53 height 24
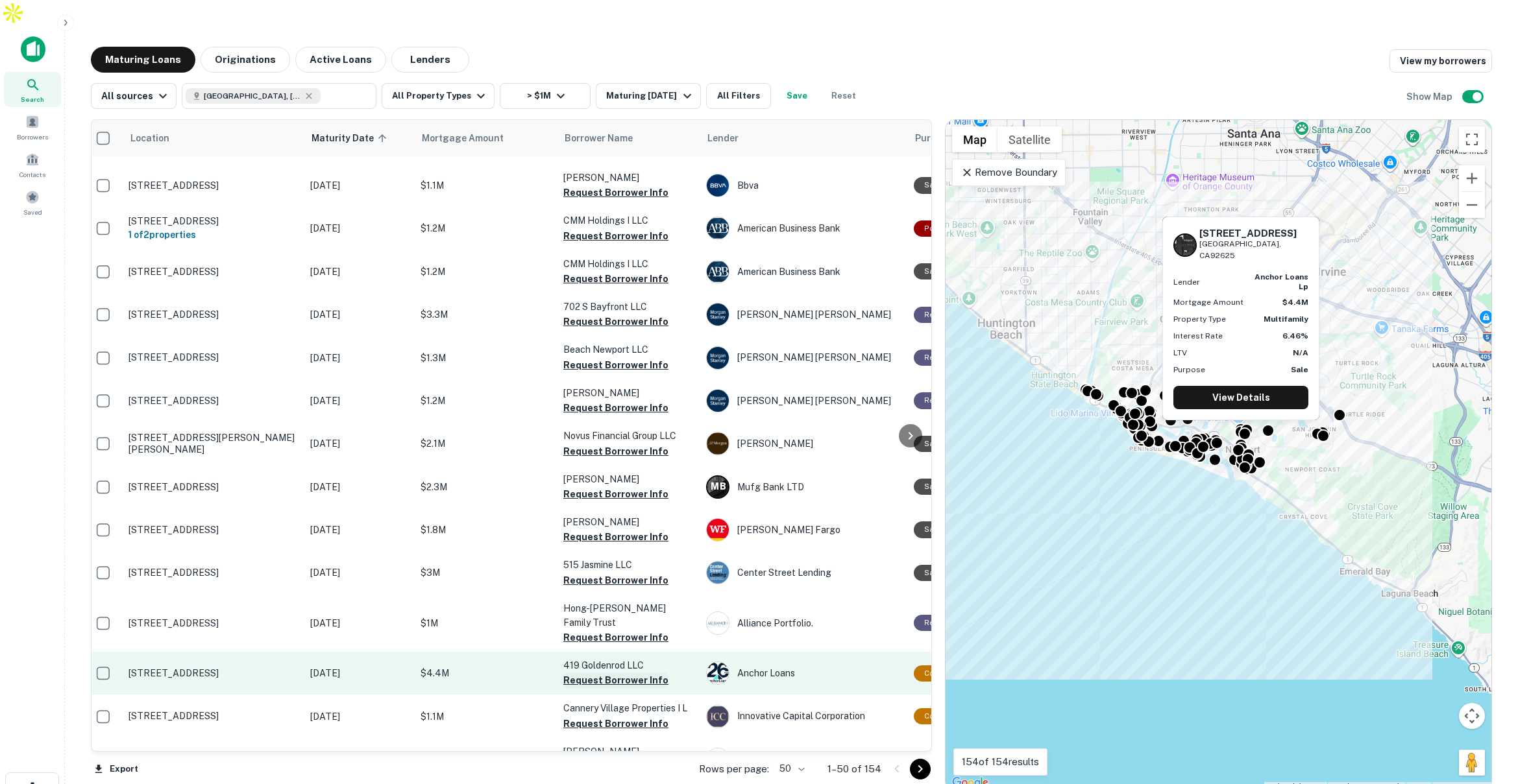
click at [609, 673] on button "Request Borrower Info" at bounding box center [616, 681] width 105 height 16
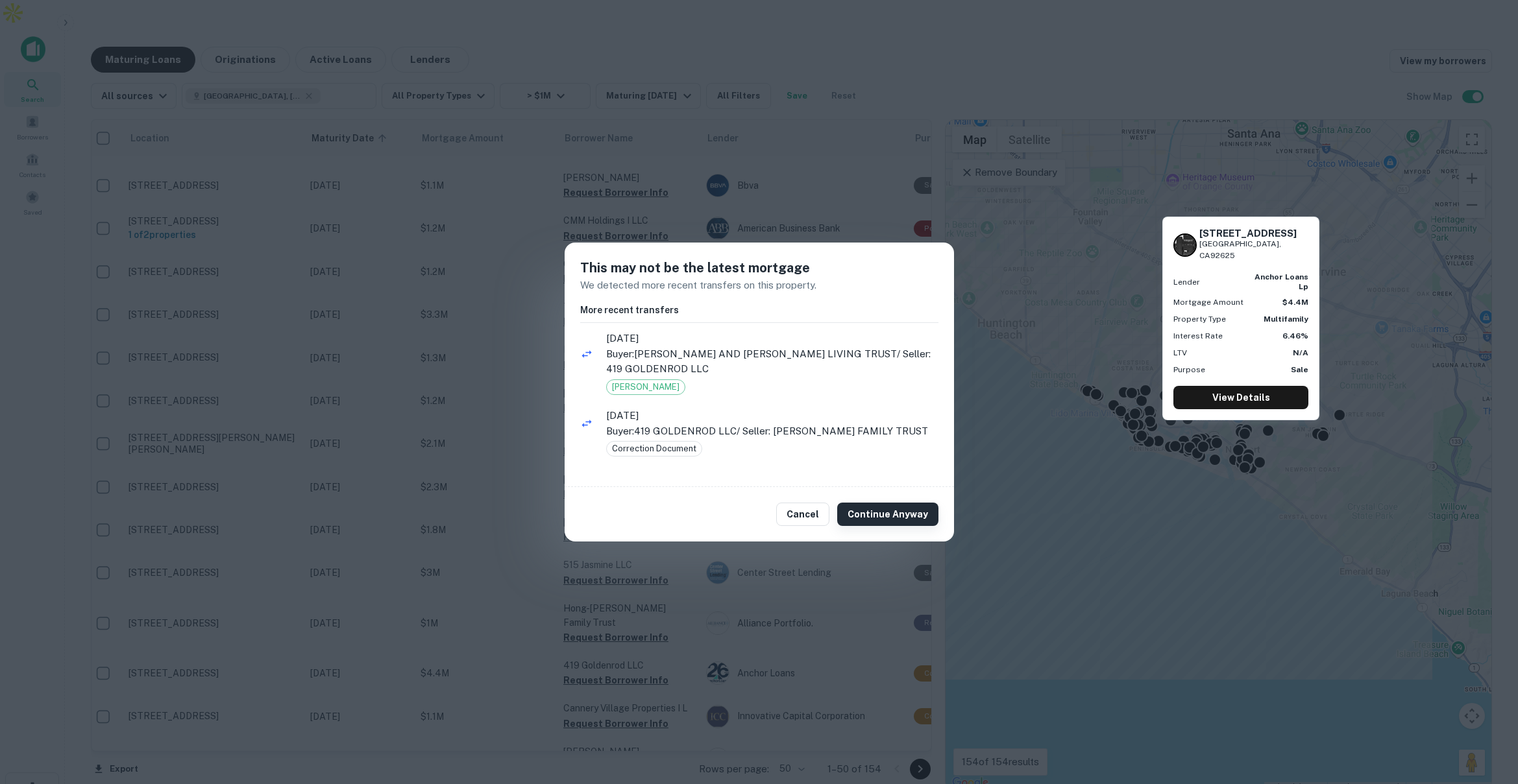
click at [873, 511] on button "Continue Anyway" at bounding box center [888, 514] width 101 height 24
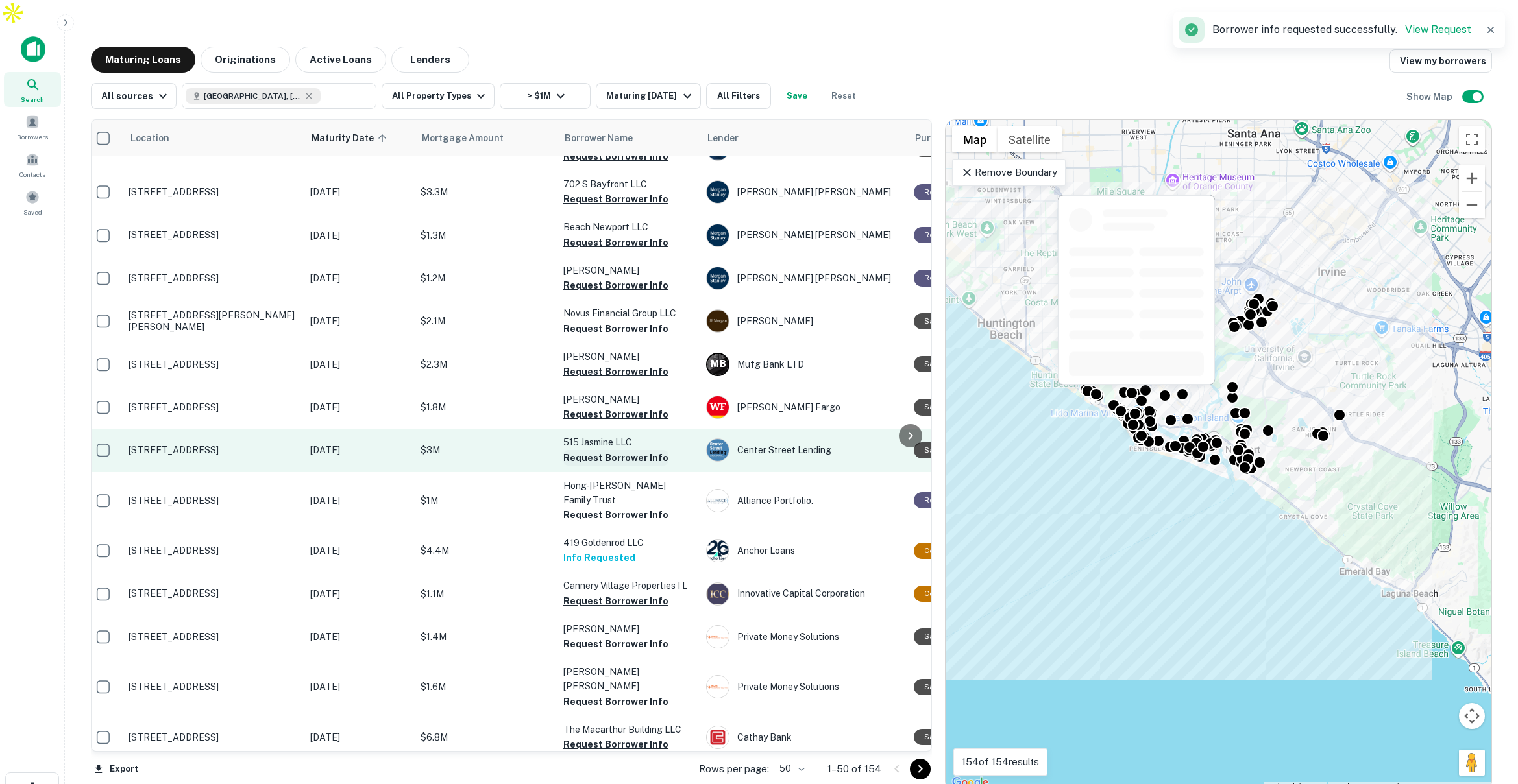
scroll to position [381, 7]
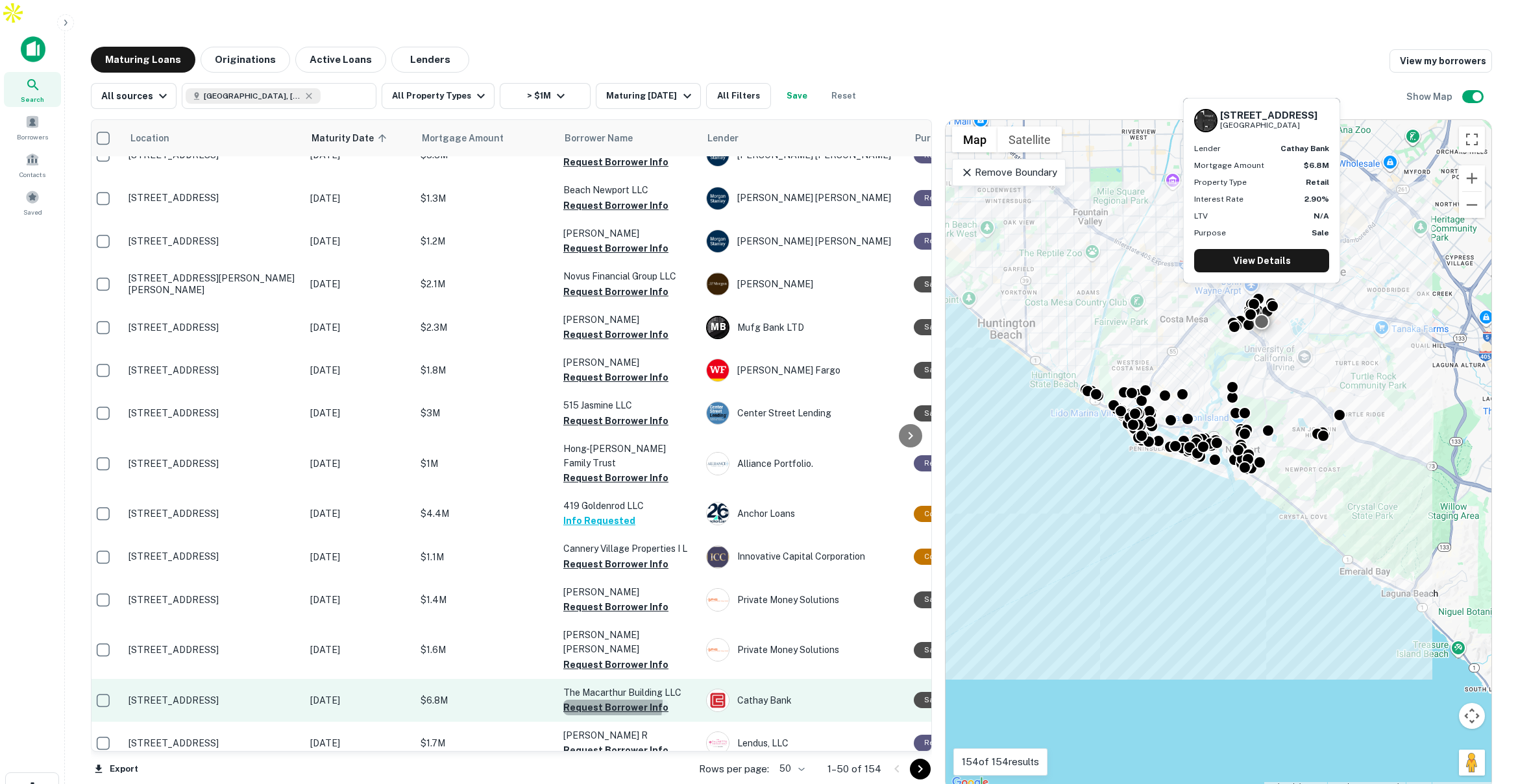
click at [588, 700] on button "Request Borrower Info" at bounding box center [616, 708] width 105 height 16
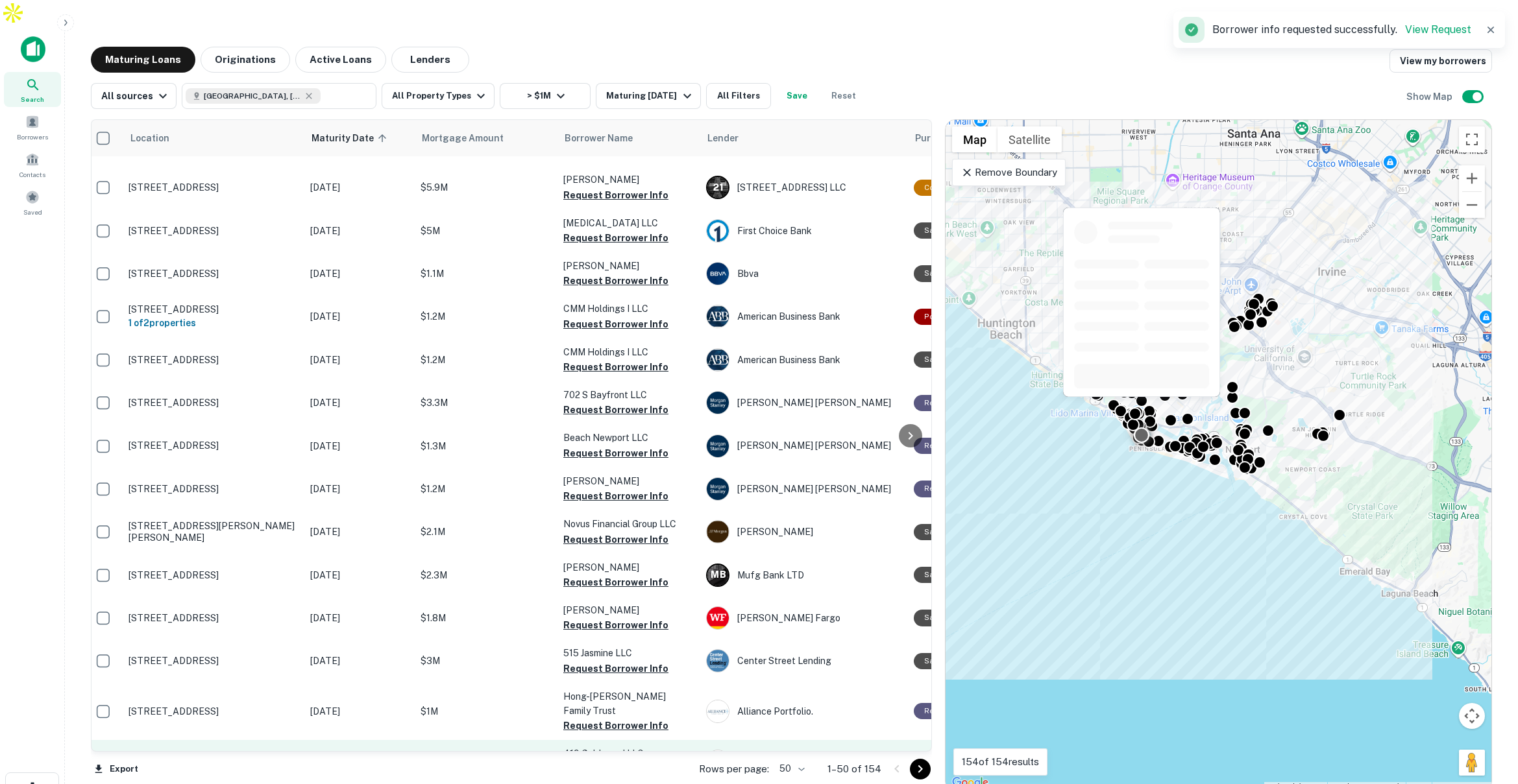
scroll to position [0, 7]
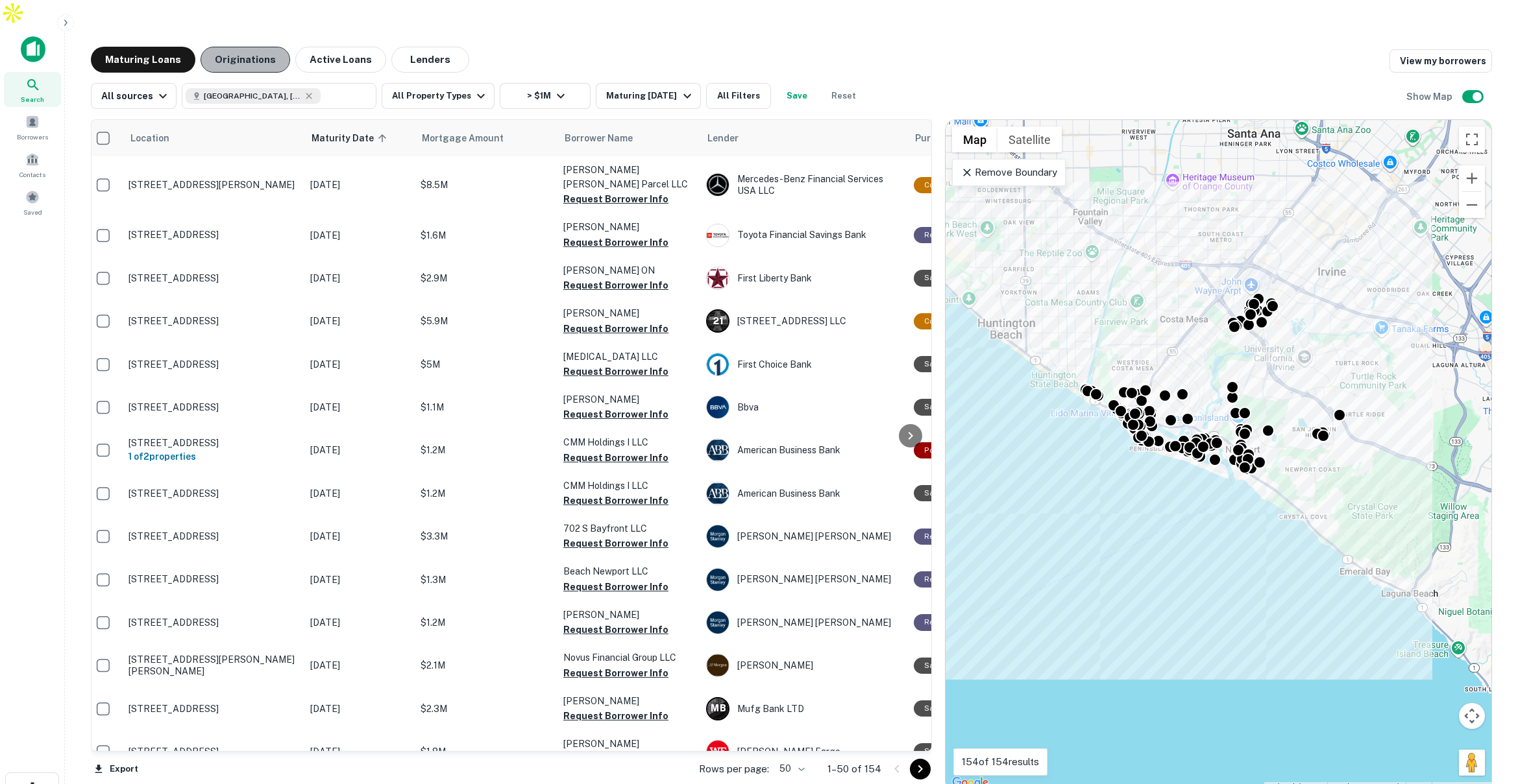
click at [260, 46] on button "Originations" at bounding box center [245, 59] width 89 height 26
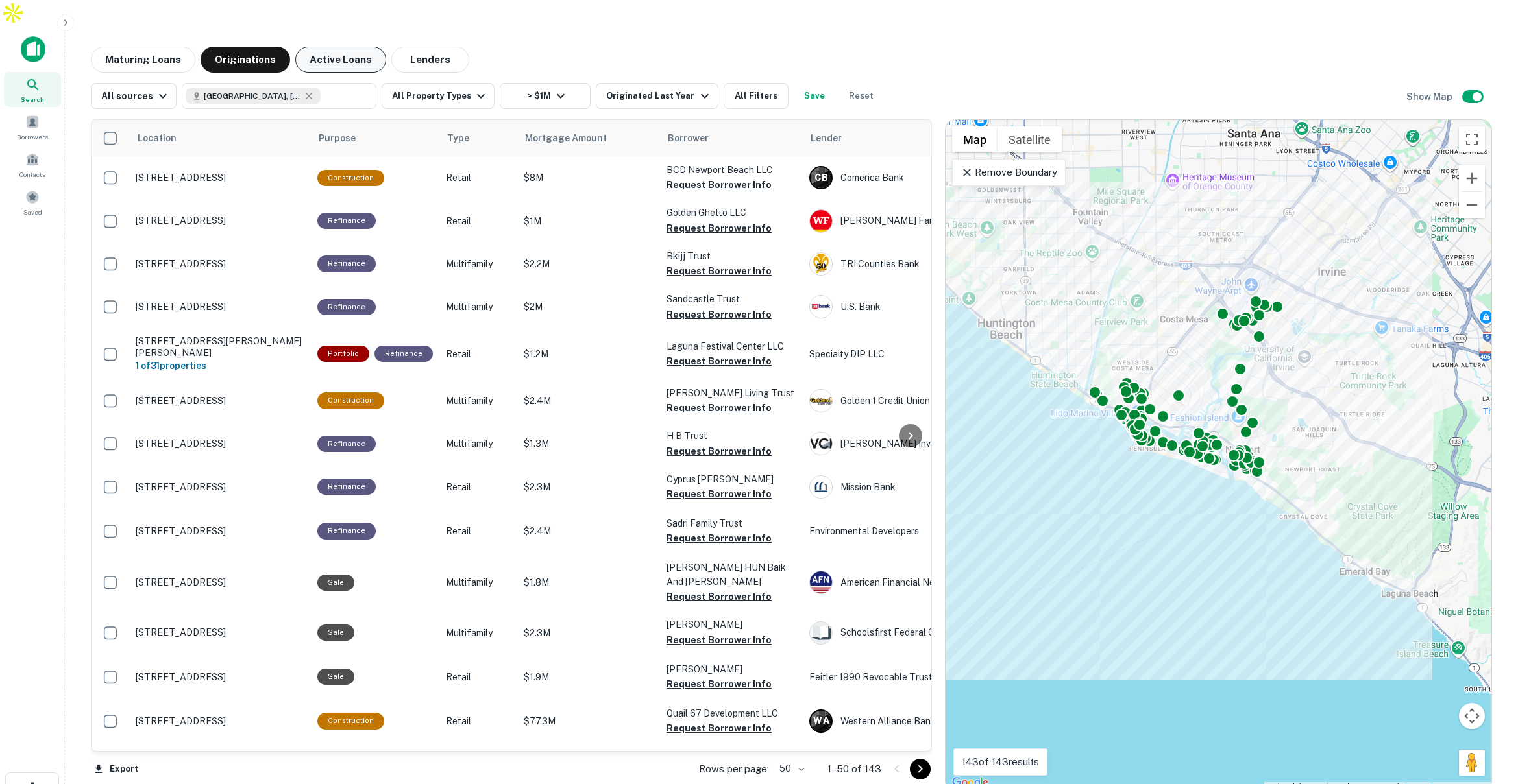
click at [339, 46] on button "Active Loans" at bounding box center [341, 59] width 91 height 26
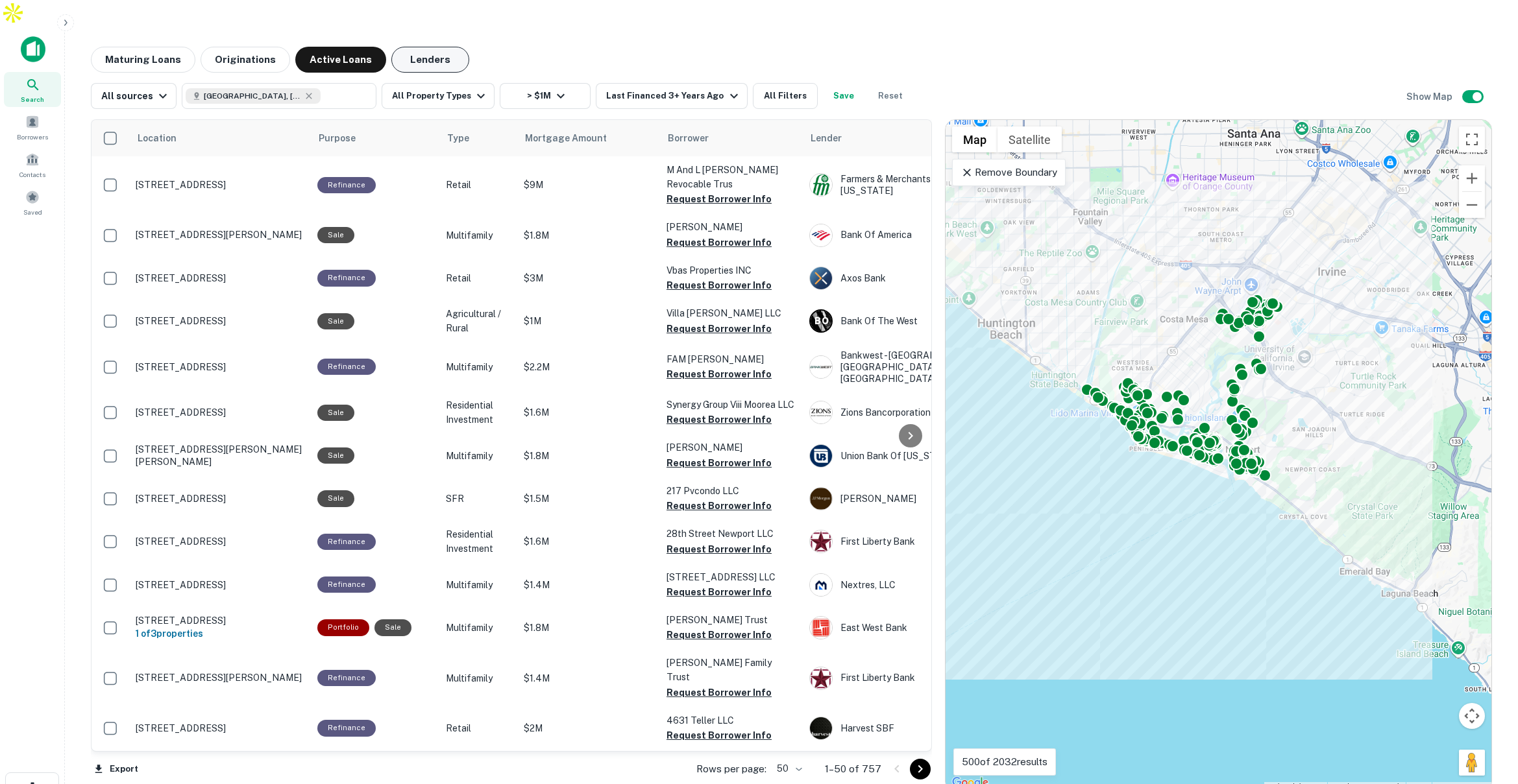
click at [434, 46] on button "Lenders" at bounding box center [430, 59] width 78 height 26
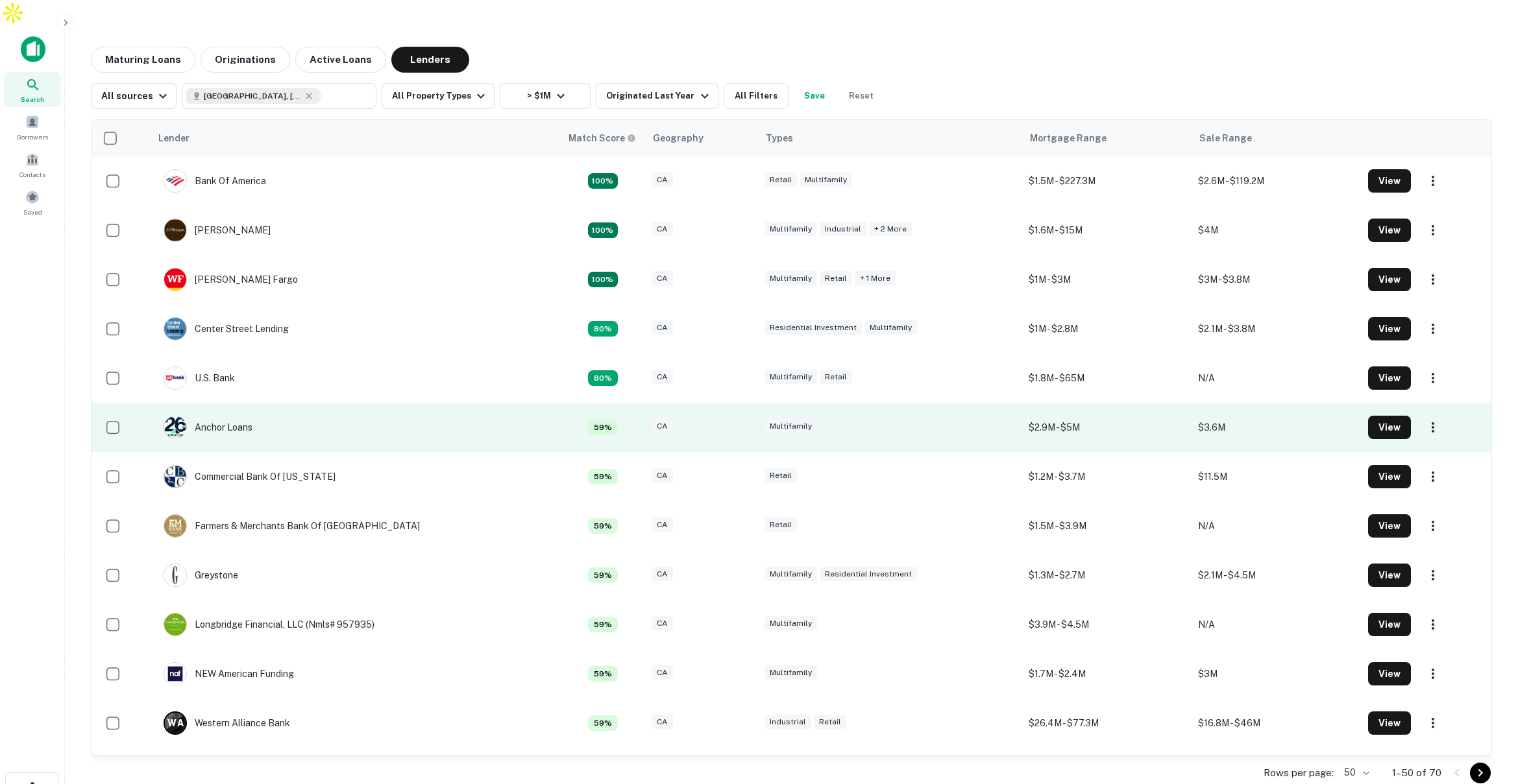
scroll to position [1, 0]
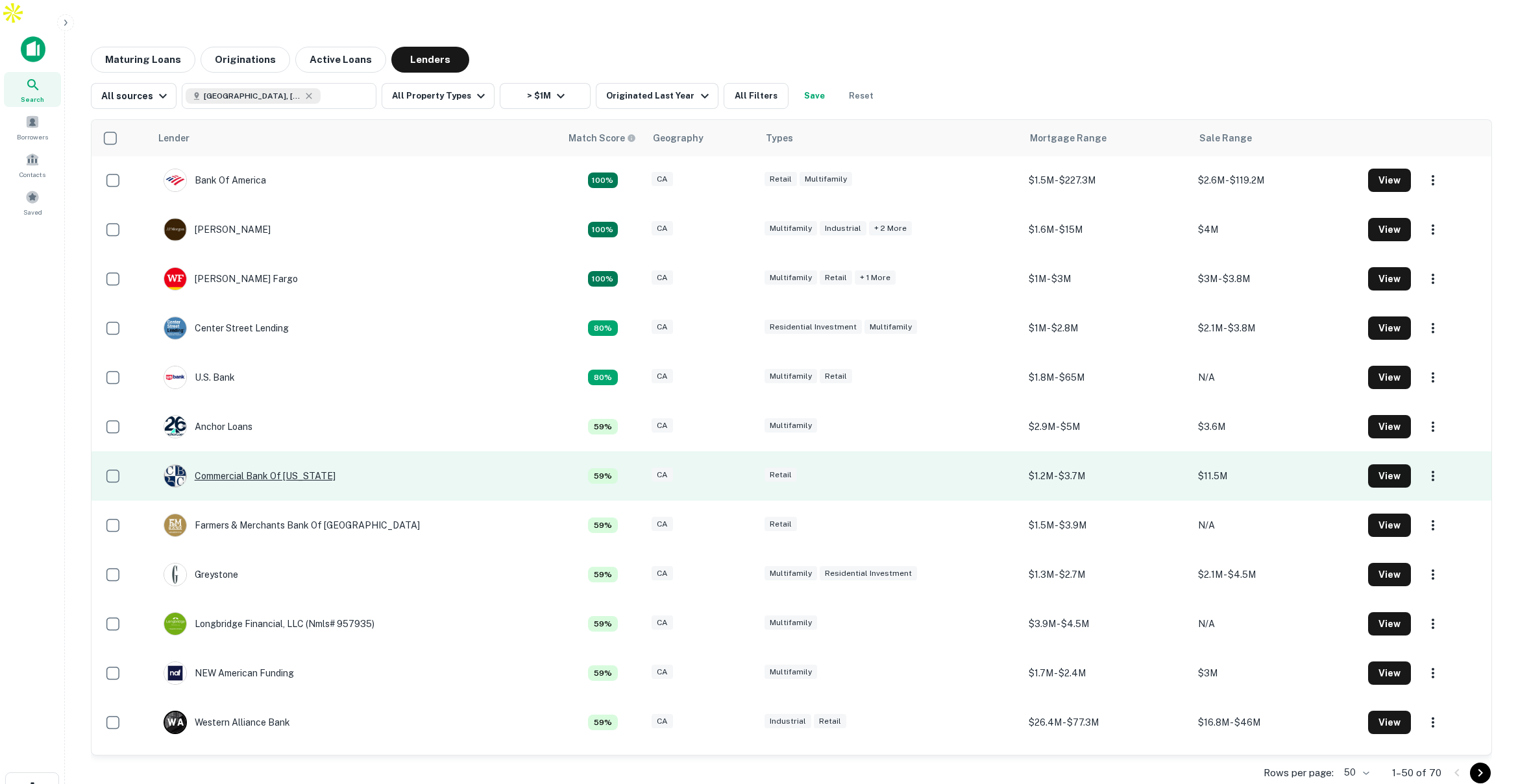
click at [251, 464] on div "Commercial Bank Of [US_STATE]" at bounding box center [249, 475] width 172 height 24
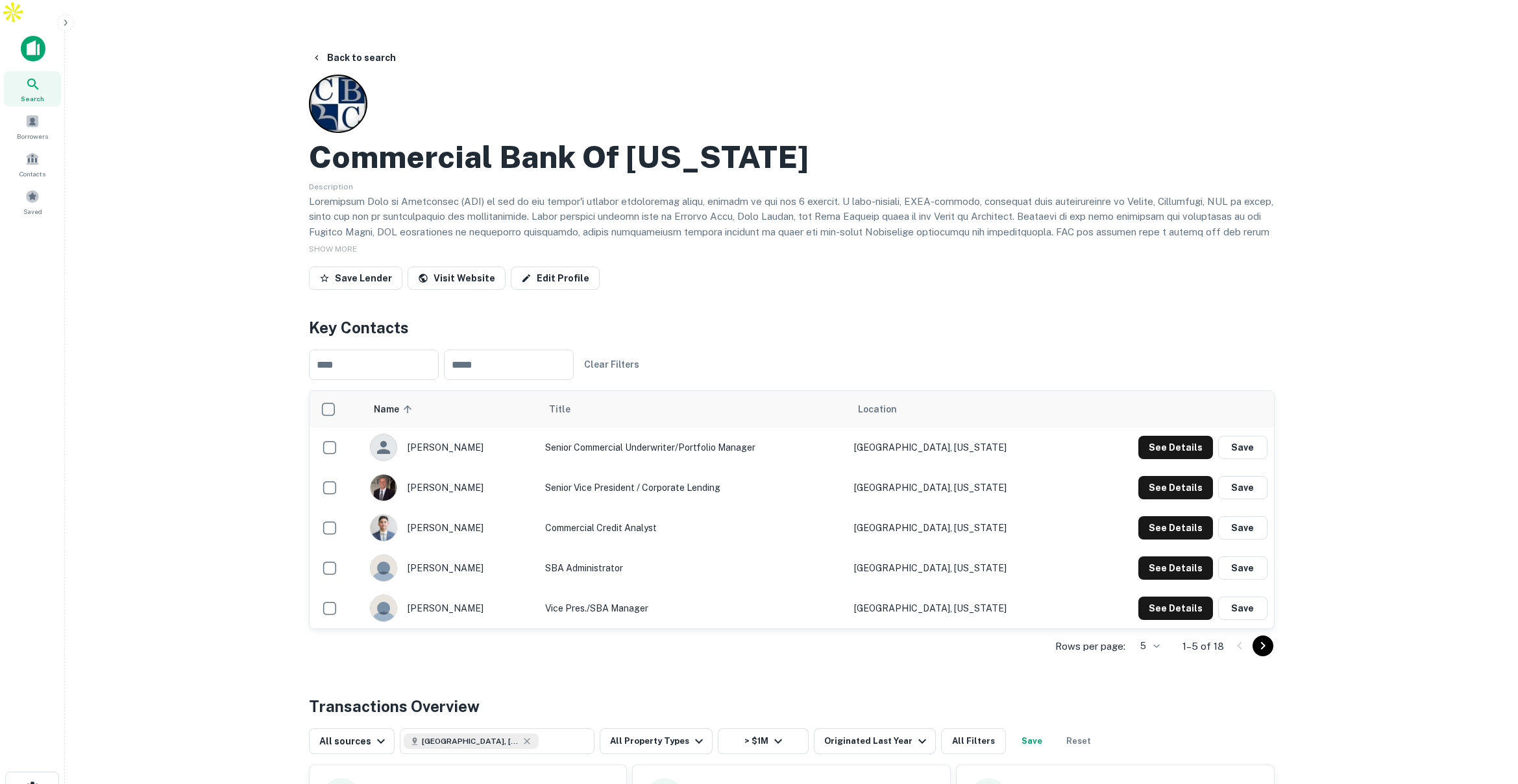
scroll to position [3, 0]
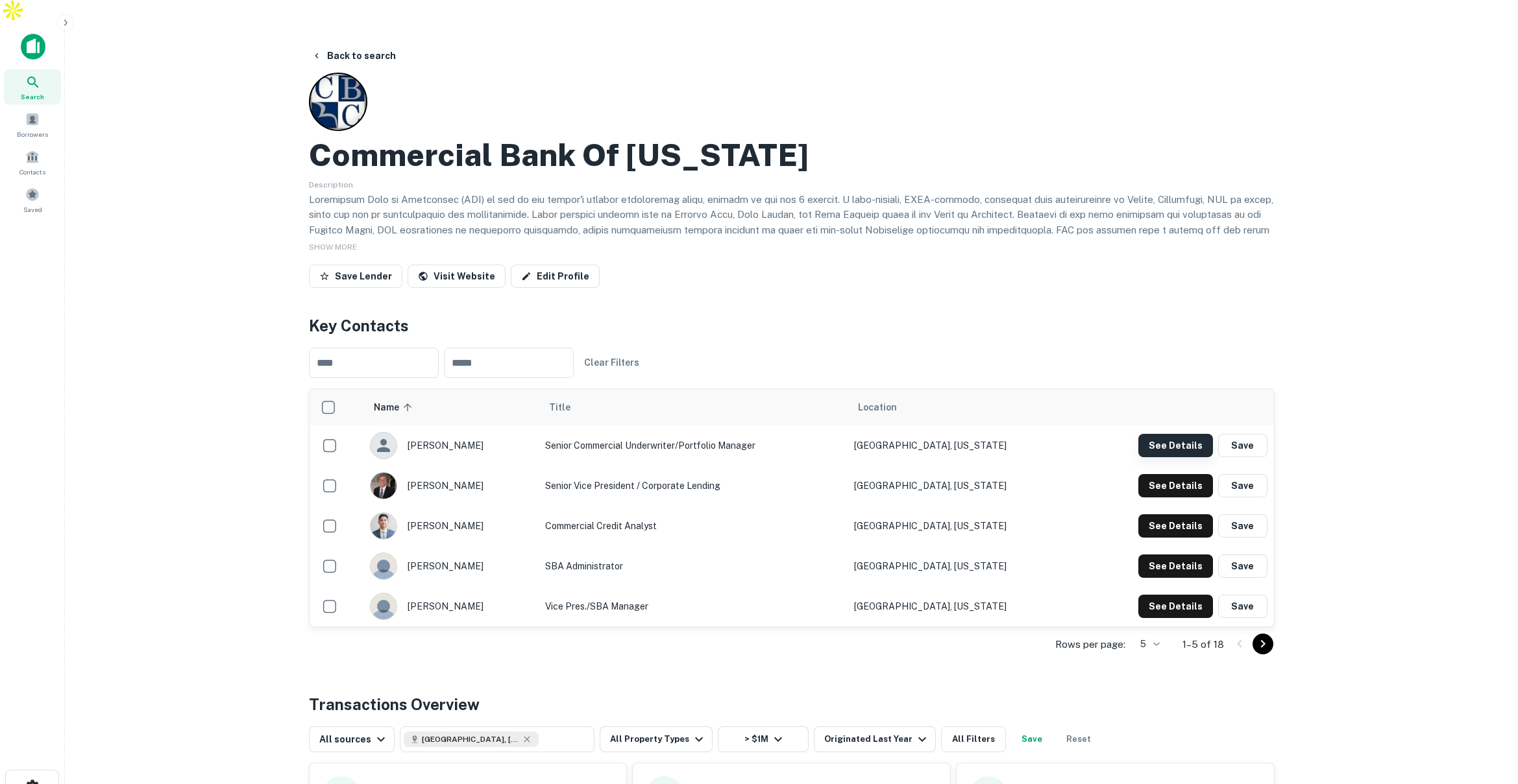
click at [1152, 434] on button "See Details" at bounding box center [1175, 446] width 74 height 24
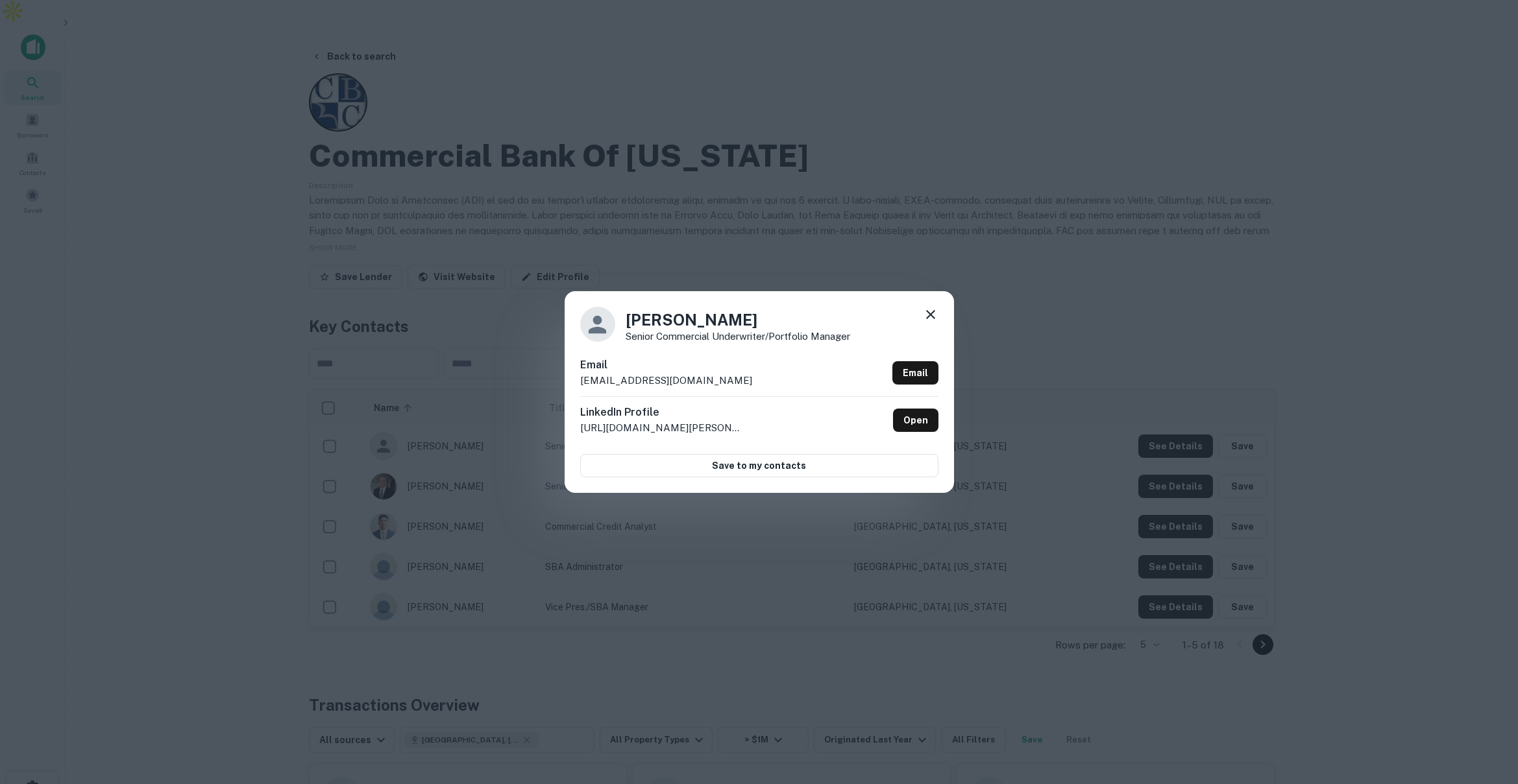
click at [932, 308] on icon at bounding box center [931, 315] width 16 height 16
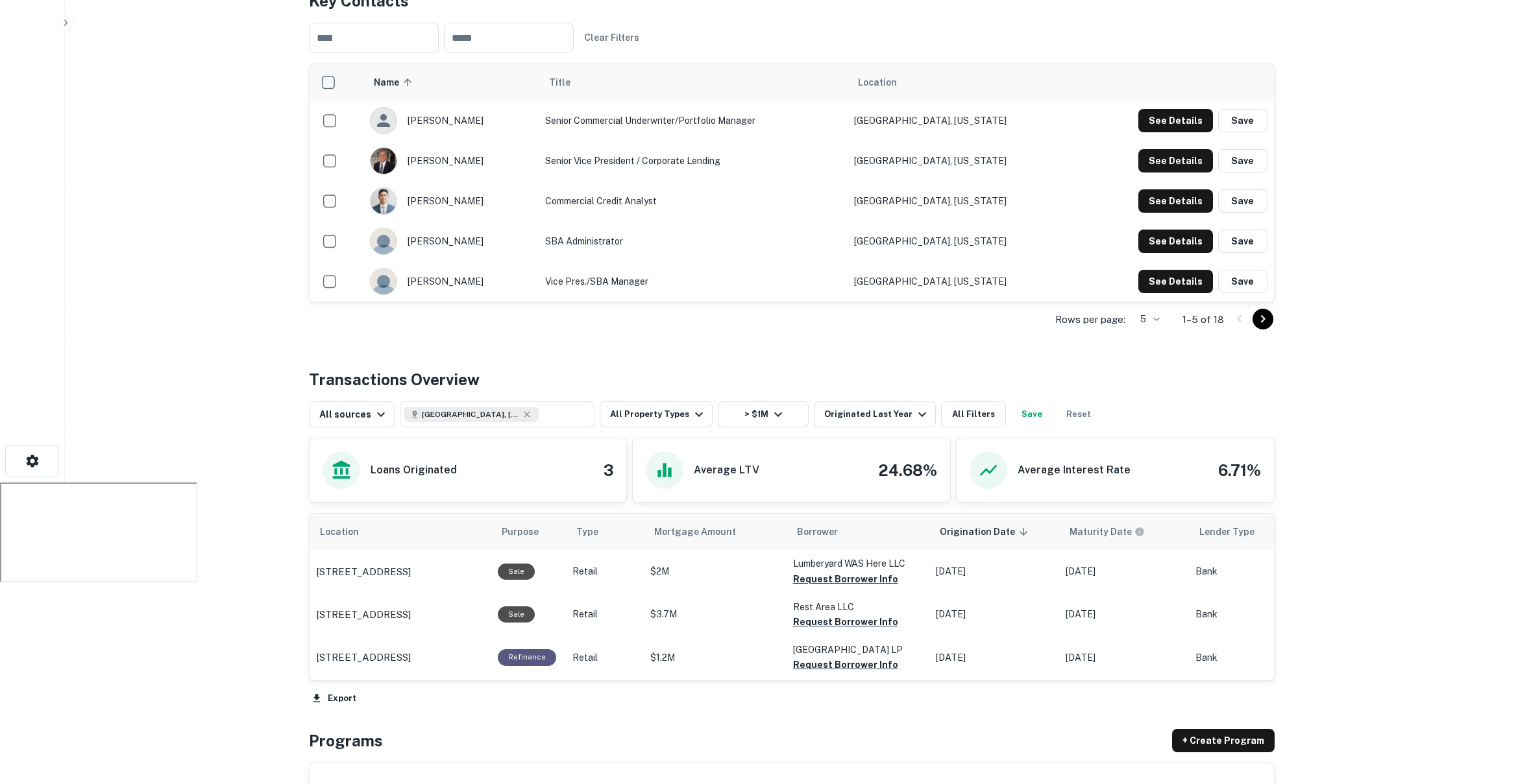
scroll to position [0, 0]
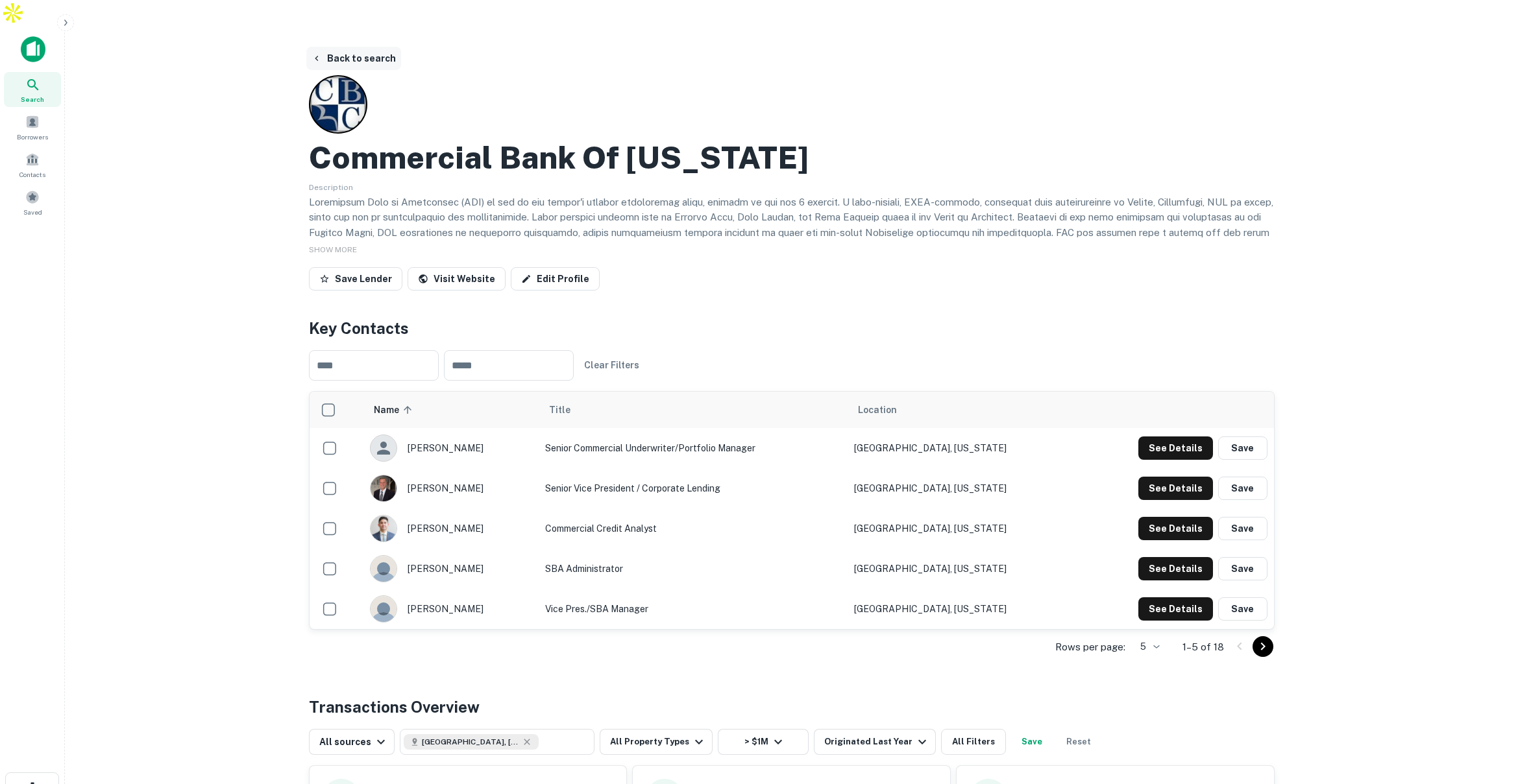
click at [356, 46] on button "Back to search" at bounding box center [353, 58] width 94 height 24
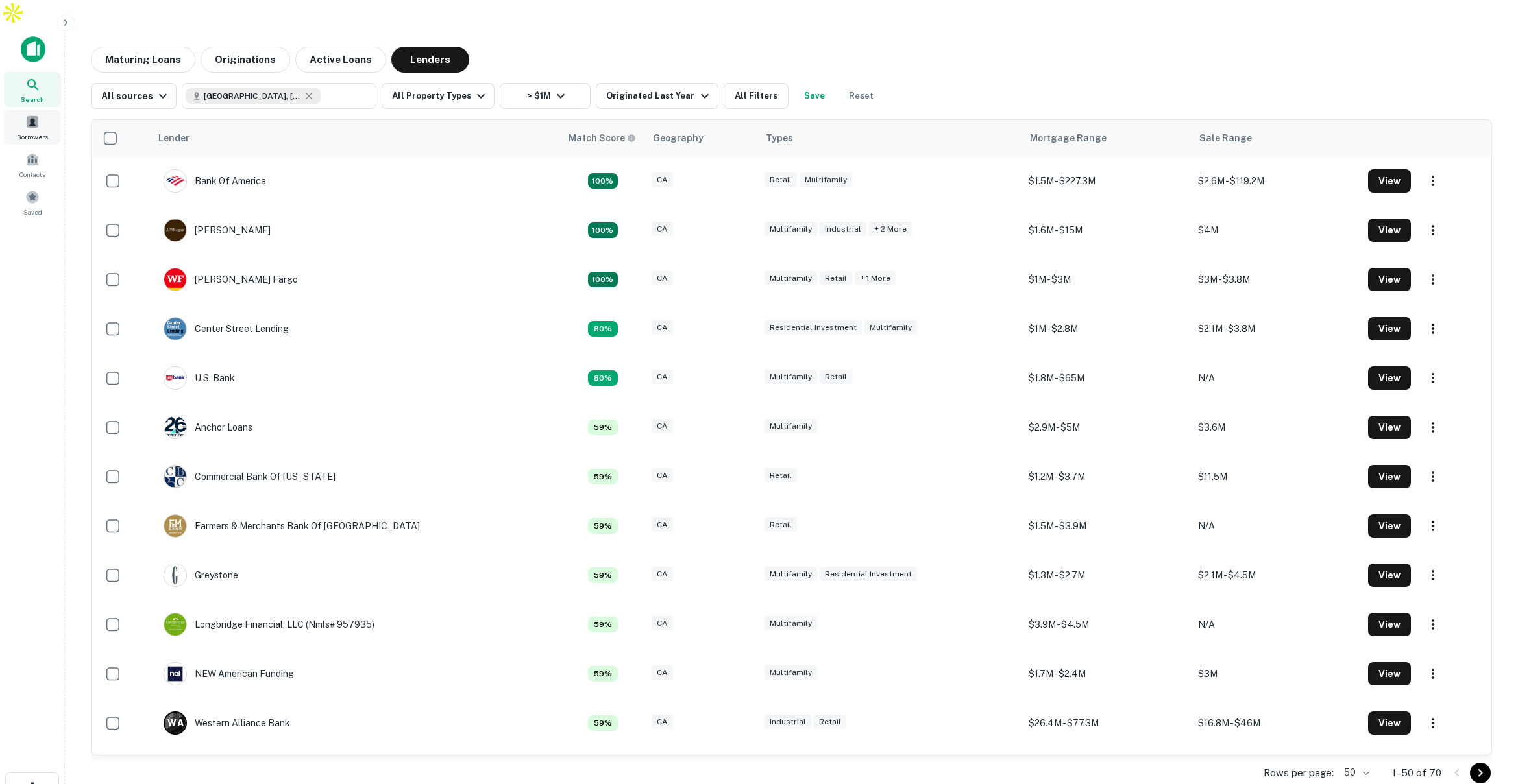
click at [36, 114] on span at bounding box center [32, 121] width 14 height 14
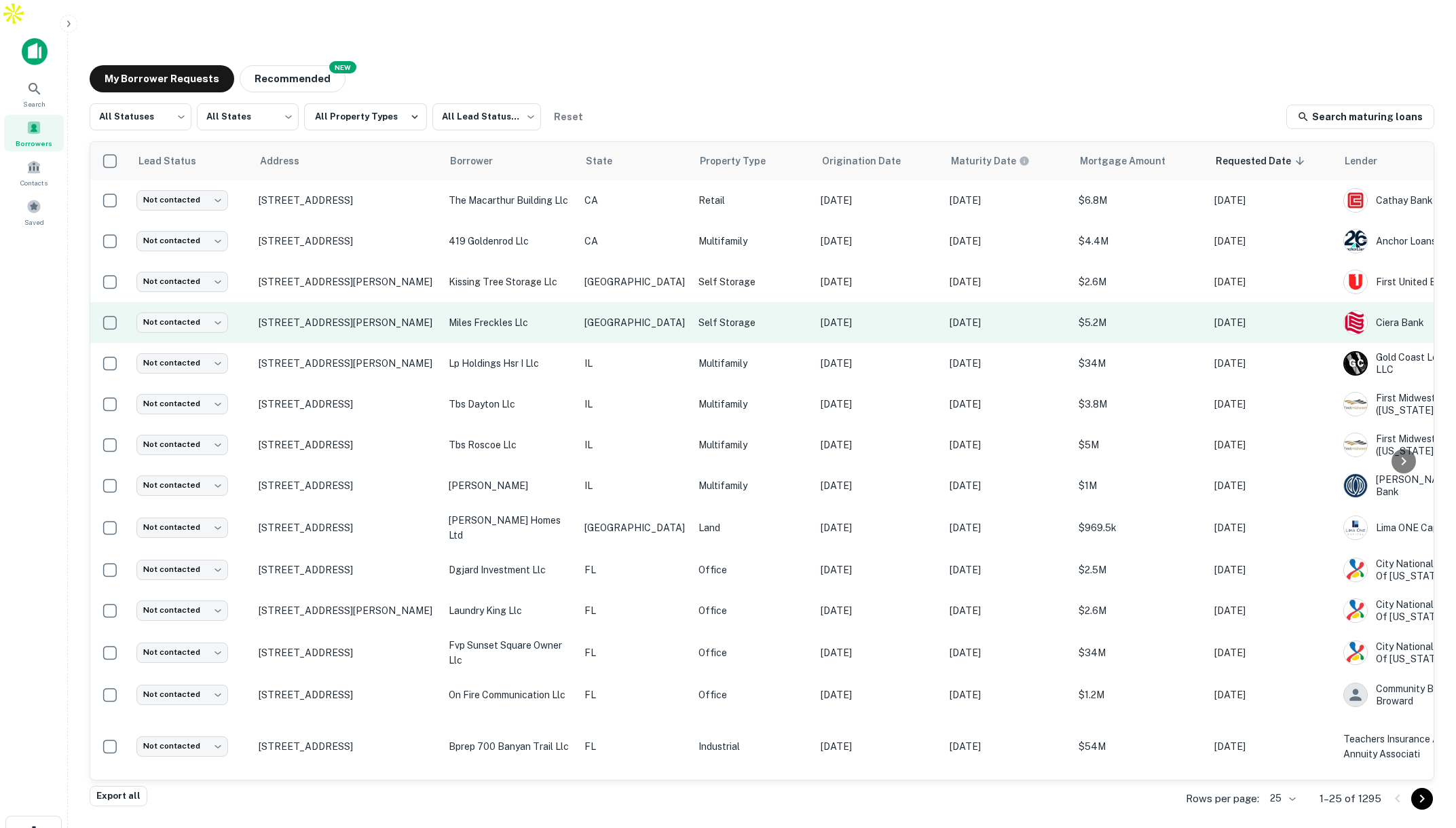
click at [636, 315] on p "TX" at bounding box center [635, 322] width 101 height 15
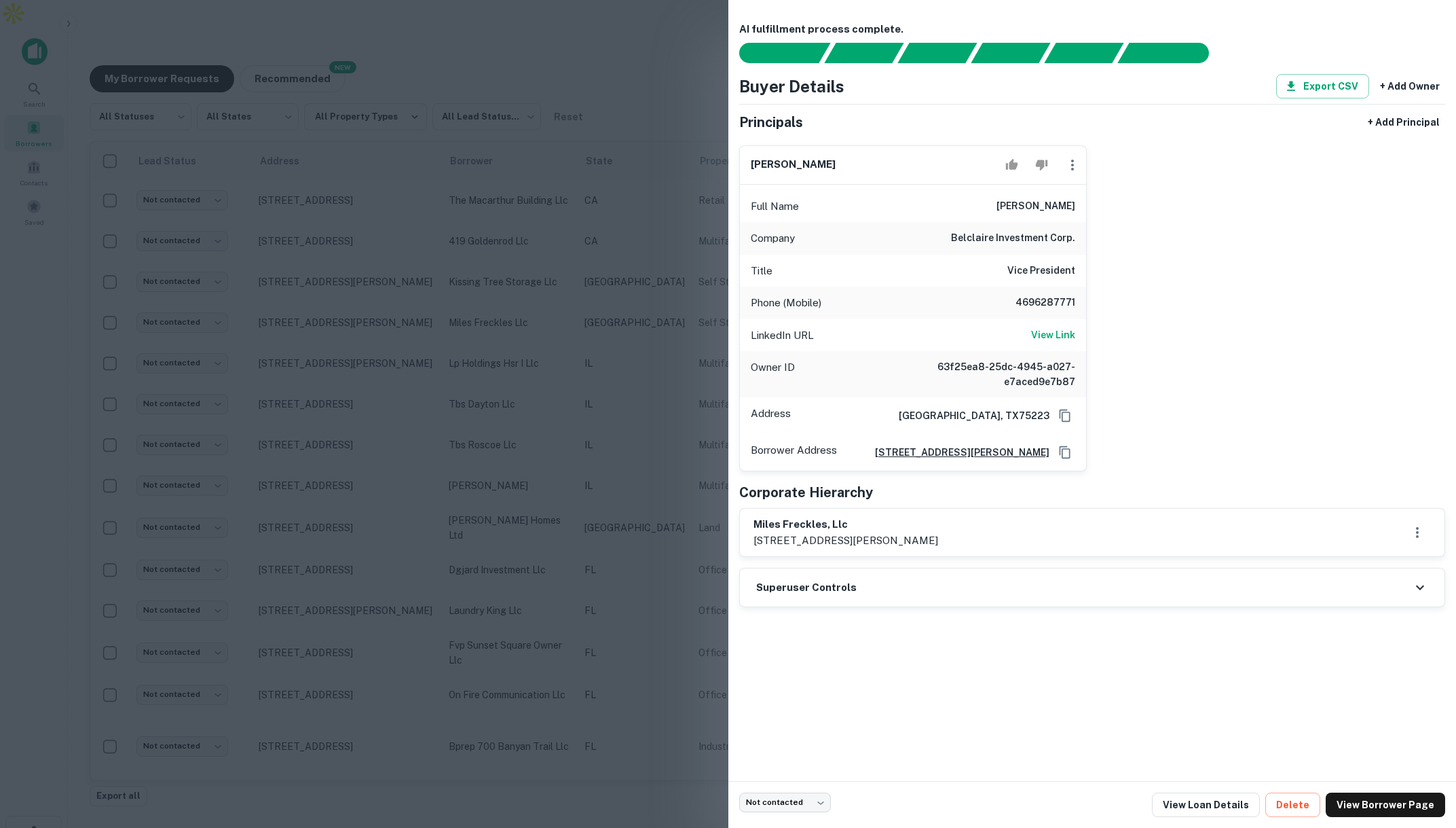
click at [649, 30] on div at bounding box center [728, 414] width 1456 height 828
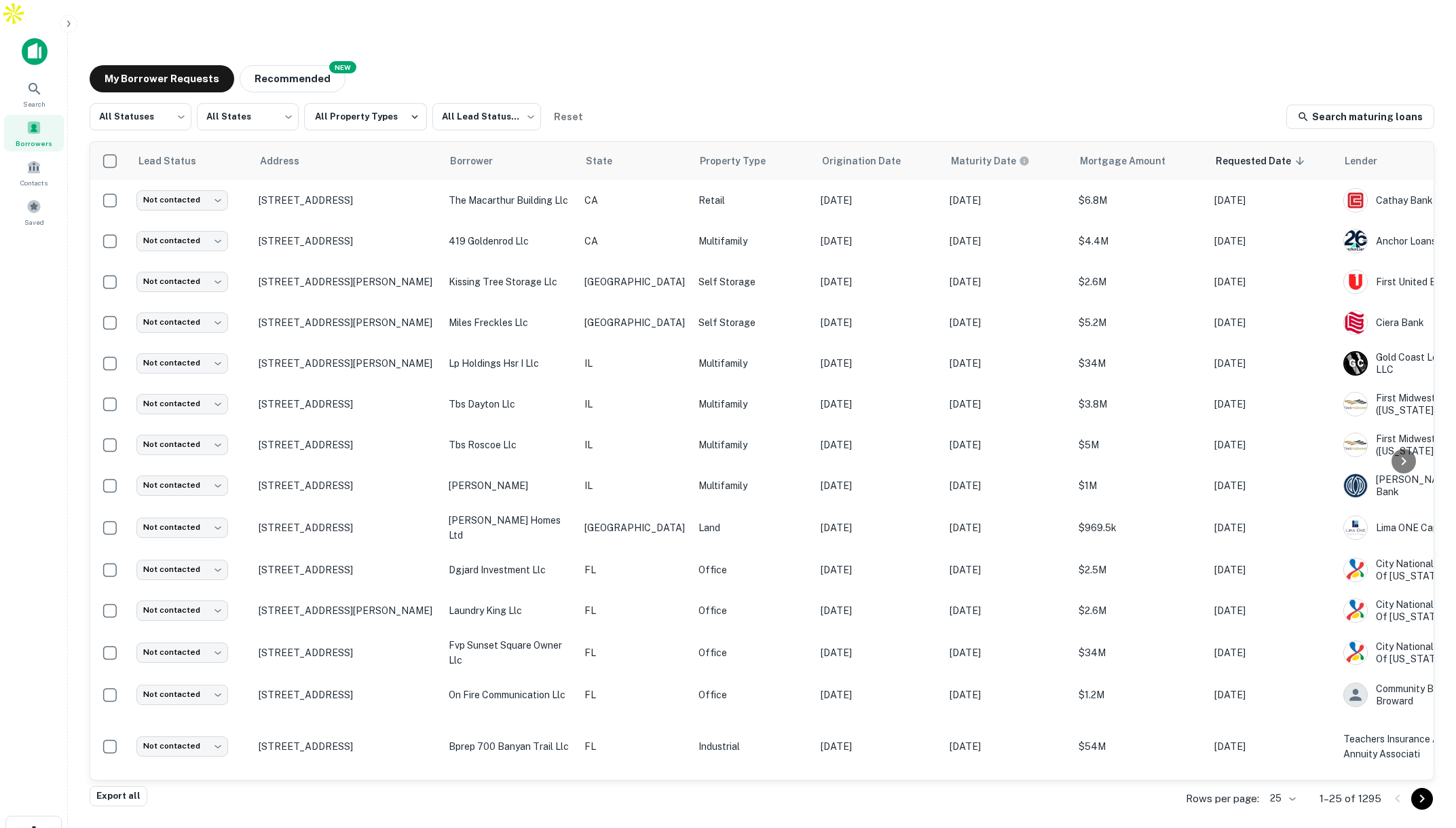
scroll to position [2, 0]
click at [36, 99] on span "Search" at bounding box center [34, 104] width 22 height 11
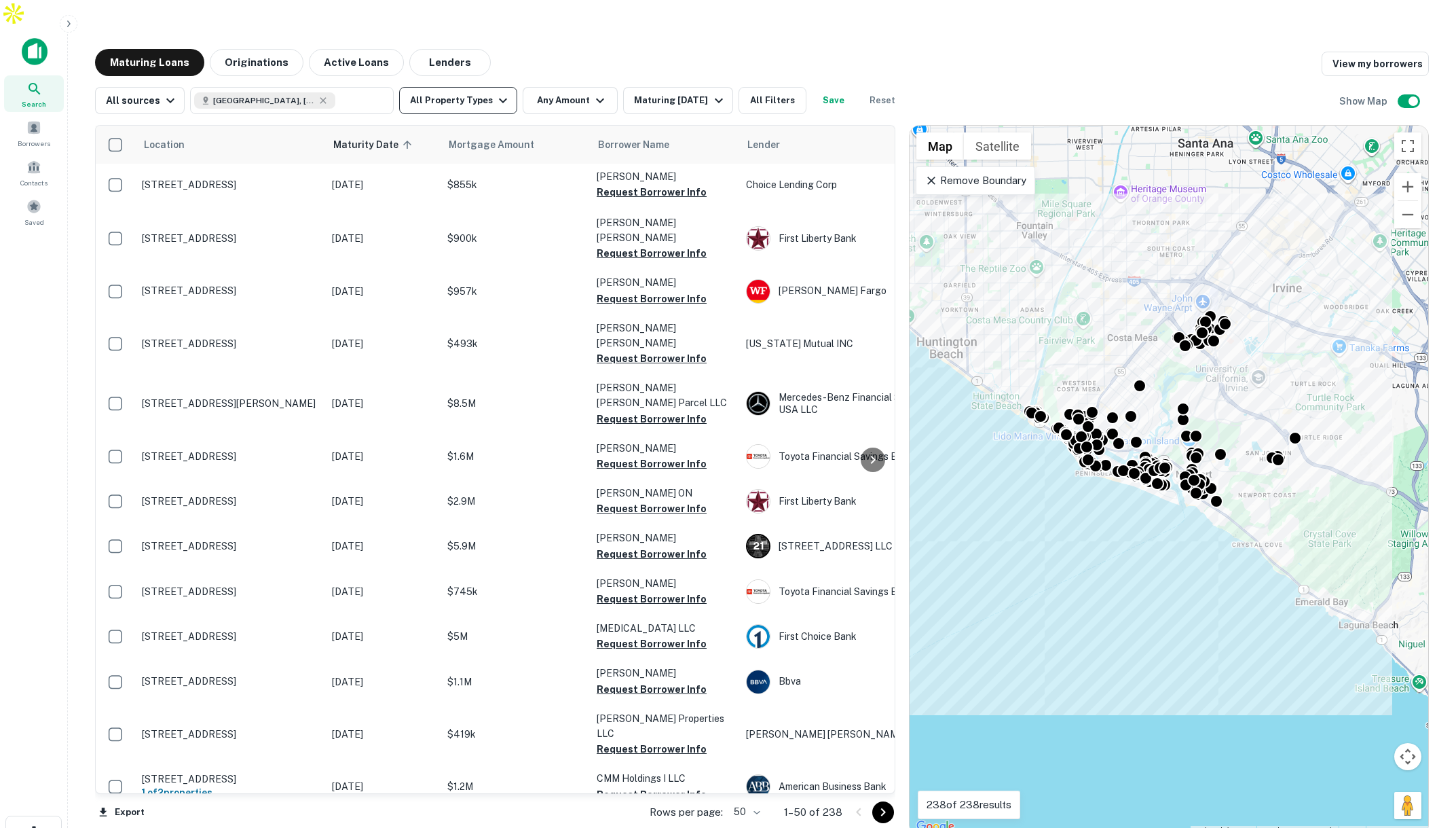
click at [476, 87] on button "All Property Types" at bounding box center [457, 101] width 118 height 27
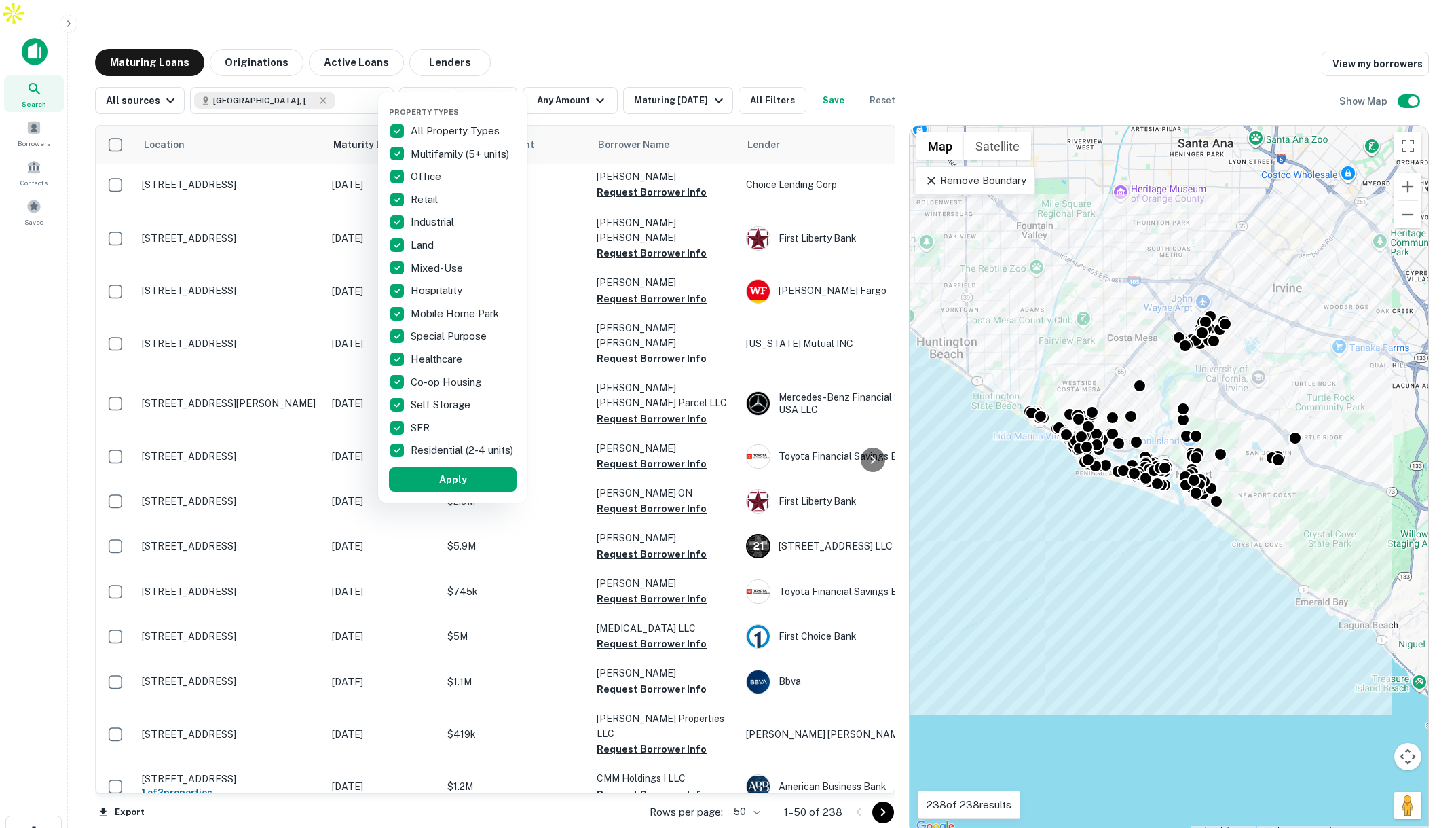
click at [583, 43] on div at bounding box center [728, 414] width 1456 height 828
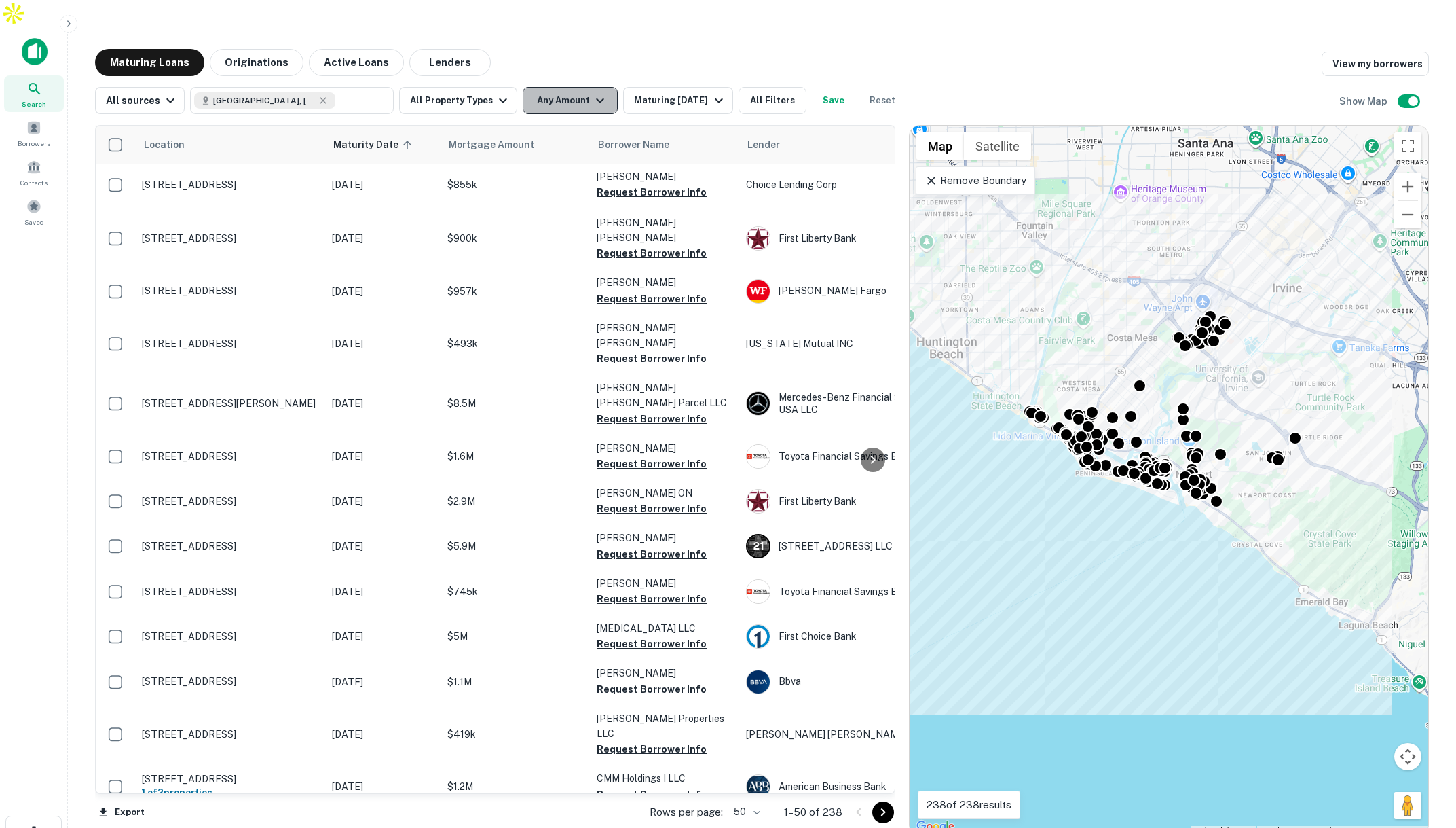
click at [592, 92] on icon "button" at bounding box center [600, 101] width 16 height 16
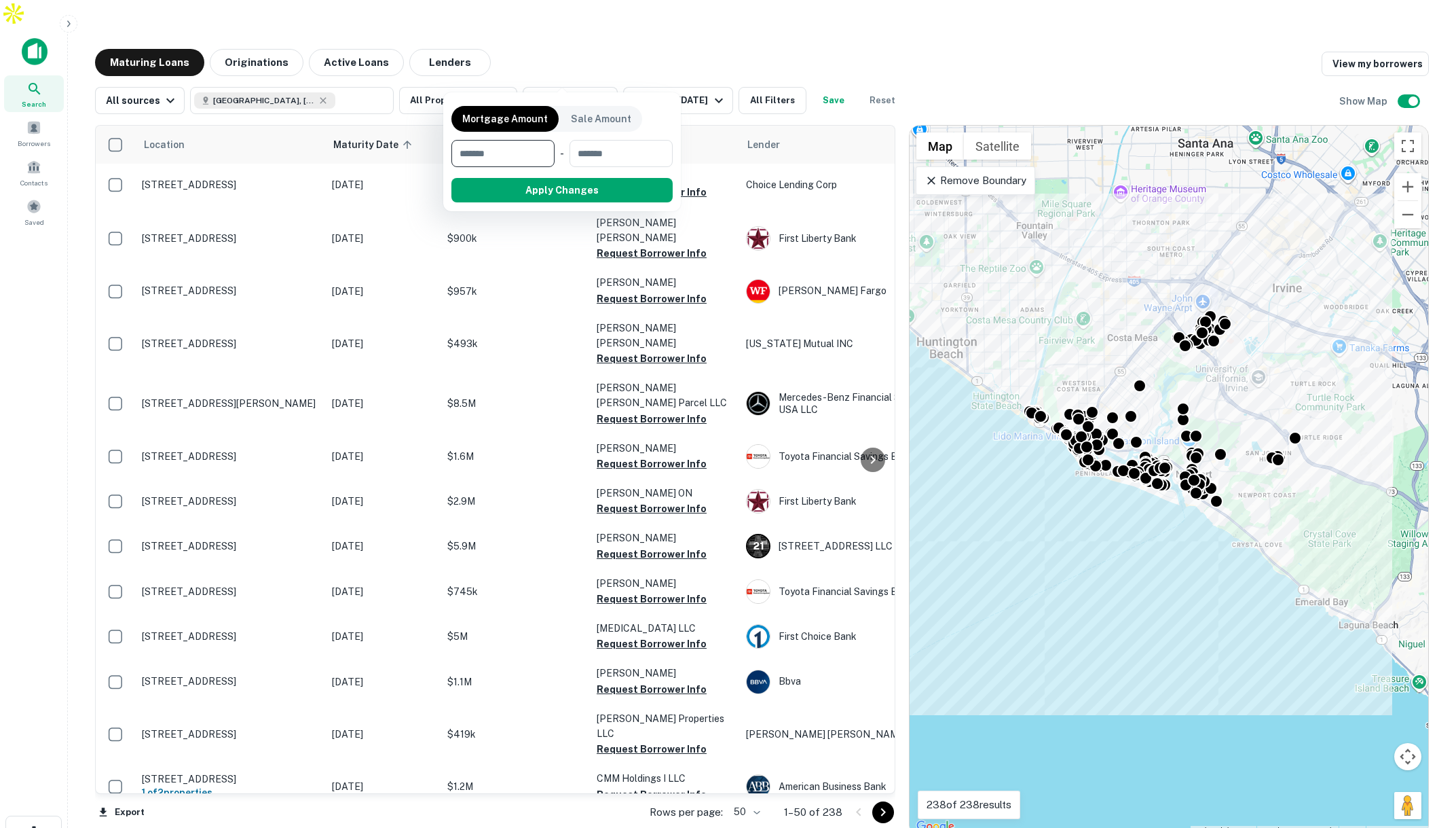
click at [506, 149] on input "number" at bounding box center [498, 154] width 93 height 27
type input "*******"
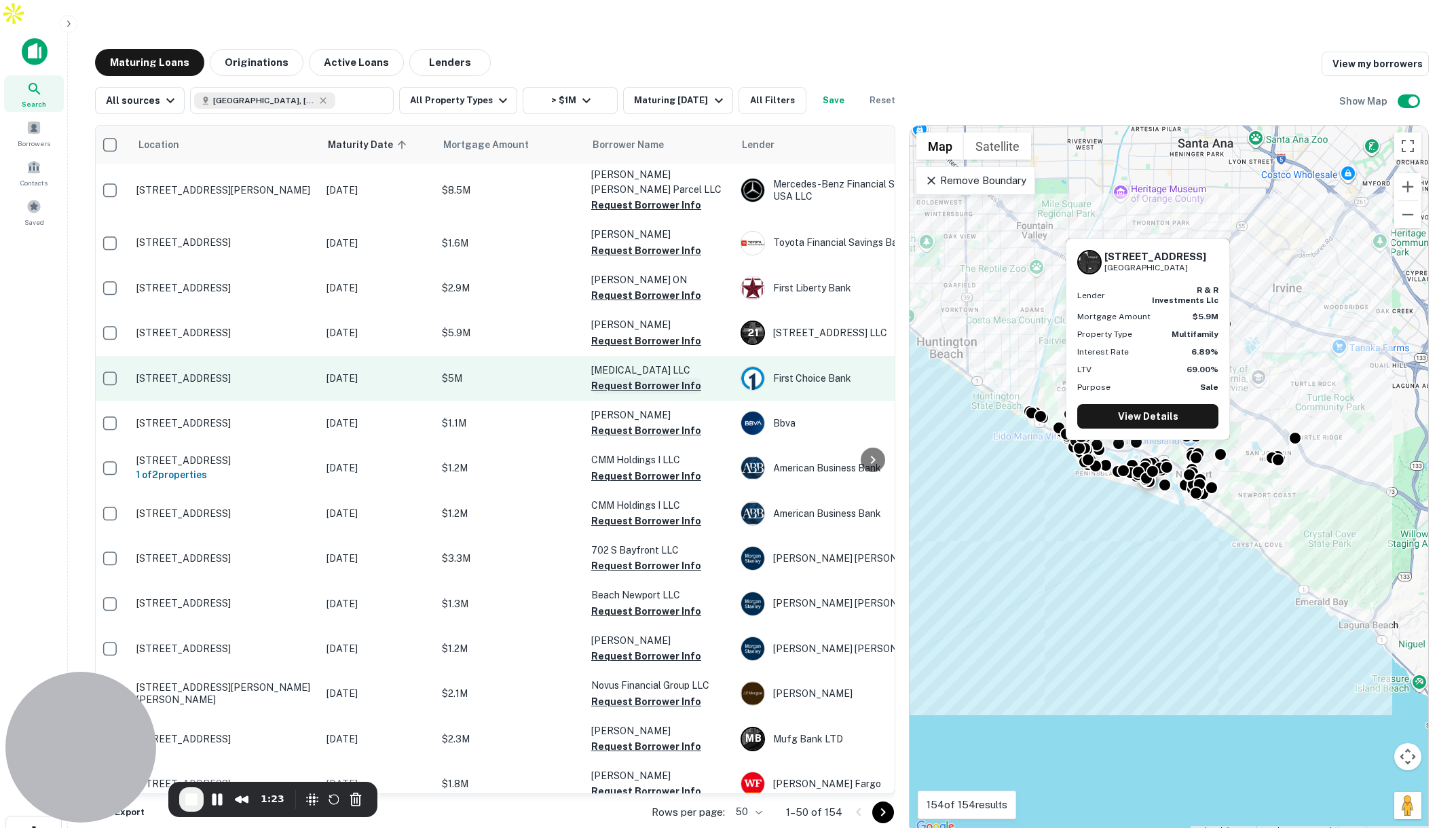
scroll to position [3, 5]
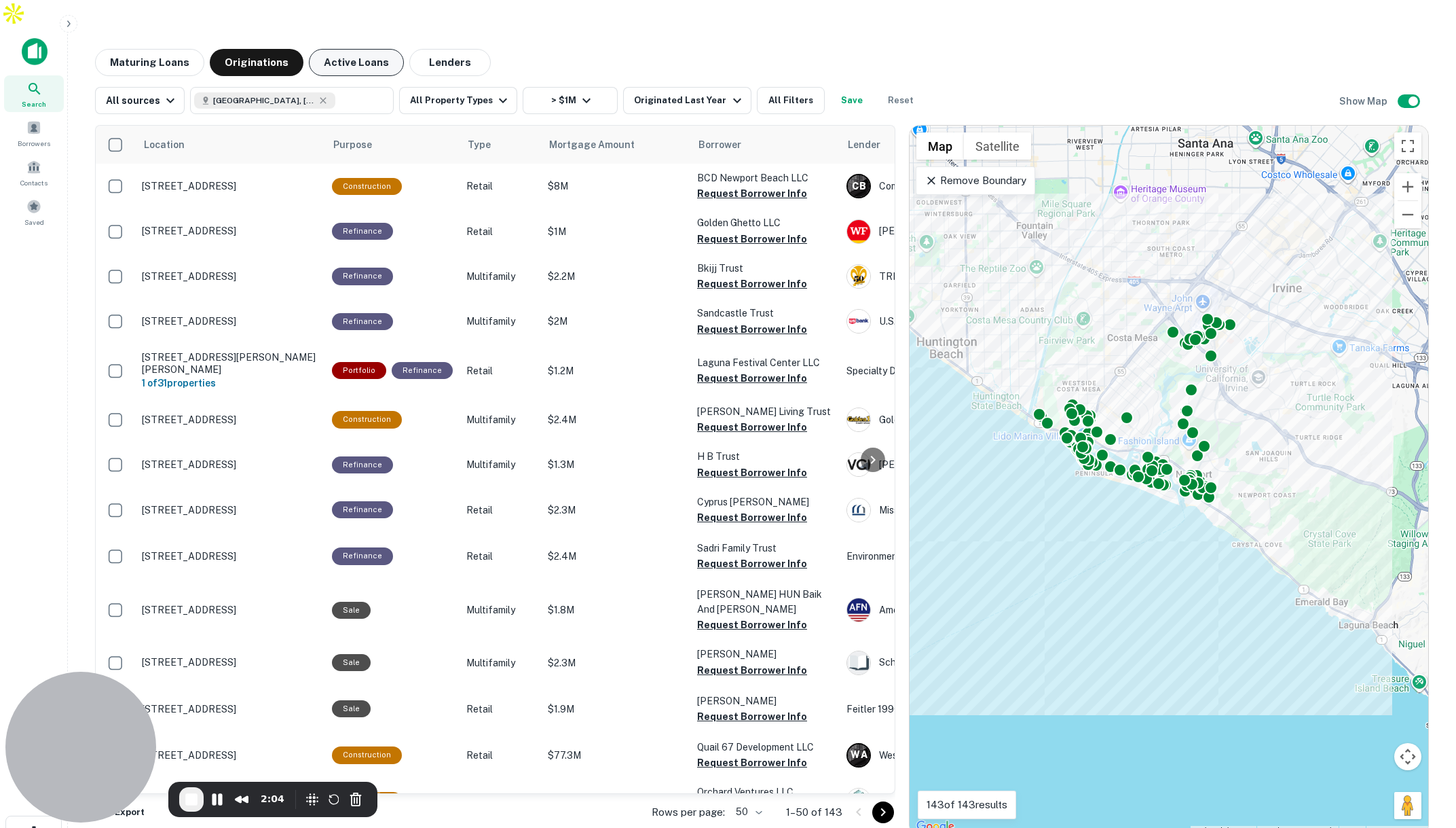
click at [343, 48] on button "Active Loans" at bounding box center [357, 62] width 95 height 27
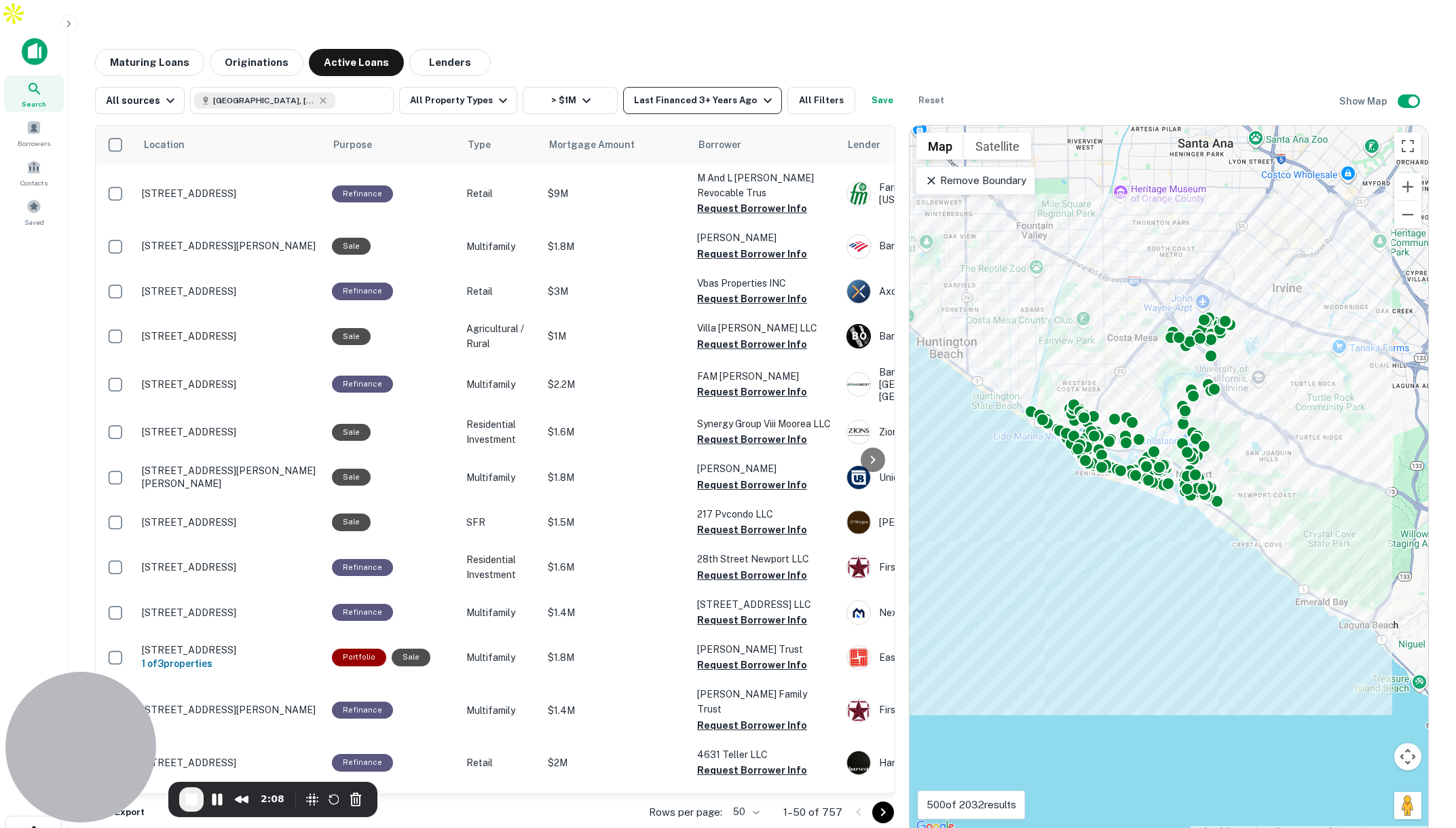
click at [732, 92] on div "Last Financed 3+ Years Ago" at bounding box center [704, 101] width 141 height 16
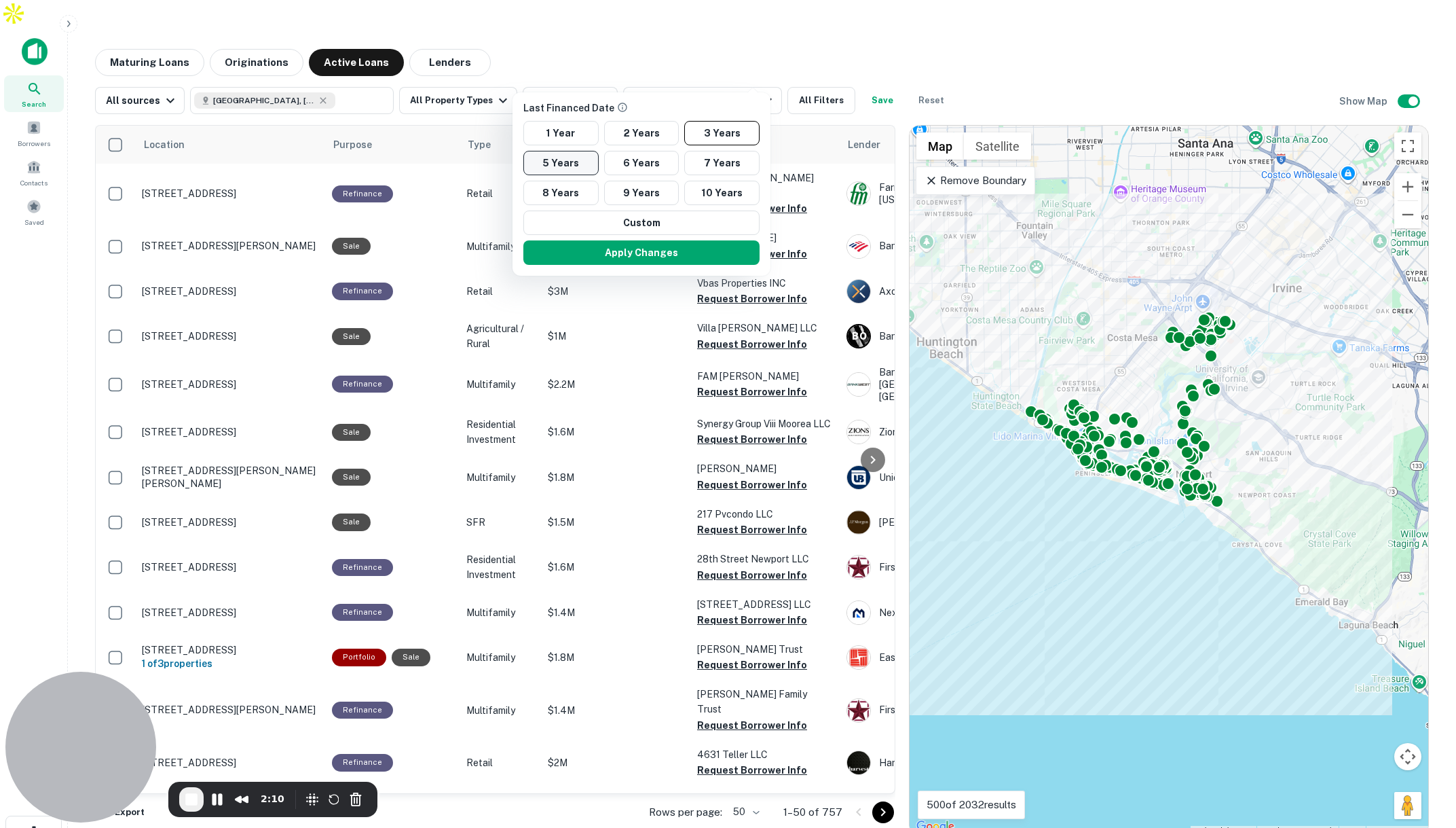
click at [557, 155] on button "5 Years" at bounding box center [561, 163] width 75 height 25
click at [680, 246] on button "Apply Changes" at bounding box center [642, 253] width 236 height 25
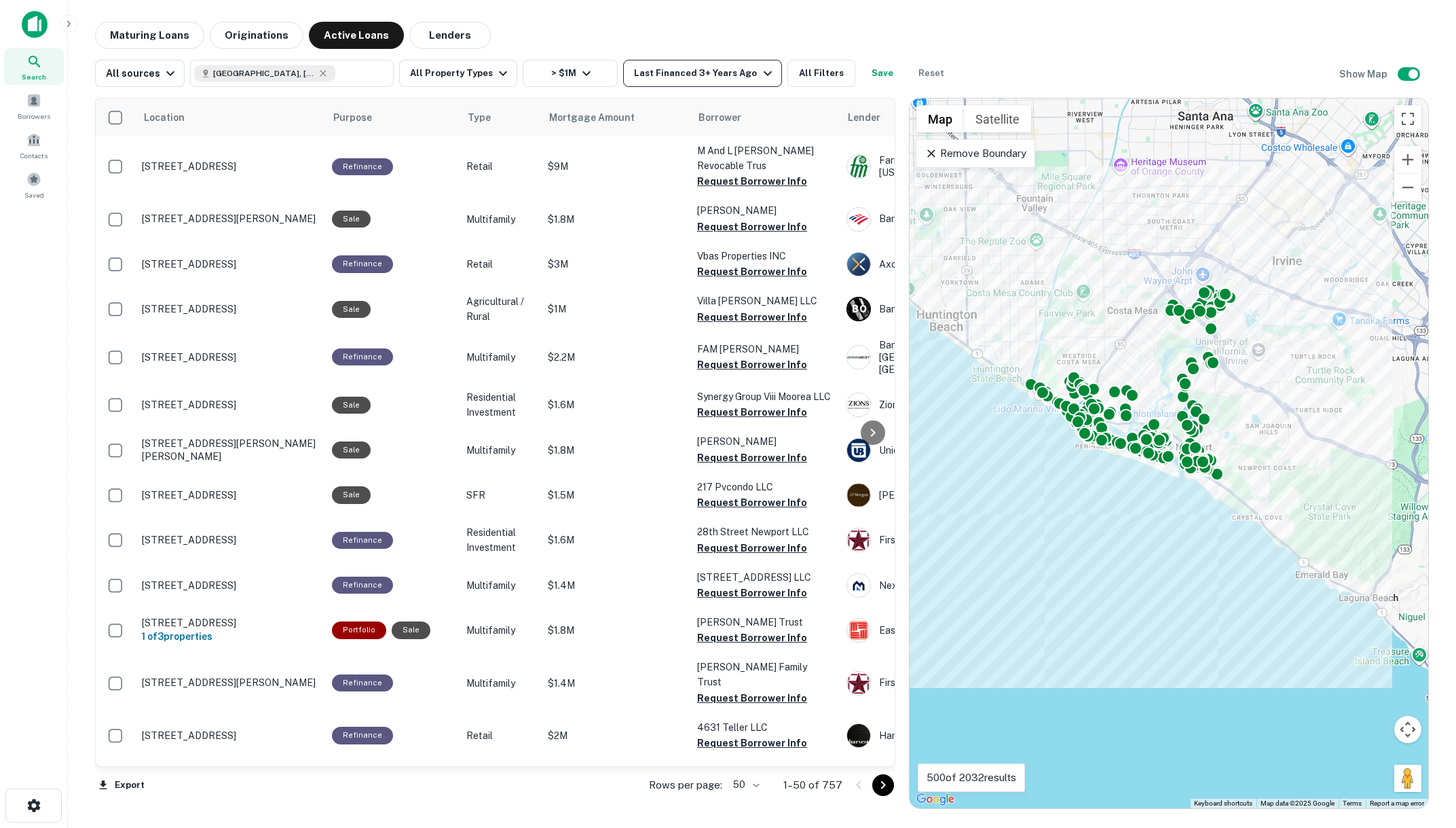
scroll to position [1, 0]
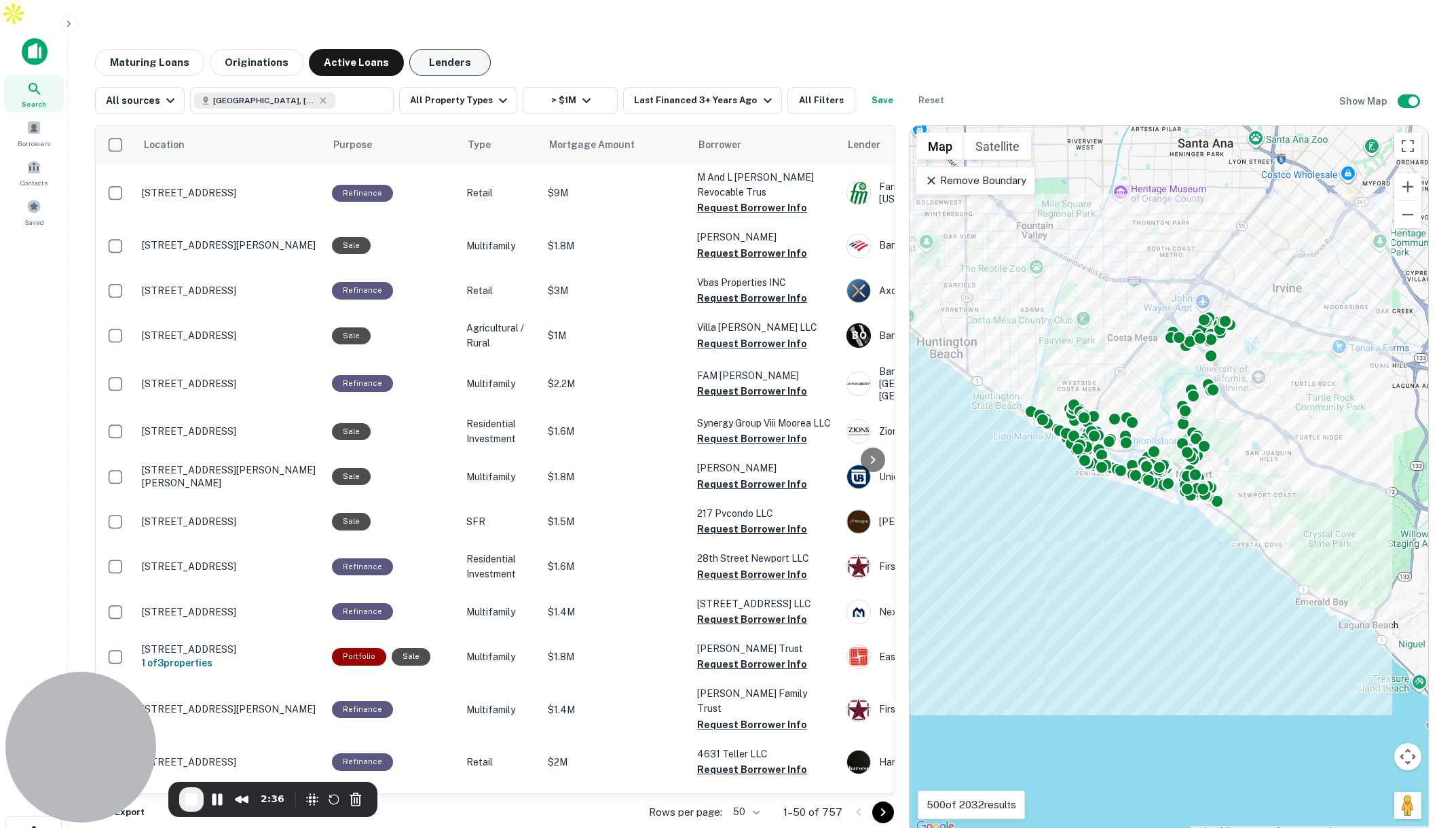
click at [449, 48] on button "Lenders" at bounding box center [450, 62] width 81 height 27
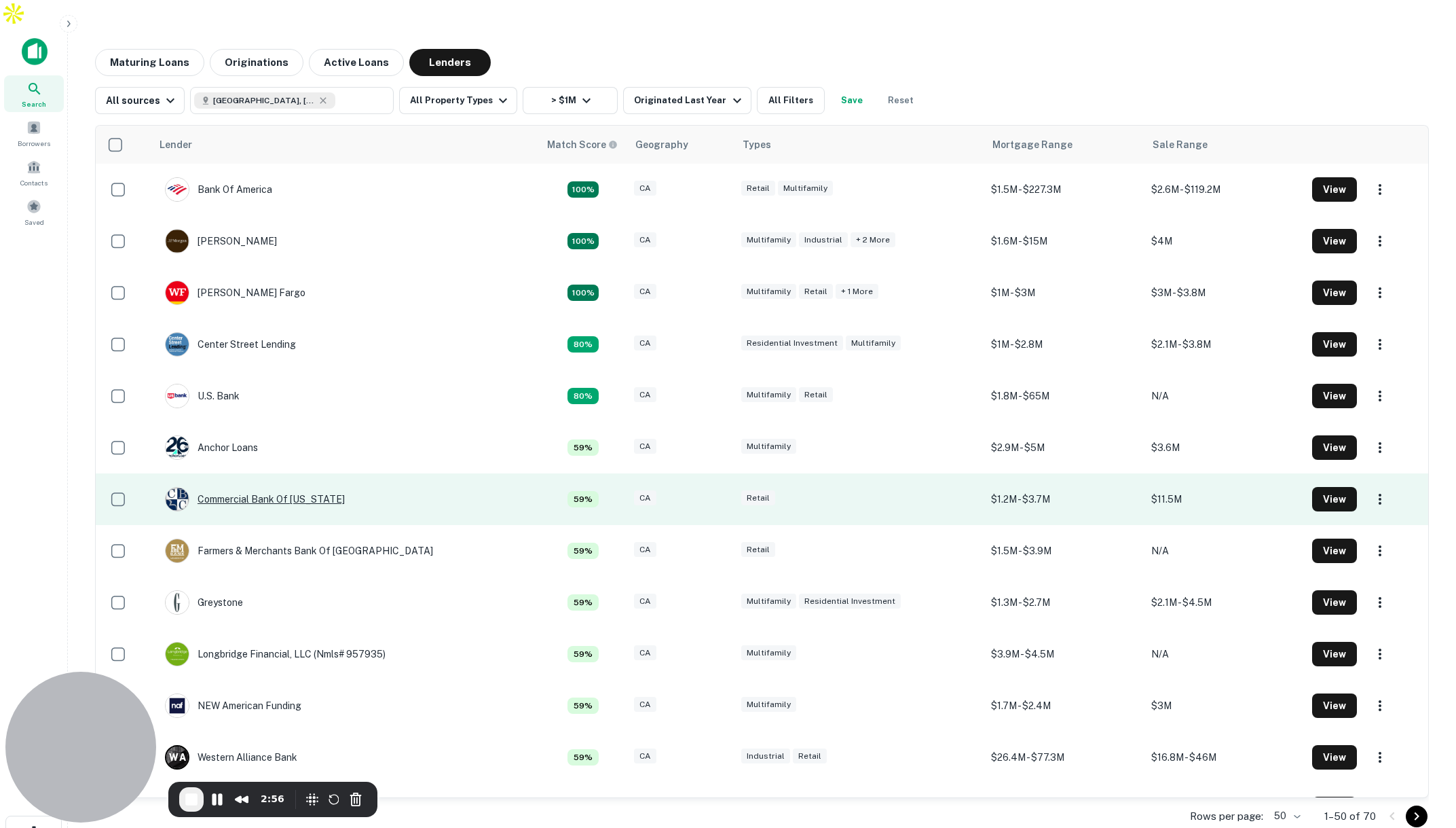
click at [281, 487] on div "Commercial Bank Of California" at bounding box center [254, 499] width 180 height 25
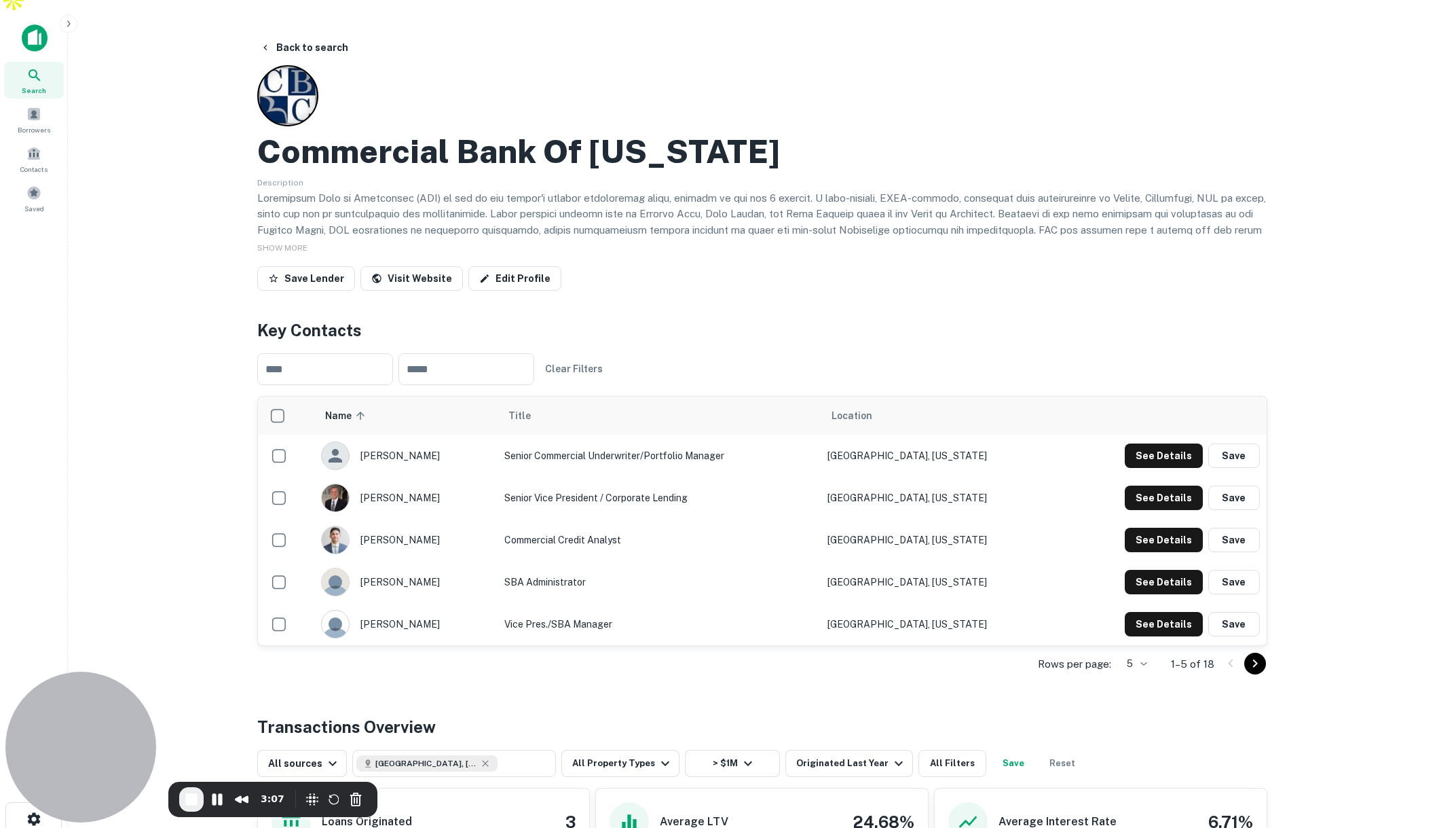
scroll to position [16, 0]
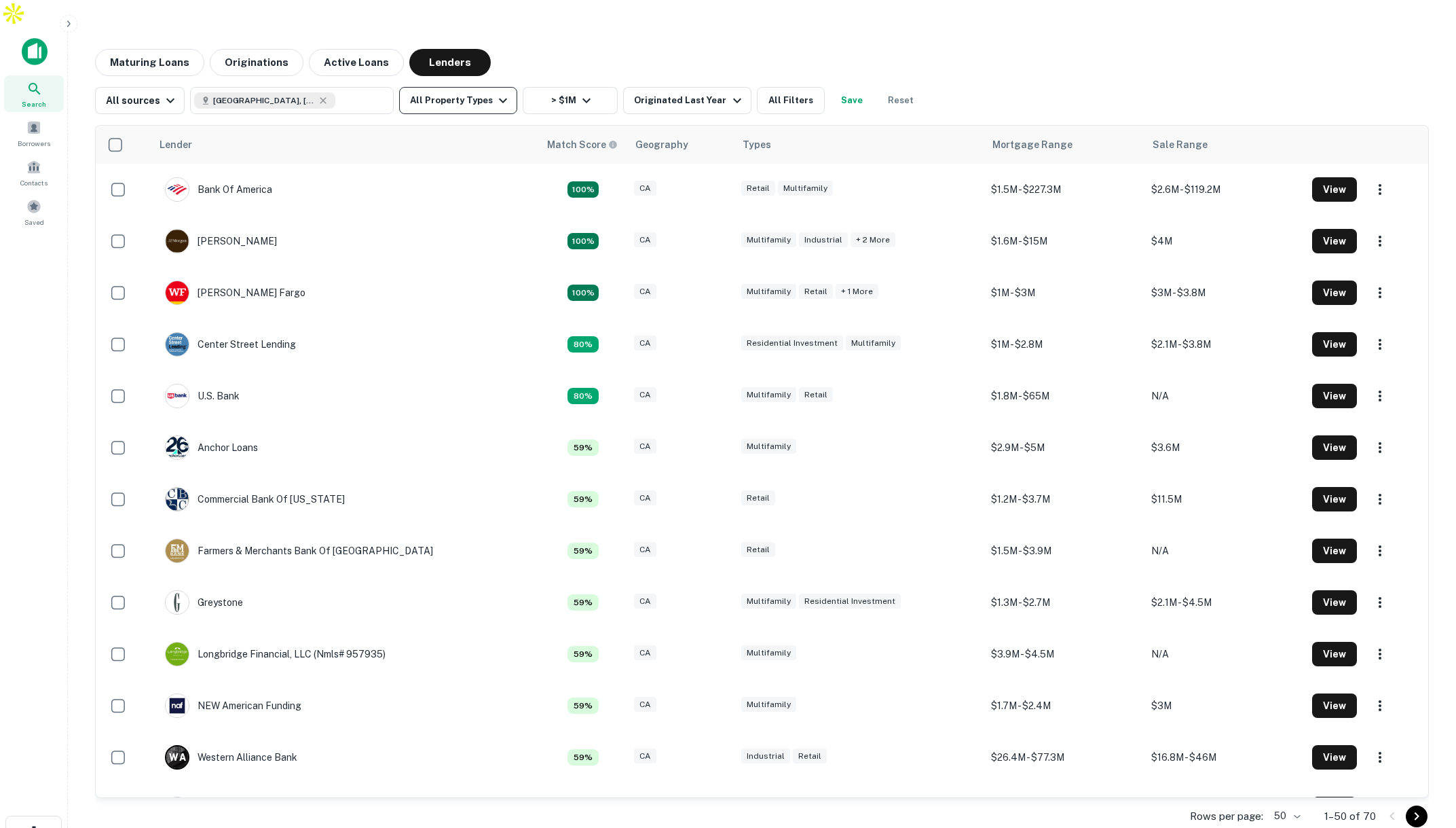
scroll to position [1, 0]
click at [36, 138] on span "Borrowers" at bounding box center [34, 144] width 33 height 11
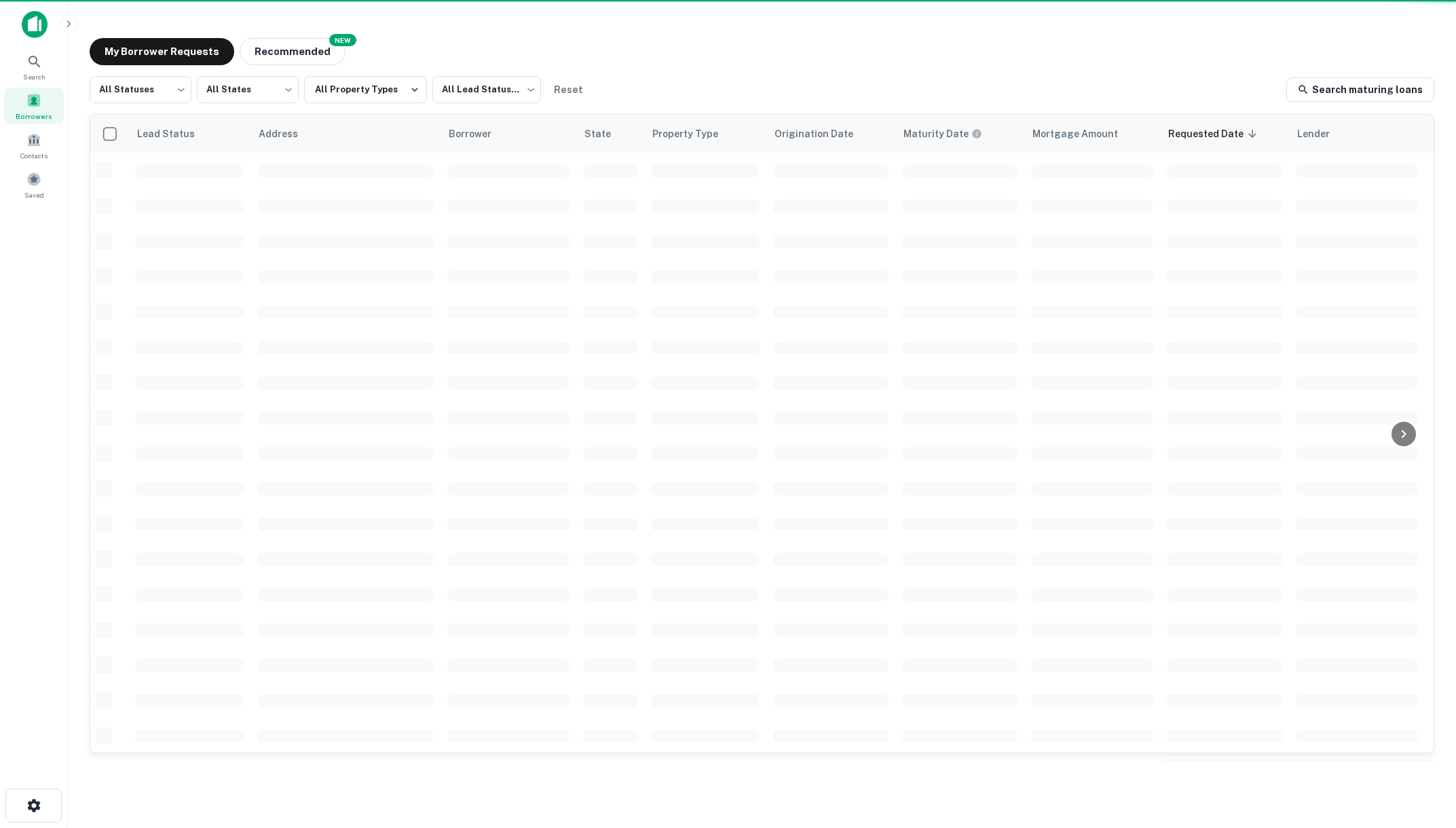
scroll to position [1, 0]
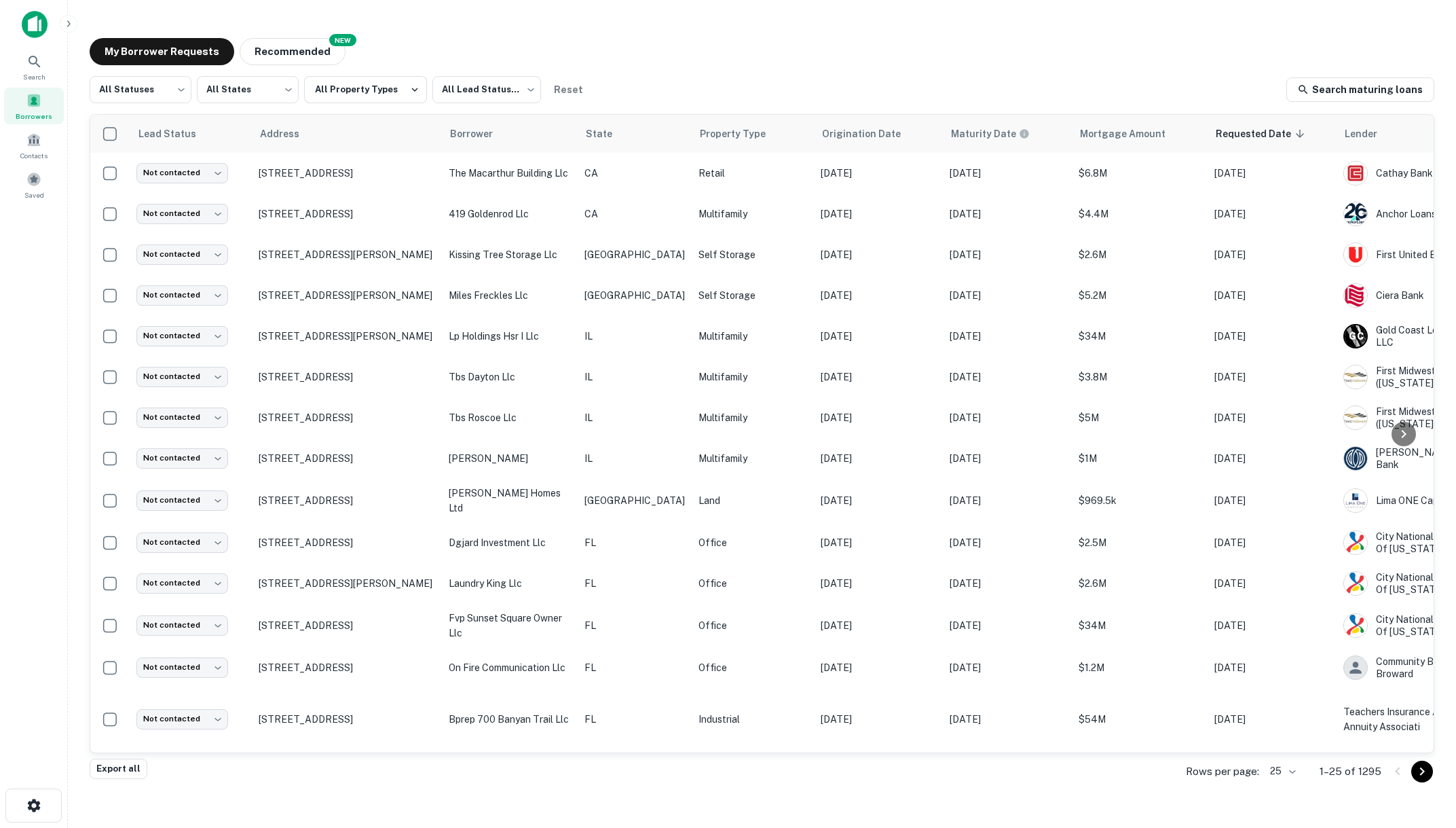
scroll to position [1, 0]
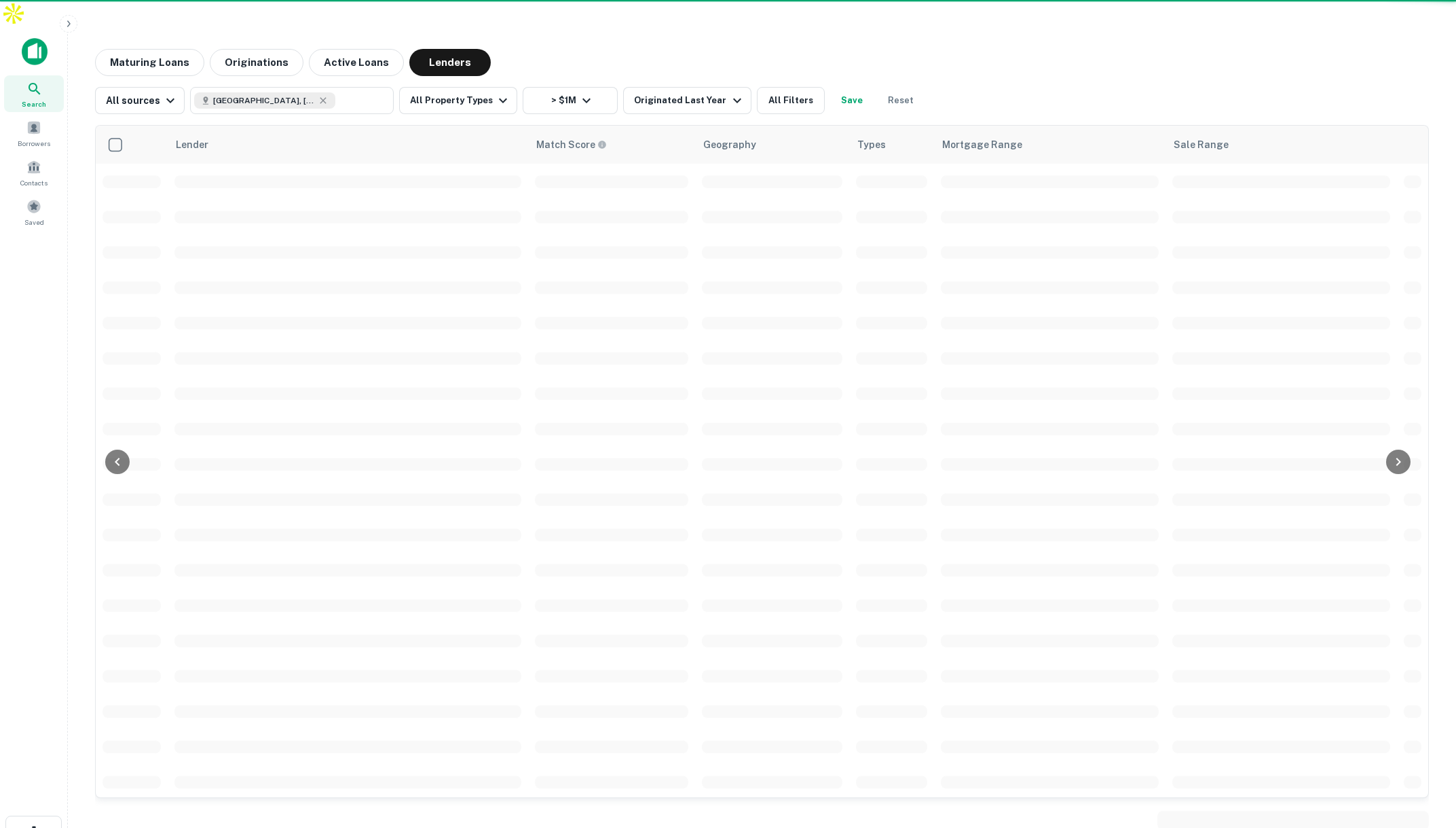
scroll to position [1, 0]
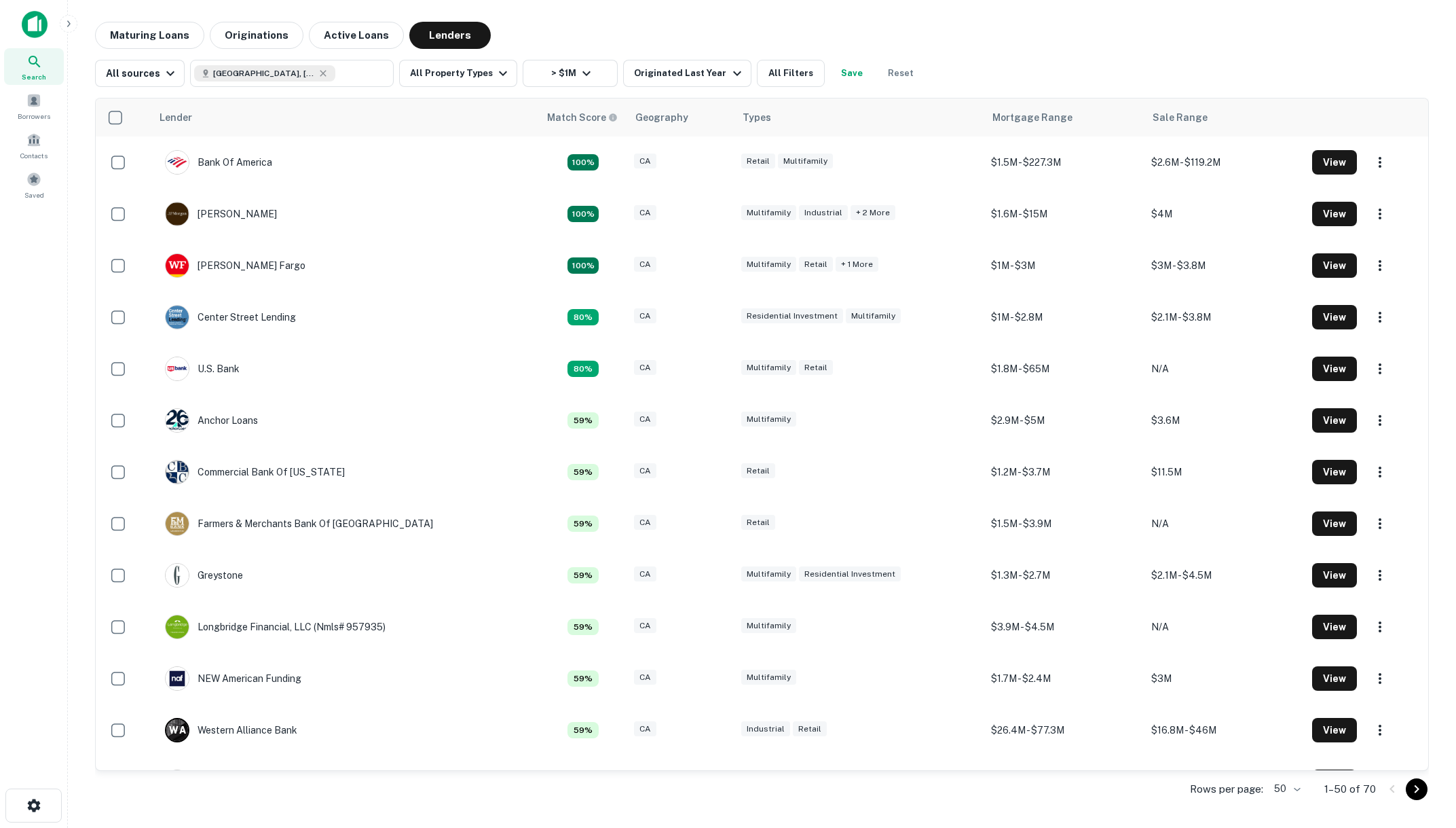
scroll to position [1, 0]
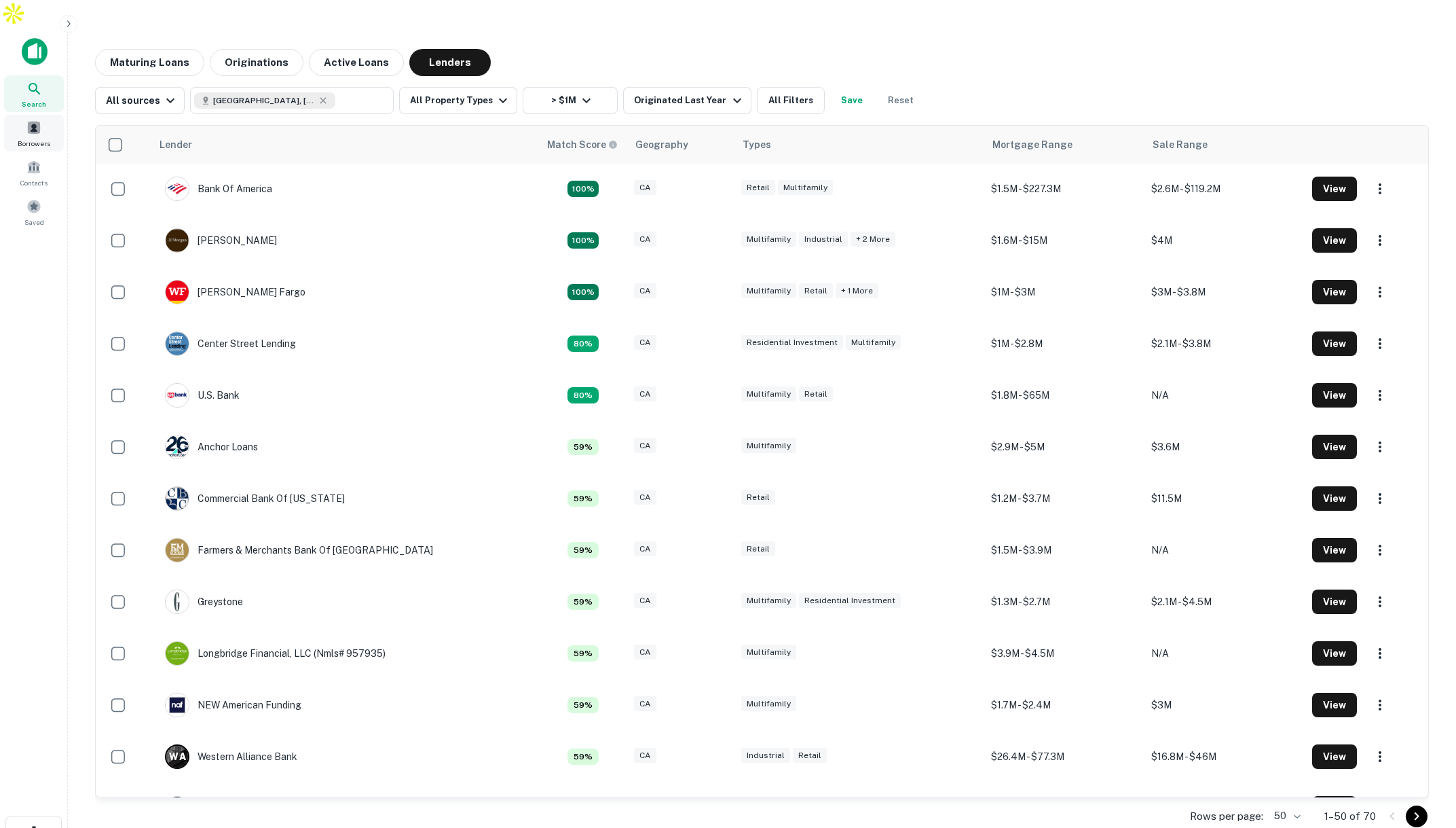
click at [46, 114] on div "Borrowers" at bounding box center [33, 133] width 59 height 37
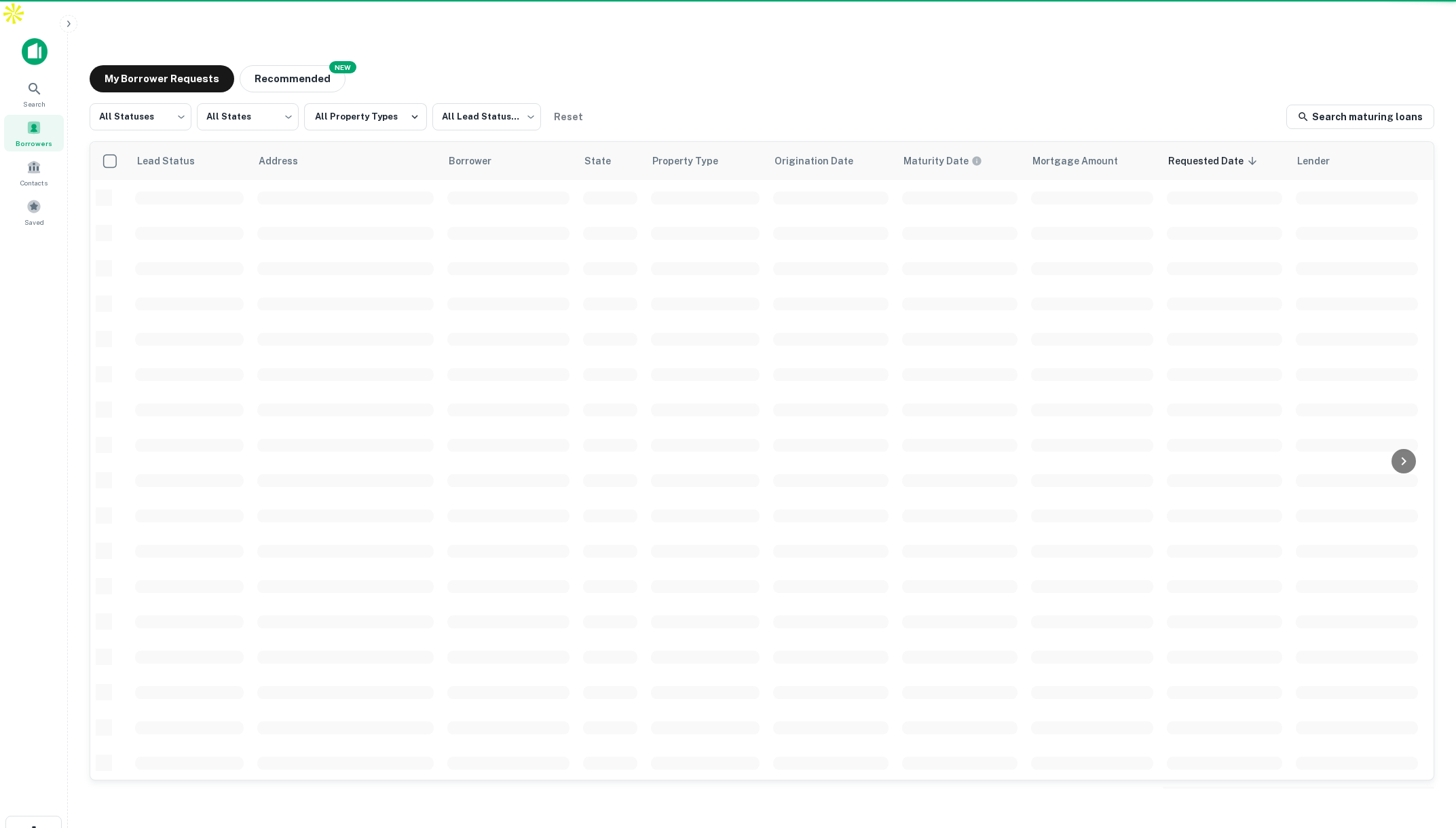
scroll to position [1, 0]
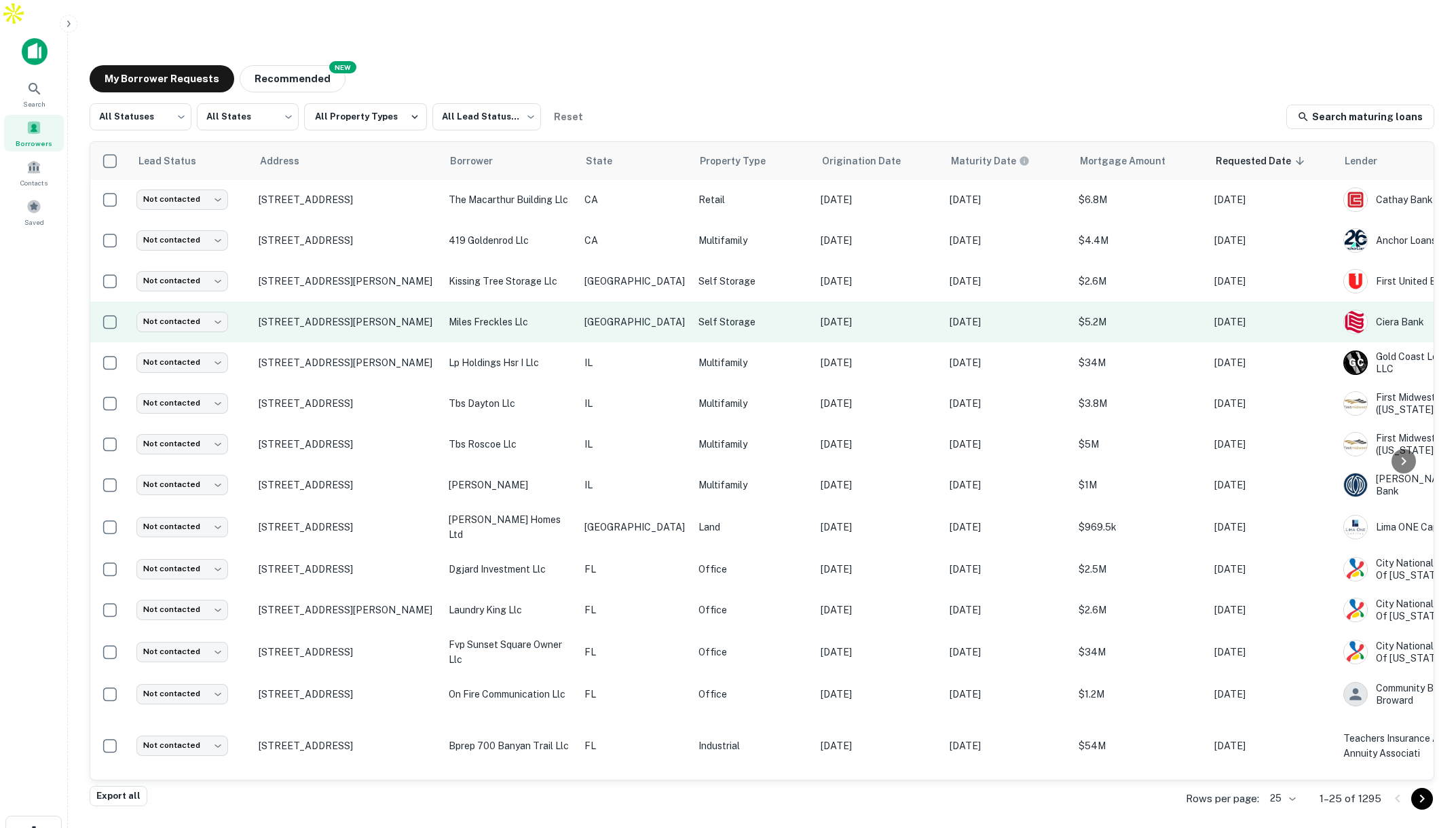
click at [617, 315] on p "[GEOGRAPHIC_DATA]" at bounding box center [635, 322] width 101 height 15
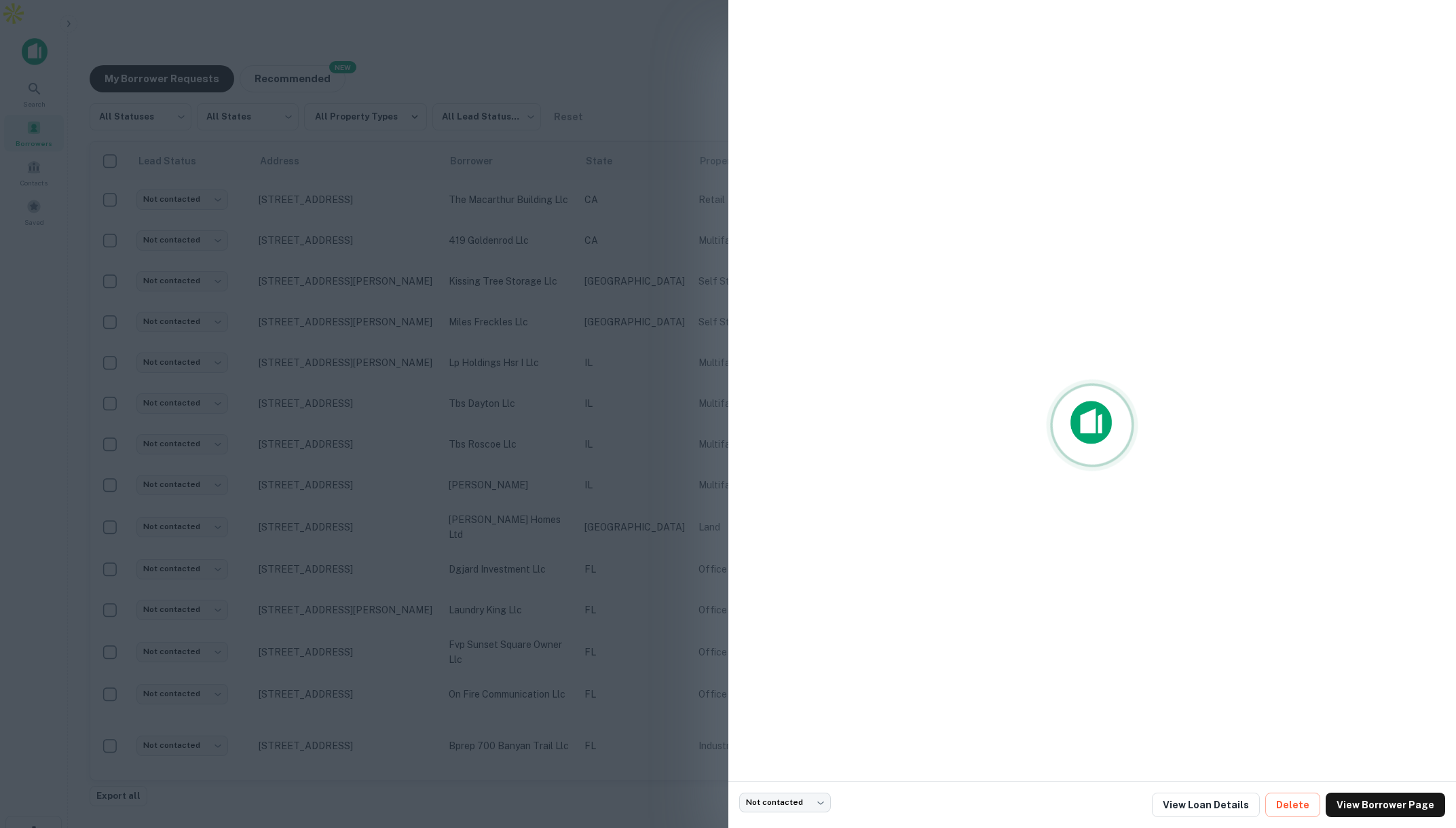
click at [663, 114] on div at bounding box center [728, 414] width 1456 height 828
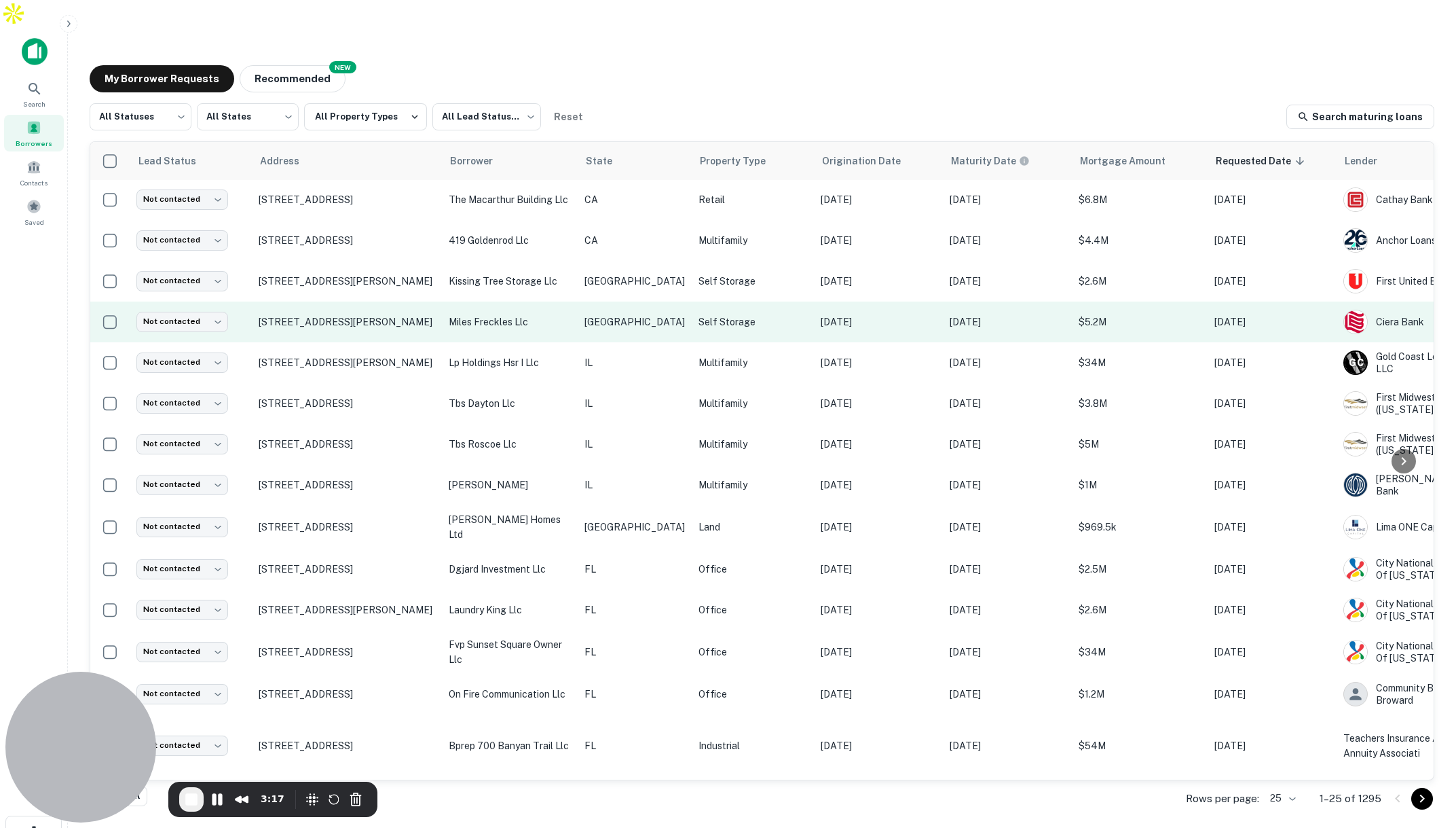
scroll to position [4, 0]
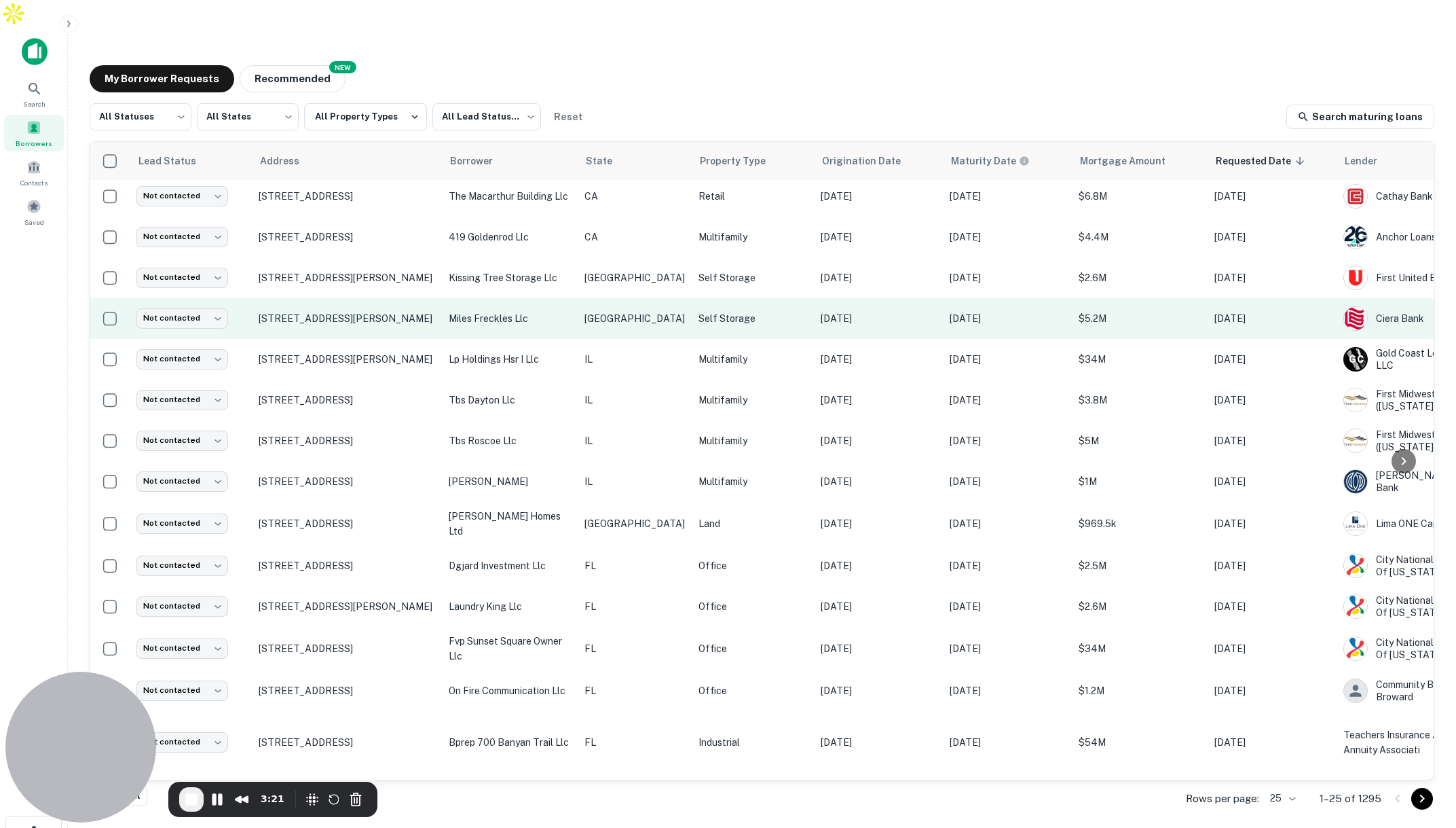
click at [564, 311] on p "miles freckles llc" at bounding box center [510, 318] width 123 height 15
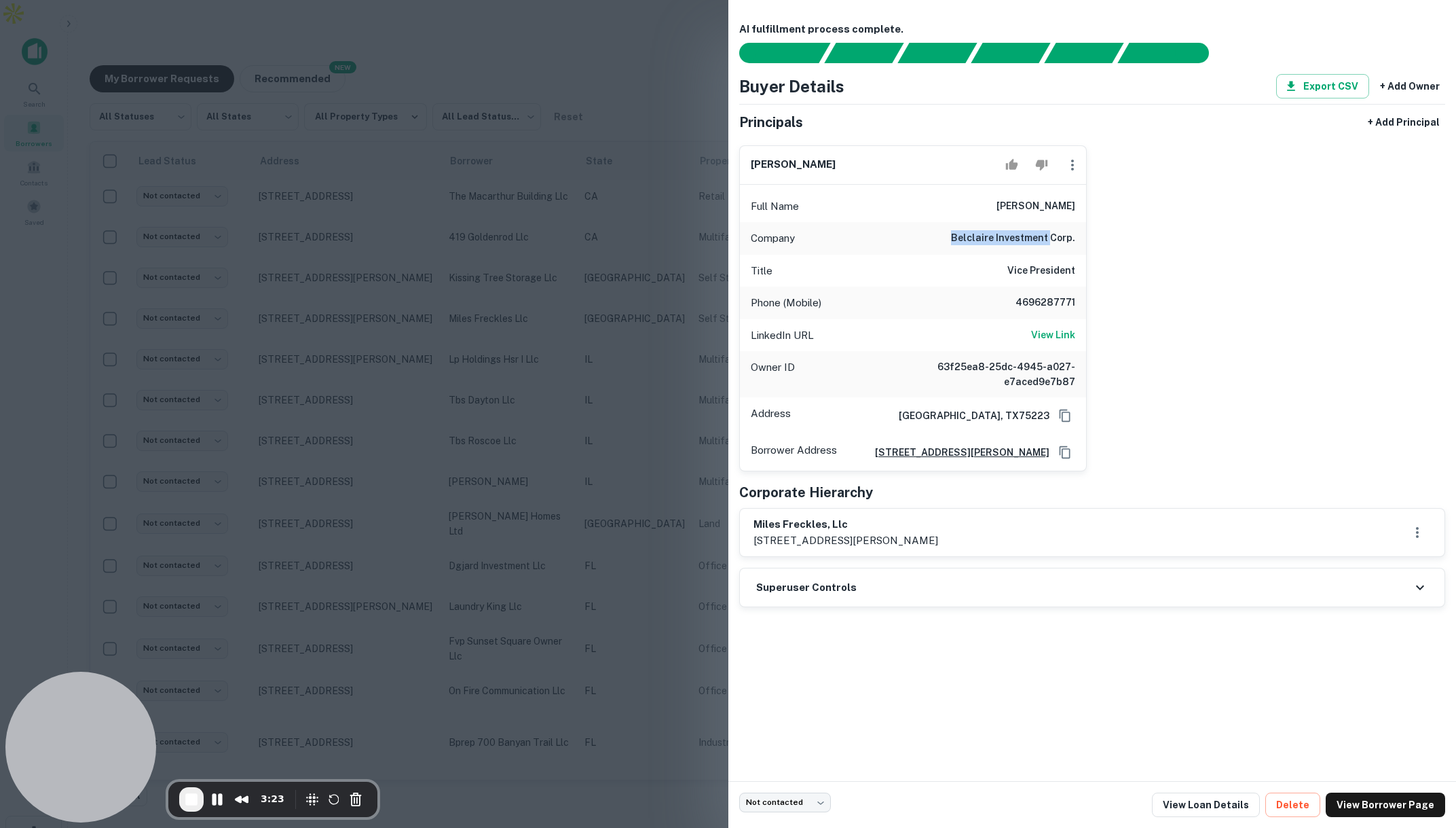
drag, startPoint x: 951, startPoint y: 239, endPoint x: 1054, endPoint y: 239, distance: 103.0
click at [1054, 239] on div "Company belclaire investment corp." at bounding box center [913, 239] width 347 height 33
click at [1065, 204] on h6 "[PERSON_NAME]" at bounding box center [1036, 207] width 79 height 16
drag, startPoint x: 1052, startPoint y: 299, endPoint x: 1084, endPoint y: 303, distance: 32.2
click at [1084, 303] on div "Phone (Mobile) [PHONE_NUMBER]" at bounding box center [913, 303] width 347 height 33
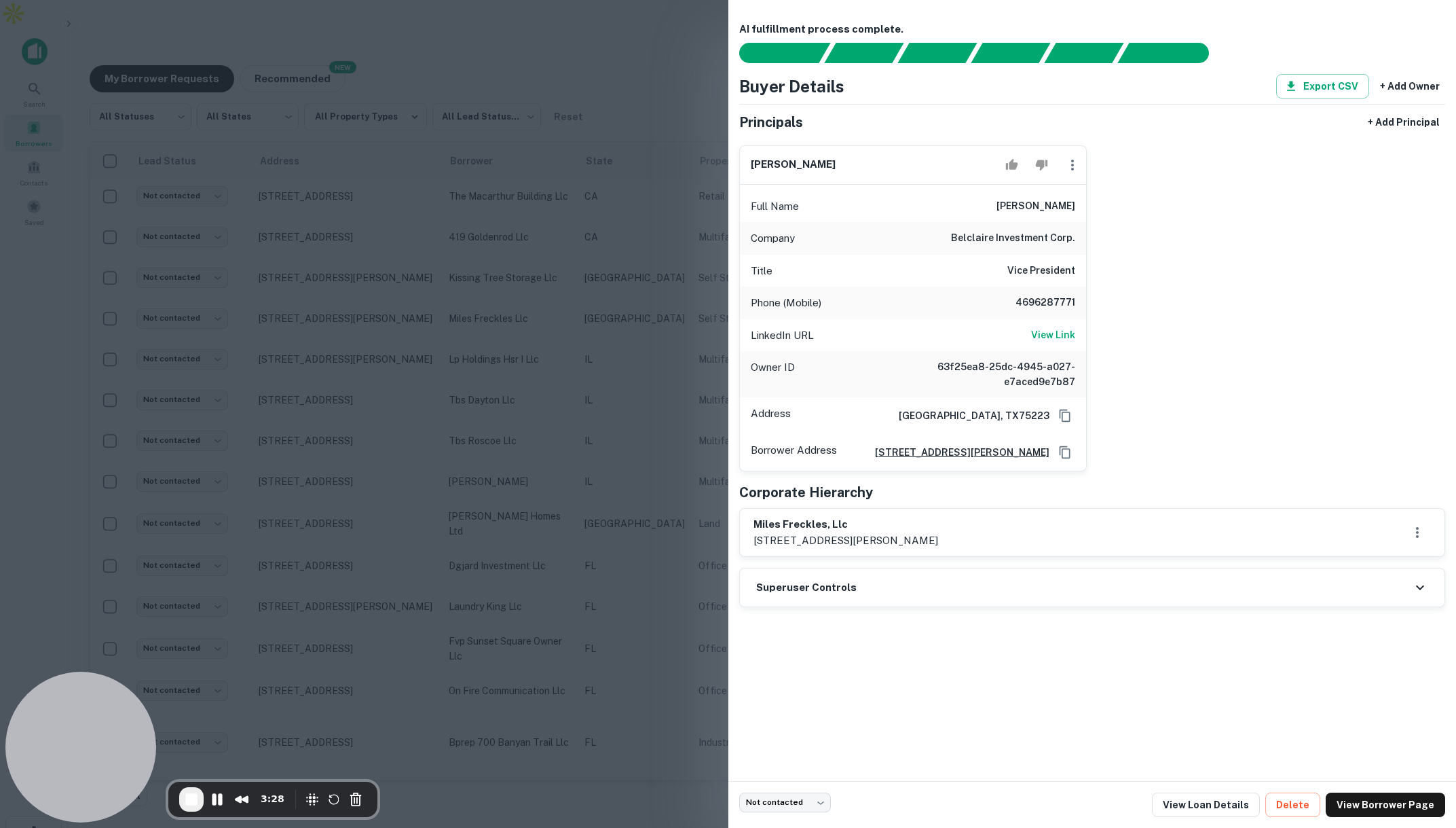
click at [690, 102] on div at bounding box center [728, 414] width 1456 height 828
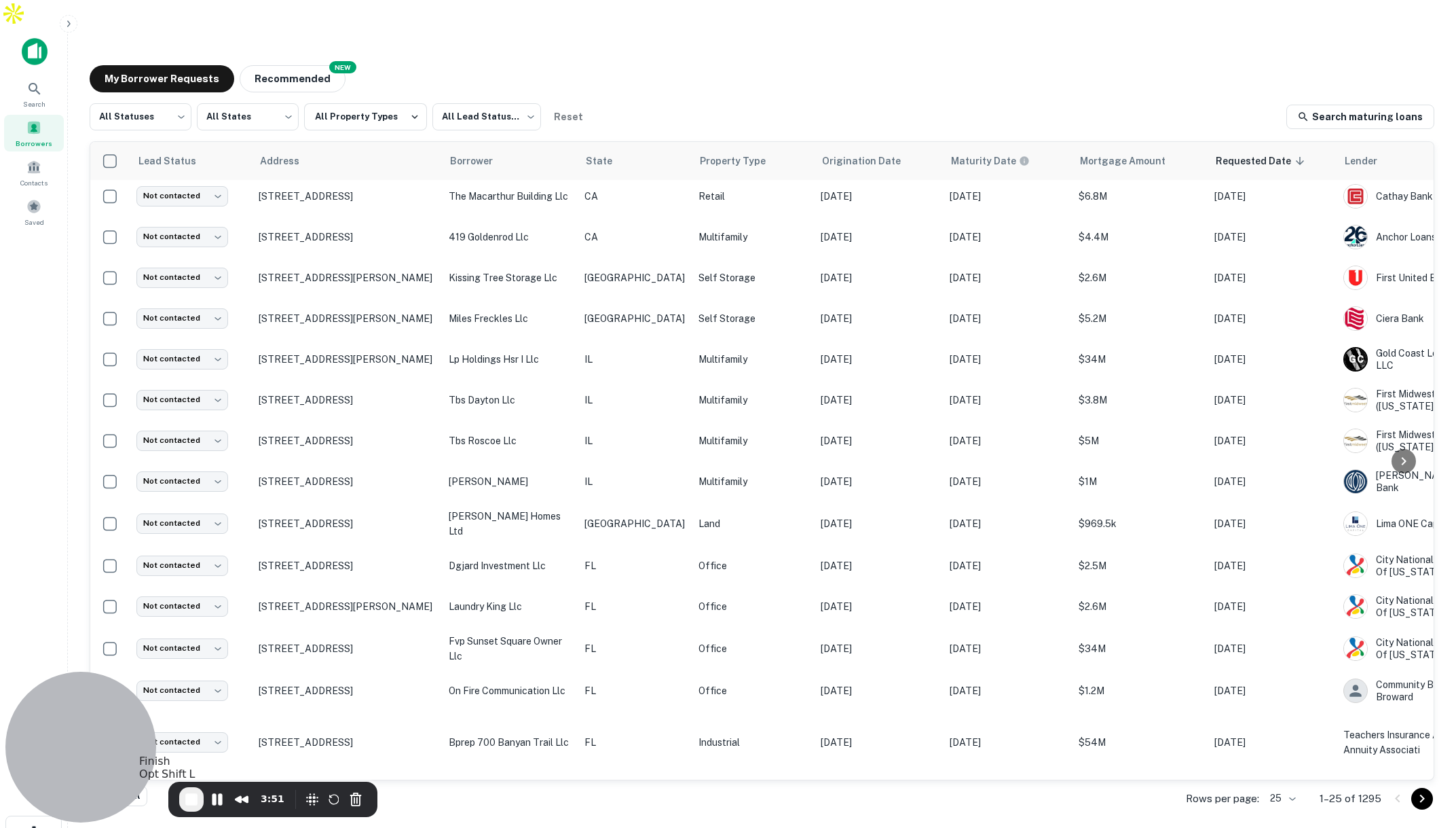
click at [191, 802] on span "End Recording" at bounding box center [191, 800] width 16 height 16
